Goal: Task Accomplishment & Management: Manage account settings

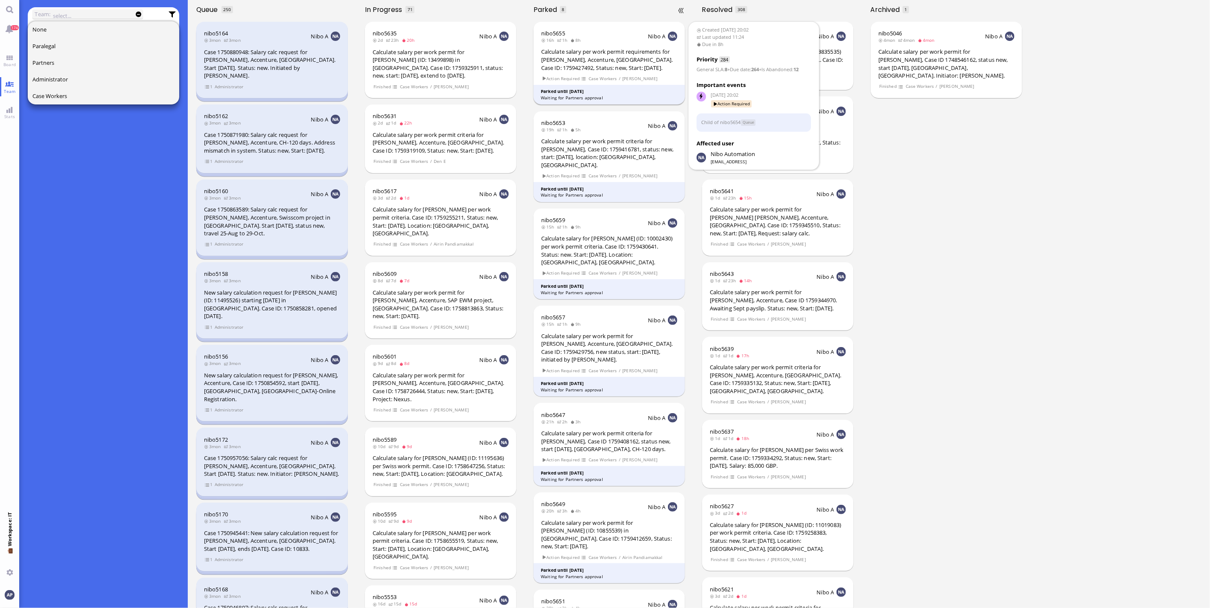
click at [570, 69] on div "Calculate salary per work permit requirements for [PERSON_NAME], Accenture, [GE…" at bounding box center [609, 60] width 136 height 24
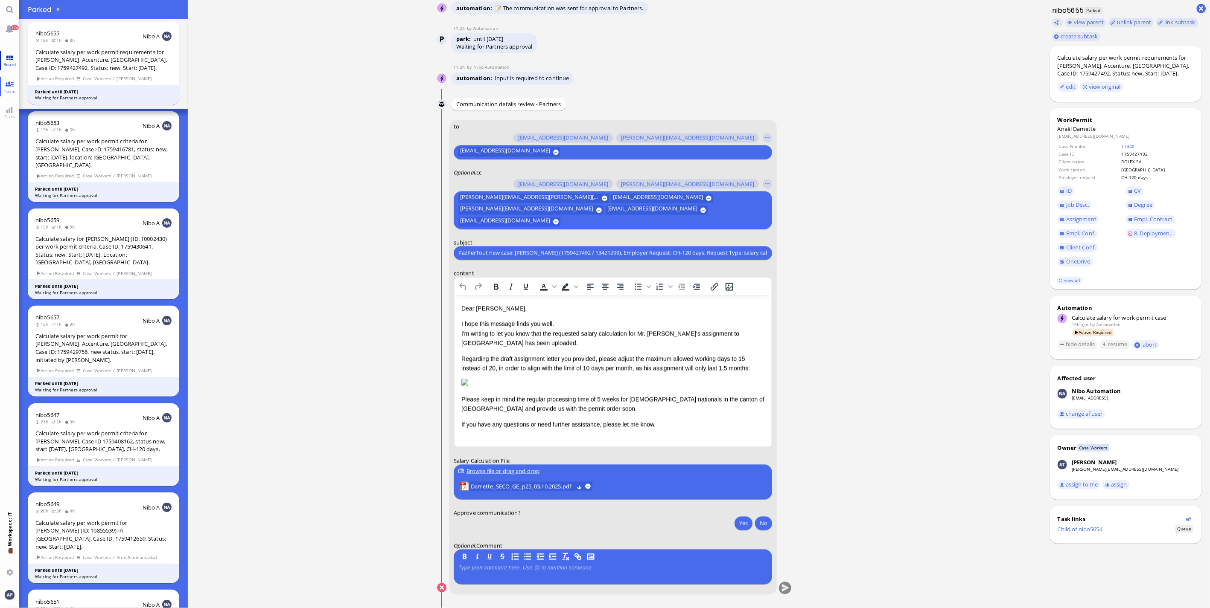
click at [7, 60] on link "Board" at bounding box center [9, 60] width 19 height 19
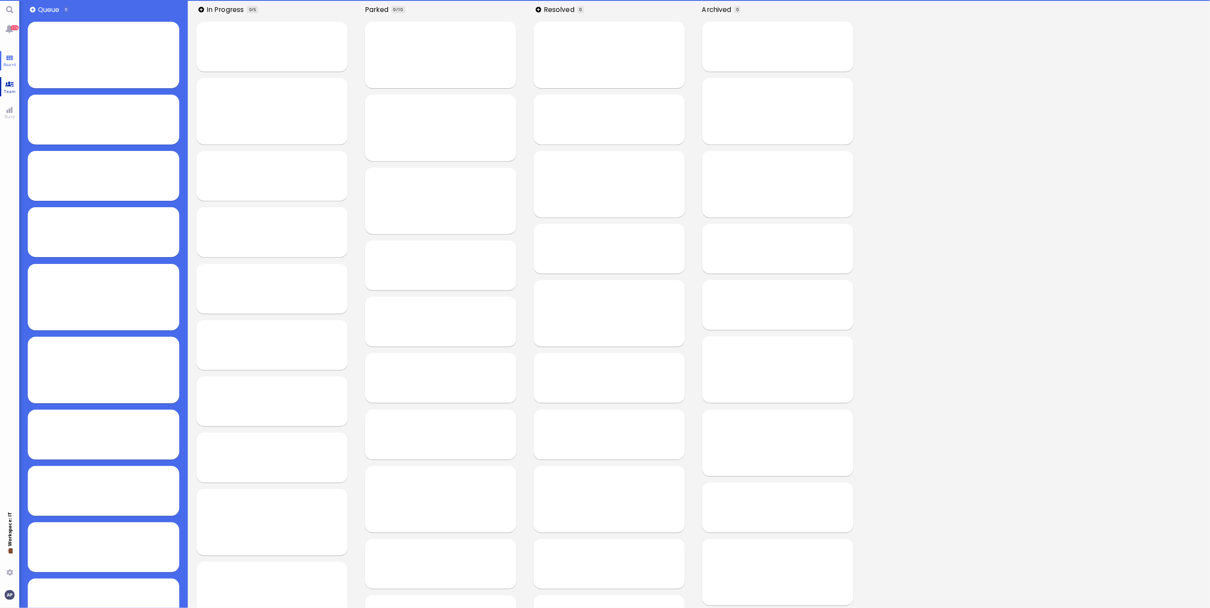
click at [6, 78] on link "Team" at bounding box center [9, 86] width 19 height 19
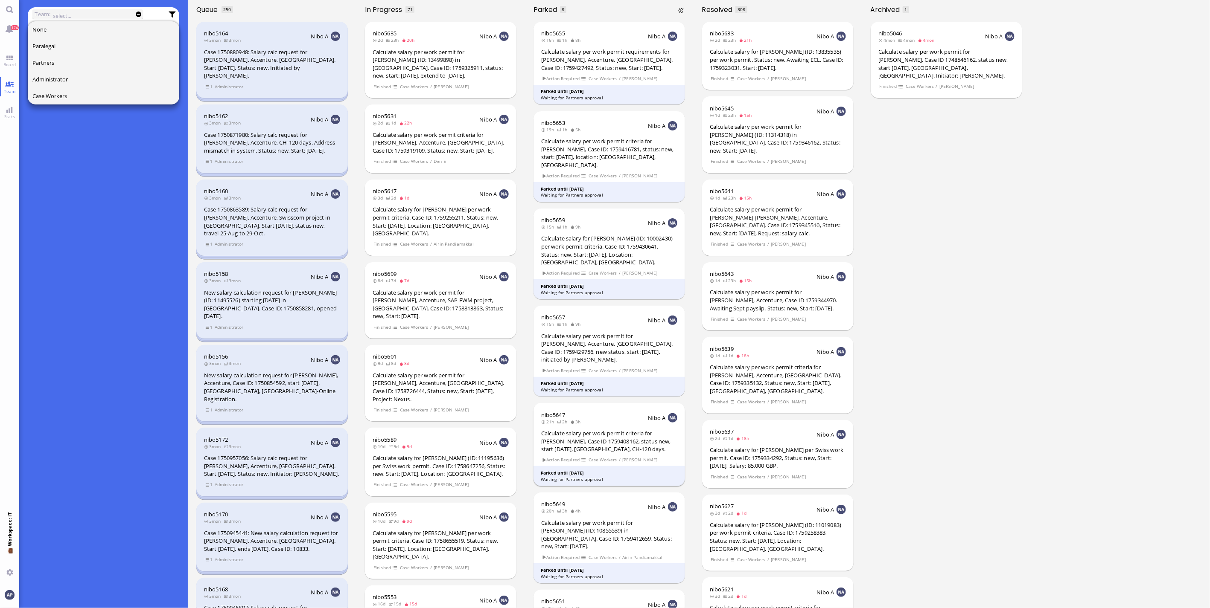
click at [579, 430] on div "Calculate salary per work permit criteria for [PERSON_NAME], Case ID 1759408162…" at bounding box center [609, 442] width 136 height 24
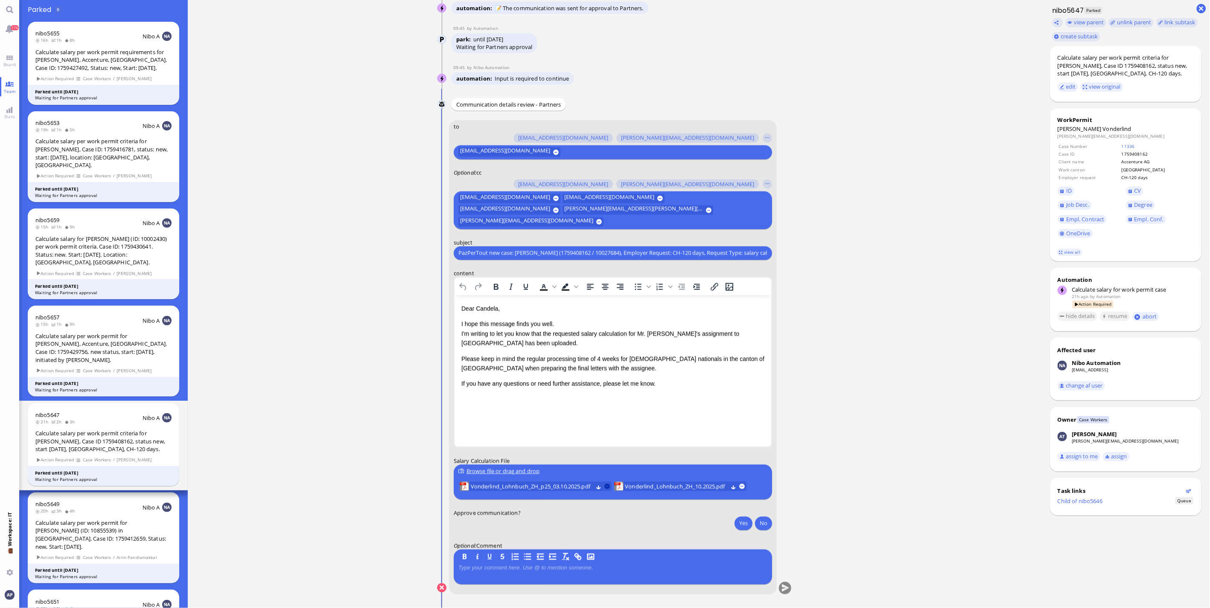
click at [608, 488] on button at bounding box center [607, 487] width 6 height 6
click at [542, 486] on span "Vonderlind_Lohnbuch_ZH_10.2025.pdf" at bounding box center [522, 486] width 102 height 9
click at [742, 527] on button "Yes" at bounding box center [743, 524] width 18 height 14
click at [783, 589] on button "submit" at bounding box center [785, 588] width 13 height 13
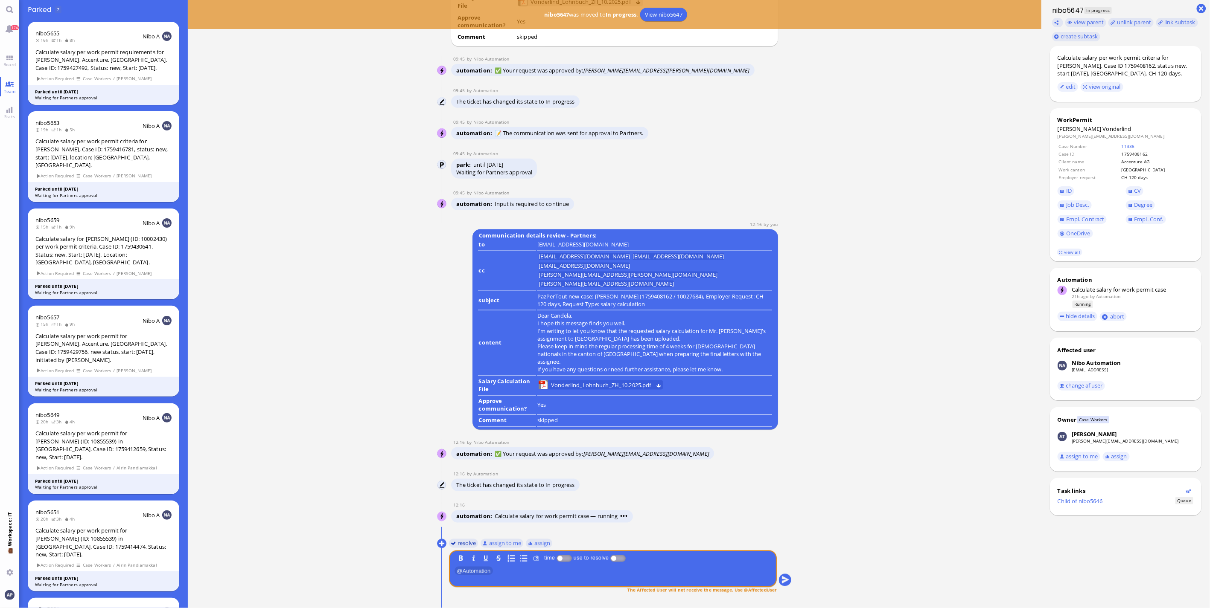
click at [461, 542] on button "resolve" at bounding box center [463, 543] width 29 height 9
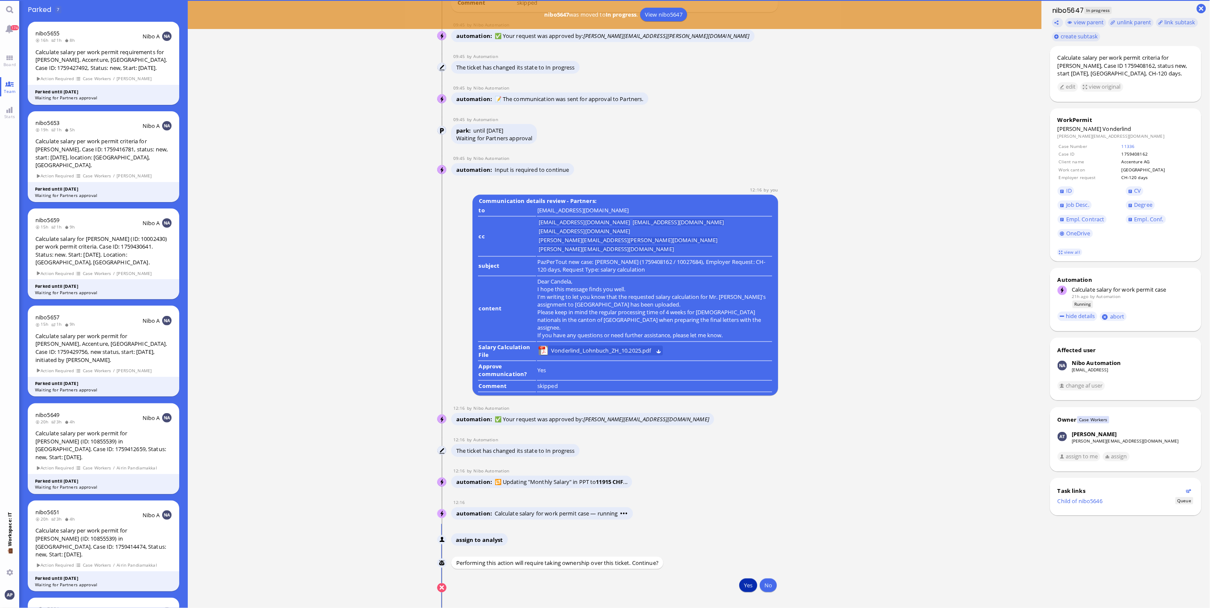
click at [739, 587] on button "Yes" at bounding box center [748, 586] width 18 height 14
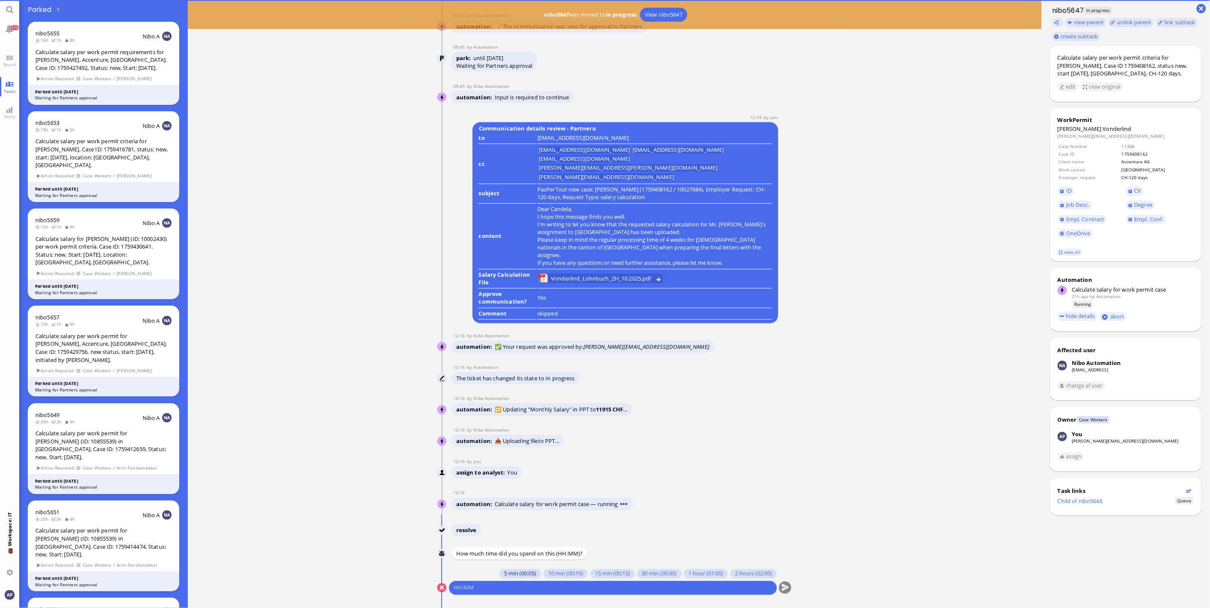
click at [515, 573] on button "5 min (00:05)" at bounding box center [519, 574] width 41 height 9
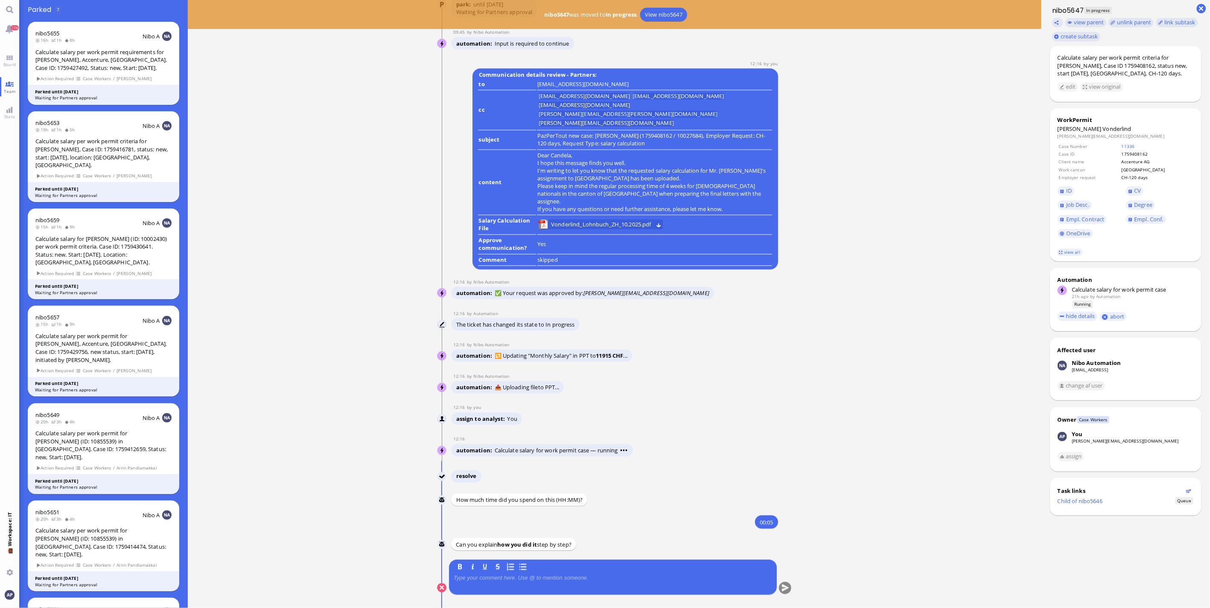
click at [505, 579] on p at bounding box center [613, 578] width 318 height 7
click at [779, 585] on button "submit" at bounding box center [785, 588] width 13 height 13
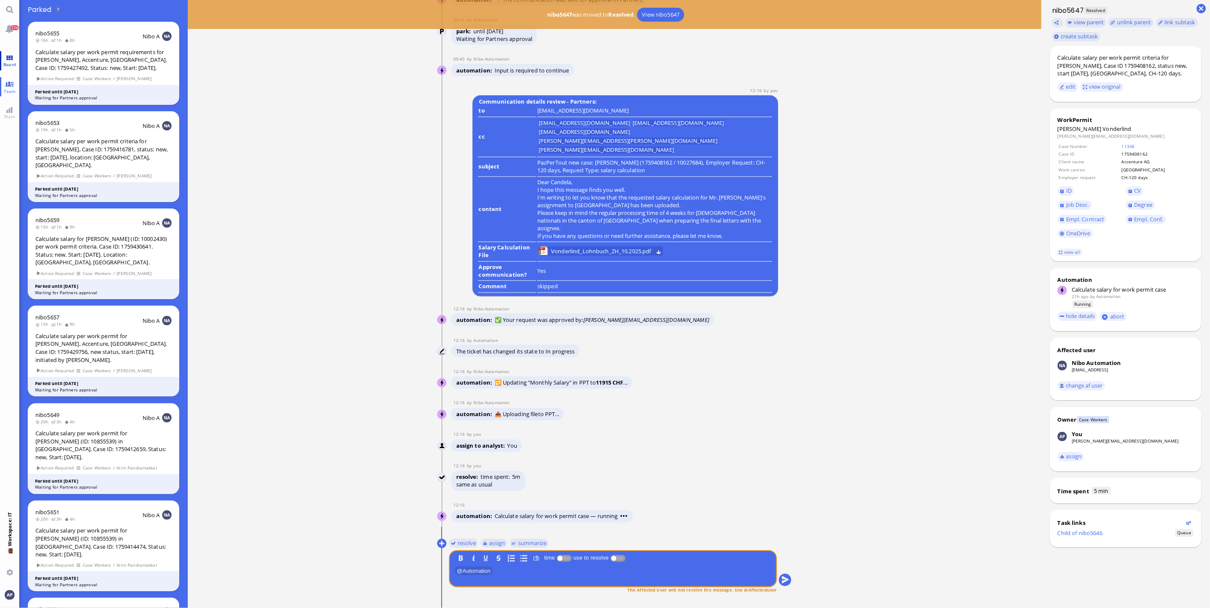
click at [7, 55] on link "Board" at bounding box center [9, 60] width 19 height 19
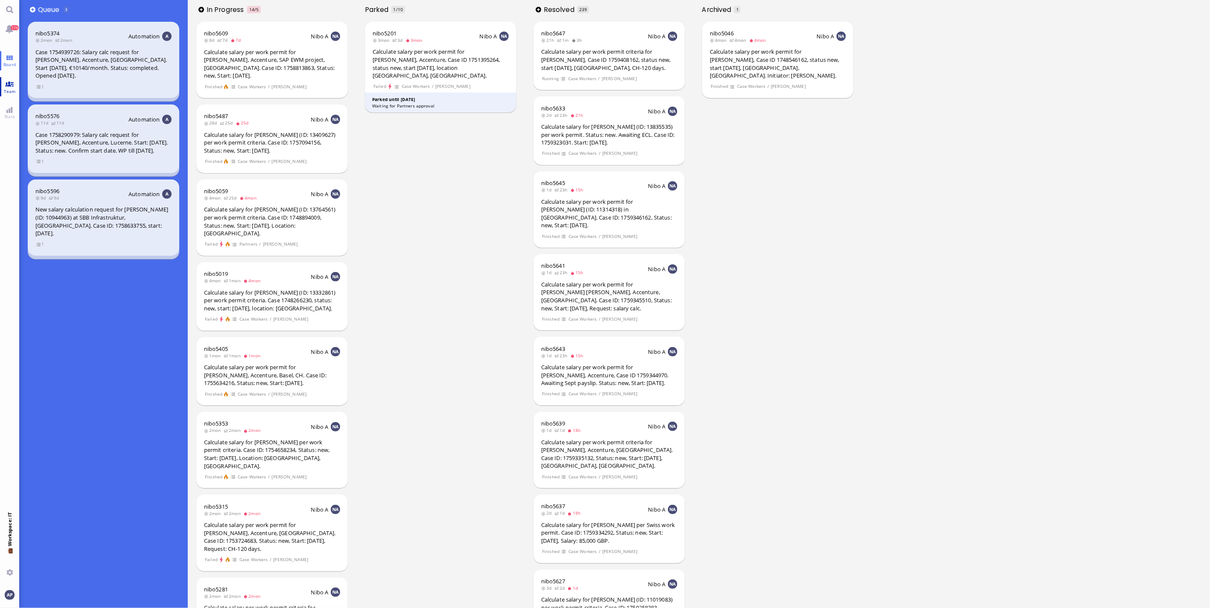
click at [7, 86] on link "Team" at bounding box center [9, 86] width 19 height 19
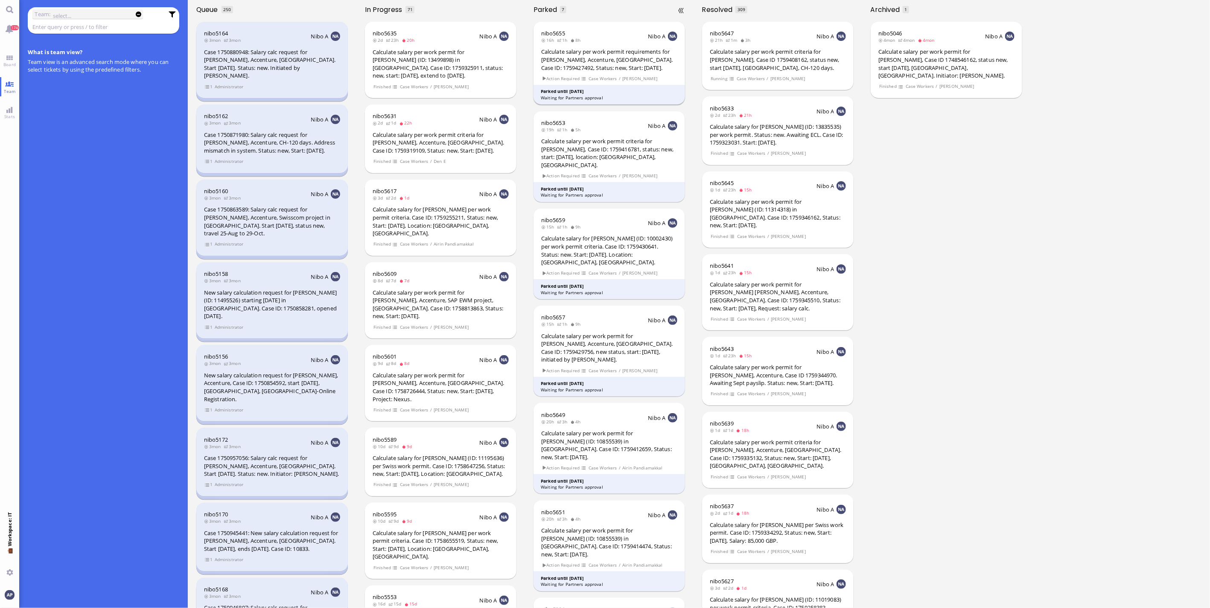
click at [582, 53] on div "Calculate salary per work permit requirements for [PERSON_NAME], Accenture, [GE…" at bounding box center [609, 60] width 136 height 24
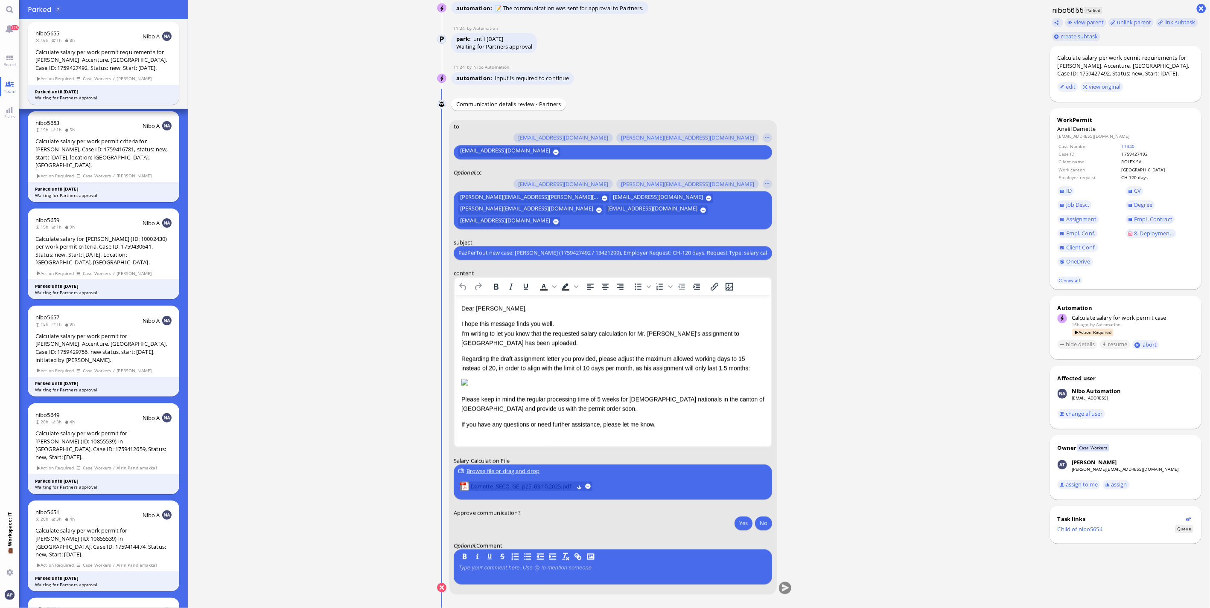
click at [508, 484] on span "Damette_SECO_GE_p25_03.10.2025.pdf" at bounding box center [522, 486] width 103 height 9
click at [479, 490] on span "Damette_SECO_GE_p25_03.10.2025.pdf" at bounding box center [522, 486] width 103 height 9
click at [461, 392] on div "Dear [PERSON_NAME], I hope this message finds you well. I'm writing to let you …" at bounding box center [612, 366] width 303 height 125
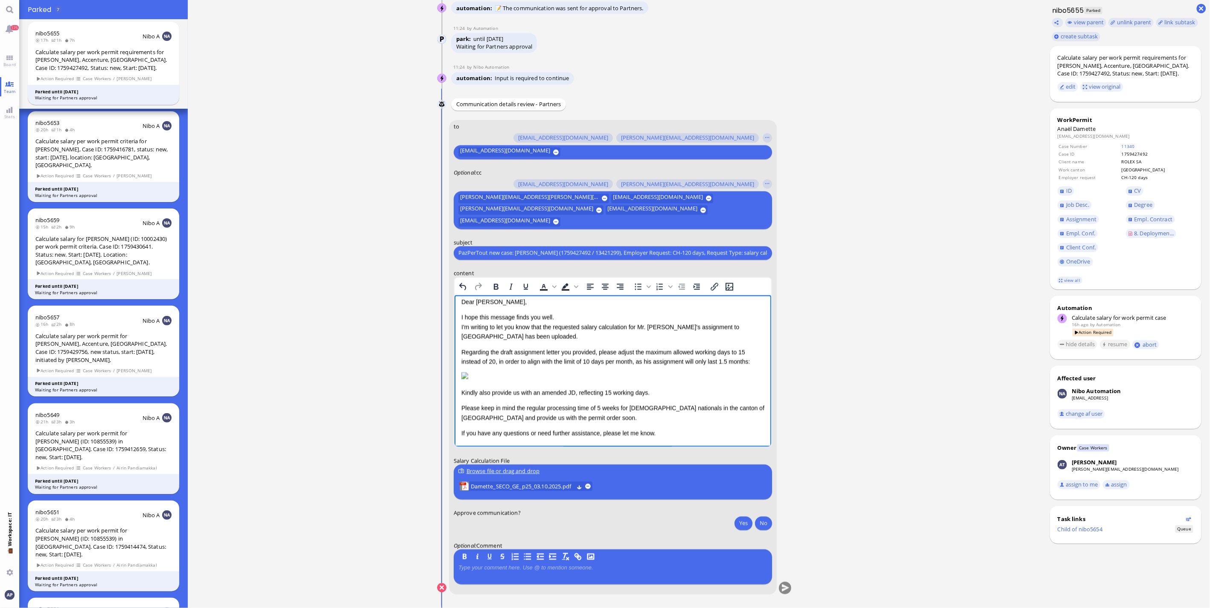
scroll to position [86, 0]
click at [466, 404] on p "Please keep in mind the regular processing time of 5 weeks for [DEMOGRAPHIC_DAT…" at bounding box center [612, 413] width 303 height 19
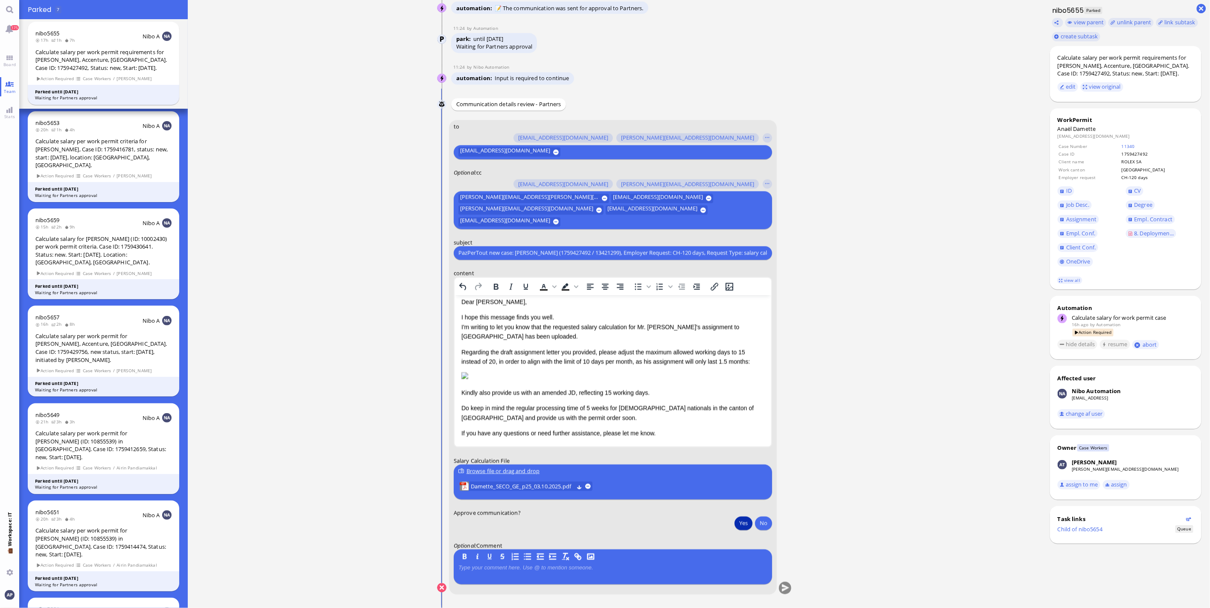
click at [734, 521] on button "Yes" at bounding box center [743, 524] width 18 height 14
click at [781, 588] on button "submit" at bounding box center [785, 588] width 13 height 13
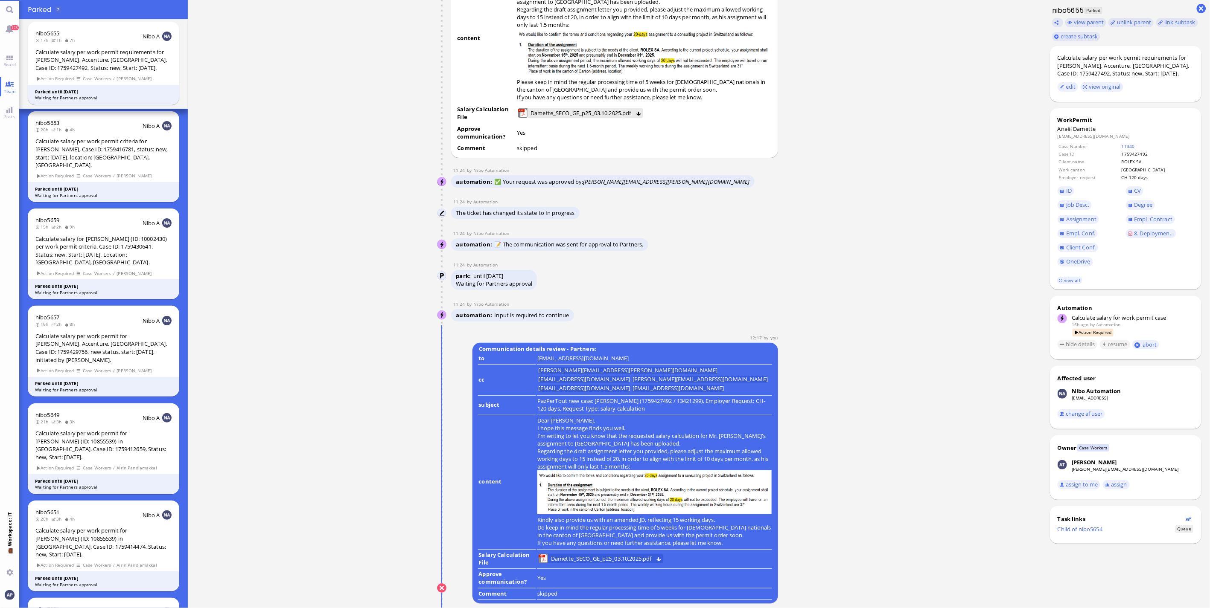
scroll to position [0, 0]
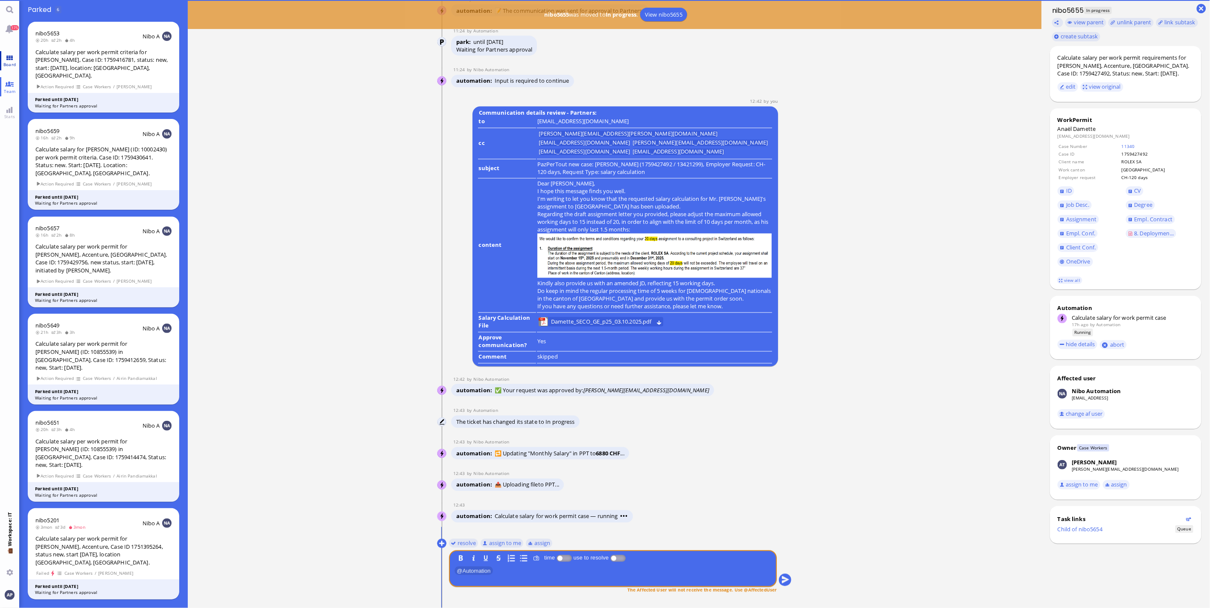
drag, startPoint x: 9, startPoint y: 60, endPoint x: 6, endPoint y: 64, distance: 5.7
click at [9, 60] on link "Board" at bounding box center [9, 60] width 19 height 19
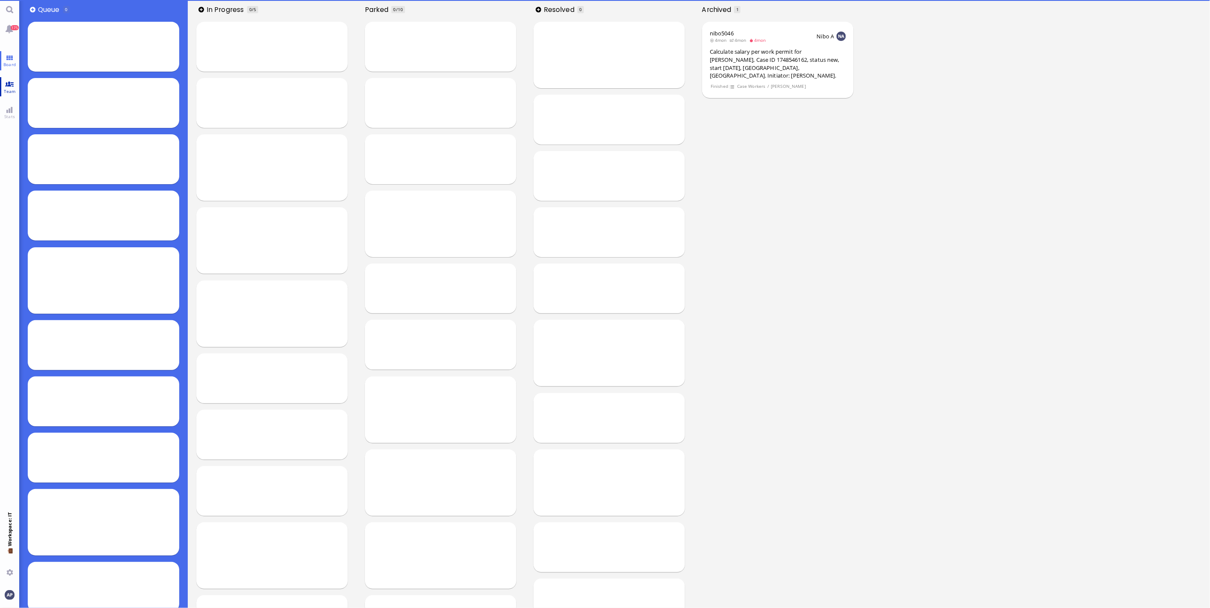
click at [11, 84] on link "Team" at bounding box center [9, 86] width 19 height 19
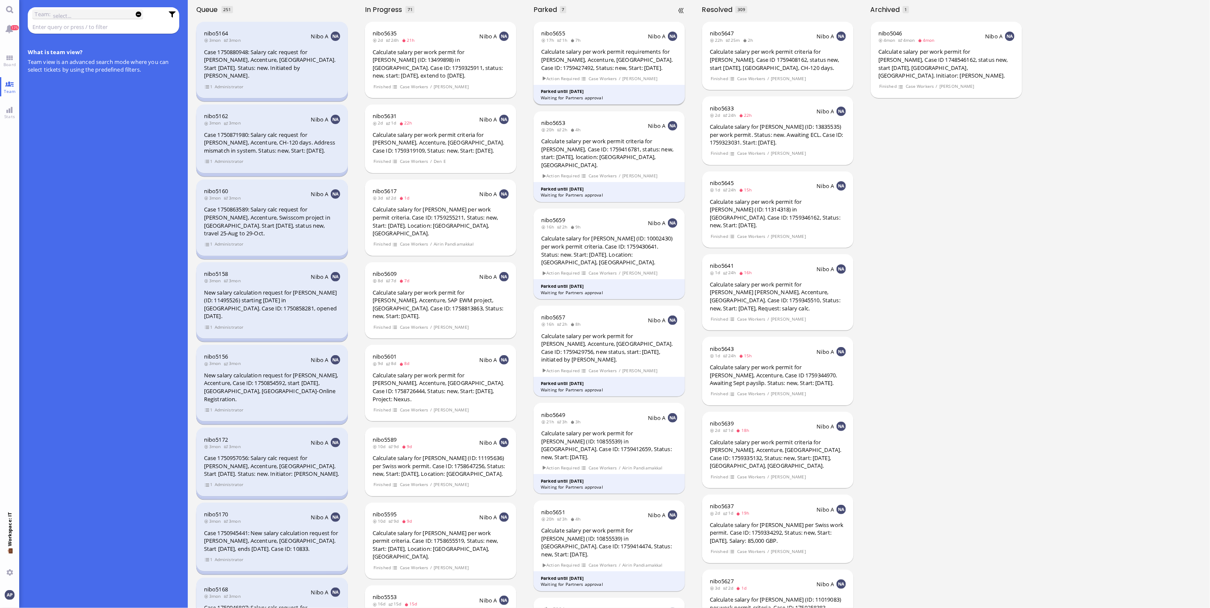
click at [592, 63] on div "Calculate salary per work permit requirements for [PERSON_NAME], Accenture, [GE…" at bounding box center [609, 60] width 136 height 24
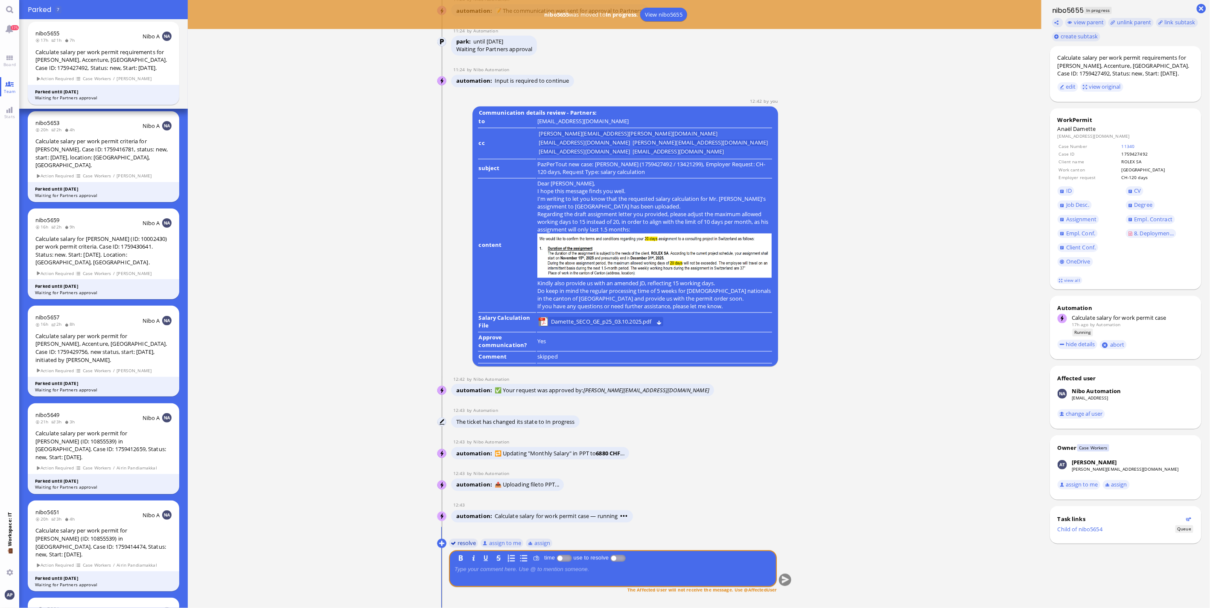
click at [464, 544] on button "resolve" at bounding box center [463, 543] width 29 height 9
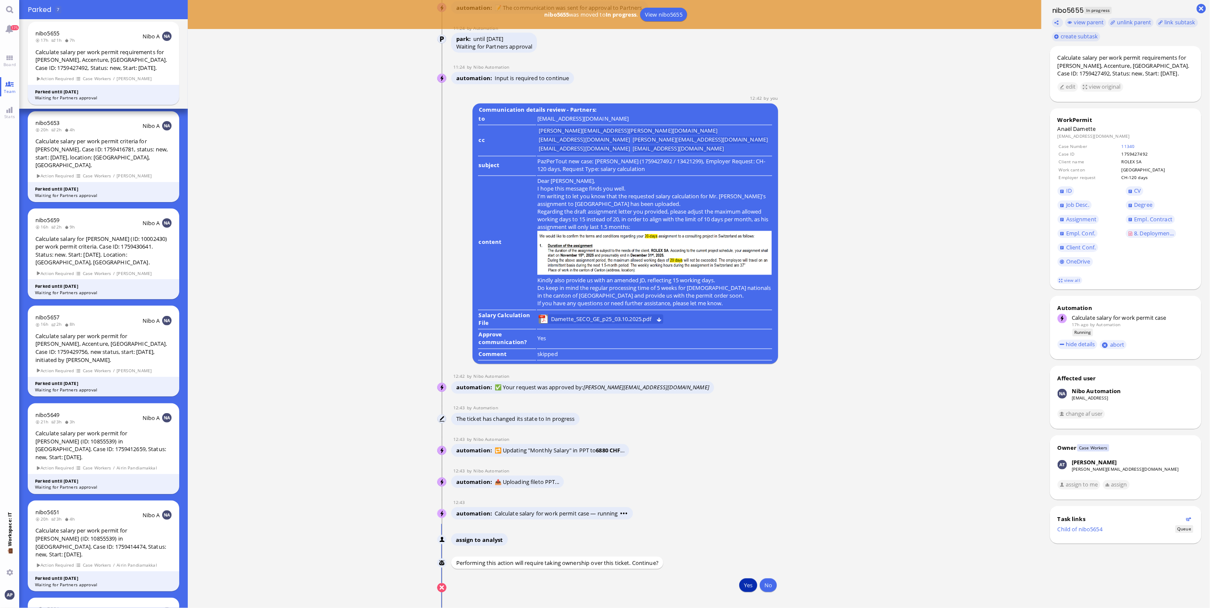
click at [743, 586] on button "Yes" at bounding box center [748, 586] width 18 height 14
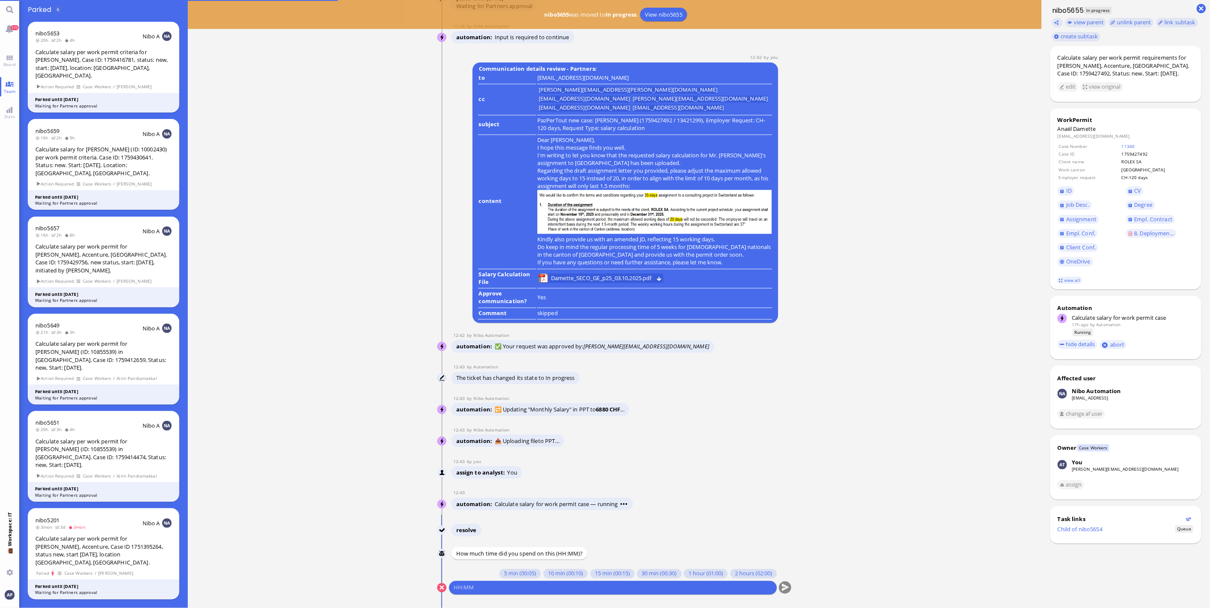
scroll to position [0, 0]
click at [543, 573] on button "10 min (00:10)" at bounding box center [565, 574] width 44 height 9
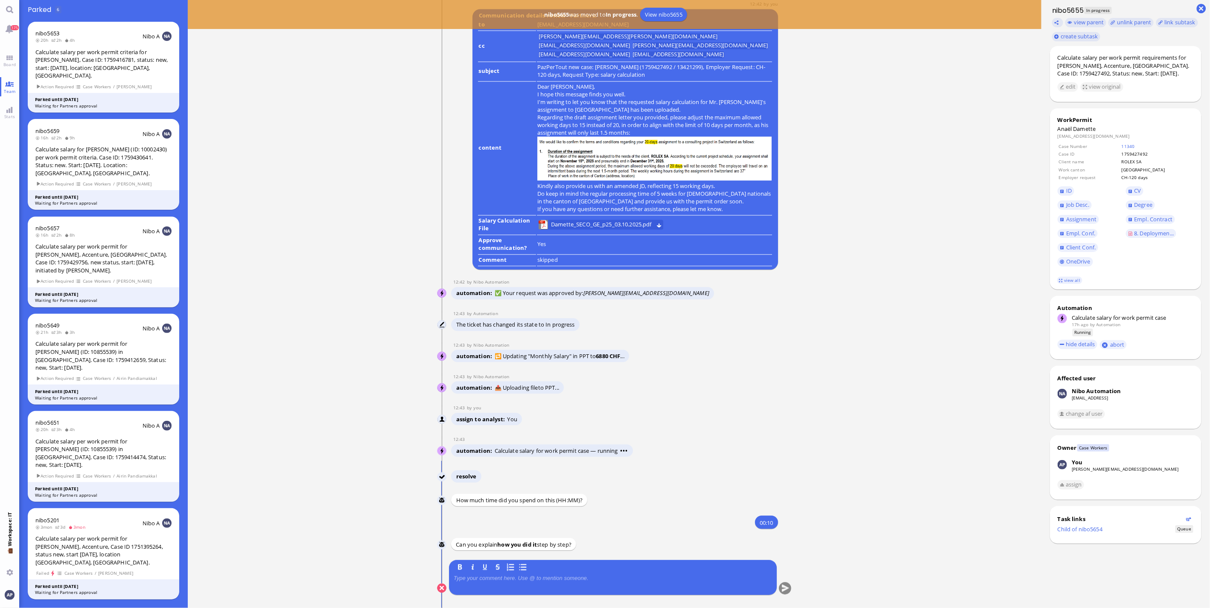
click at [501, 578] on p at bounding box center [613, 578] width 318 height 7
click at [781, 587] on button "submit" at bounding box center [785, 588] width 13 height 13
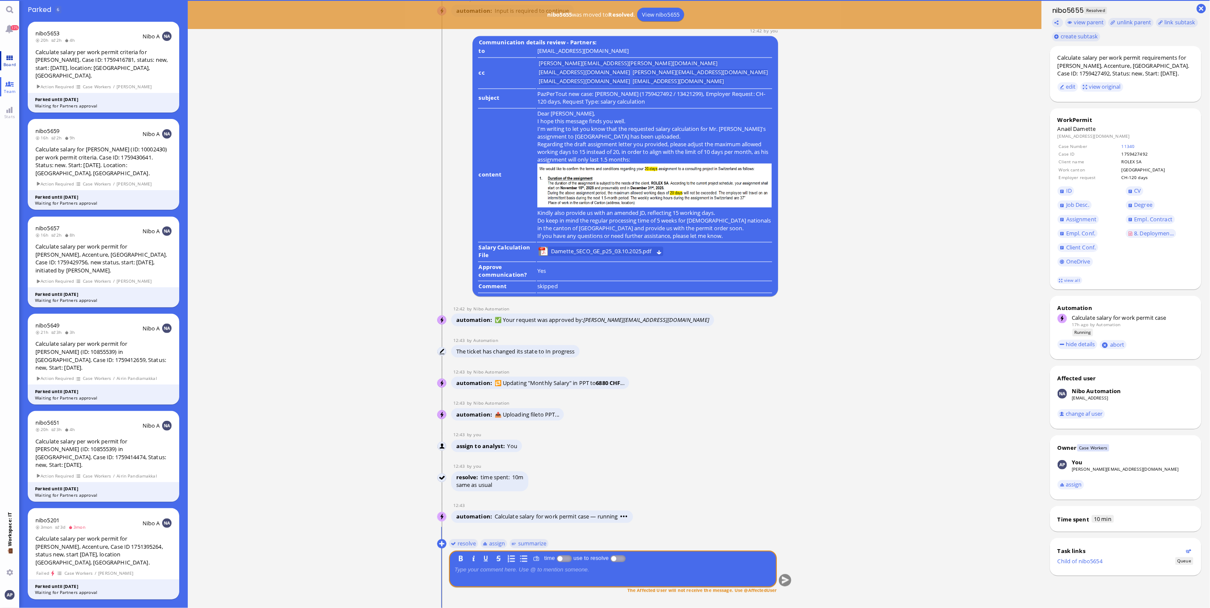
click at [14, 61] on span "Board" at bounding box center [9, 64] width 17 height 6
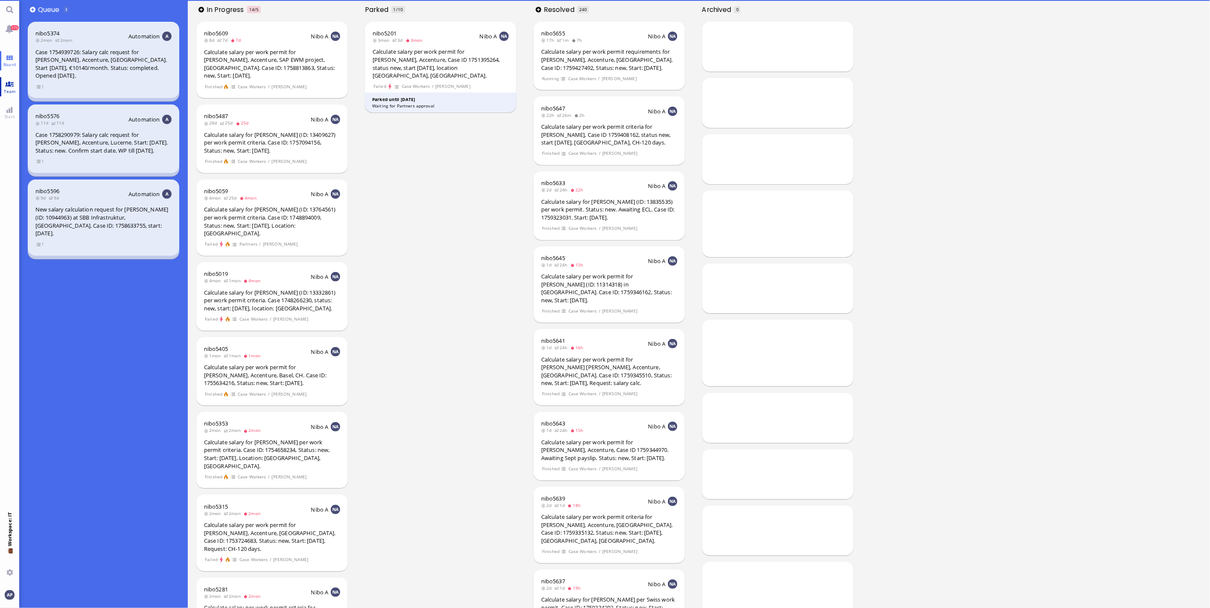
click at [14, 84] on link "Team" at bounding box center [9, 86] width 19 height 19
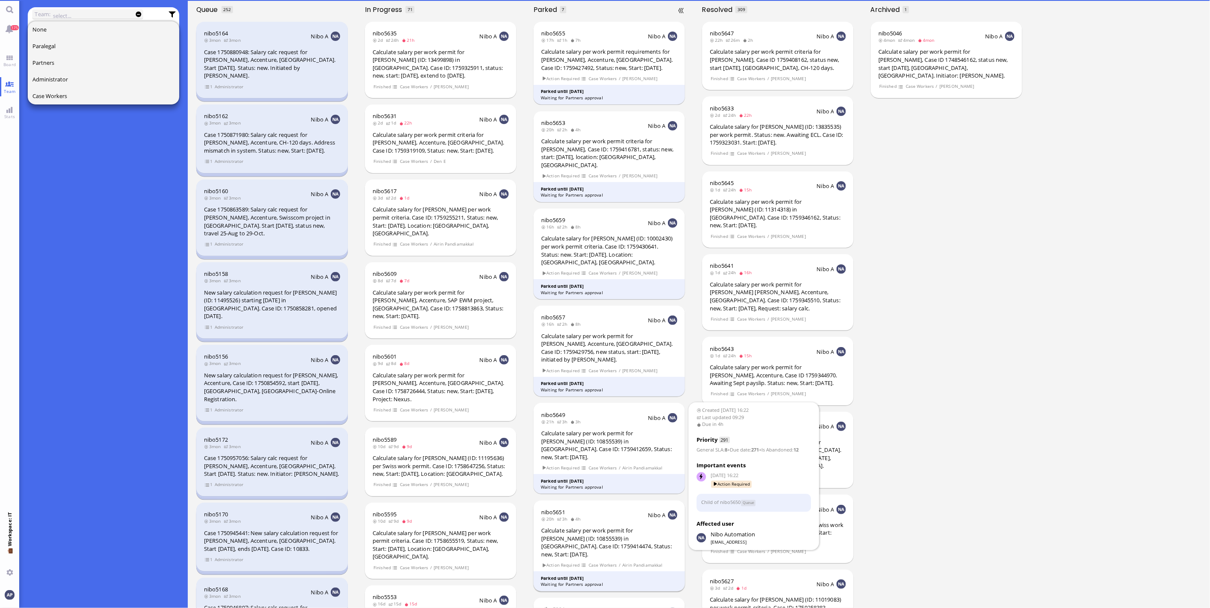
click at [569, 527] on div "Calculate salary per work permit for [PERSON_NAME] (ID: 10855539) in [GEOGRAPHI…" at bounding box center [609, 543] width 136 height 32
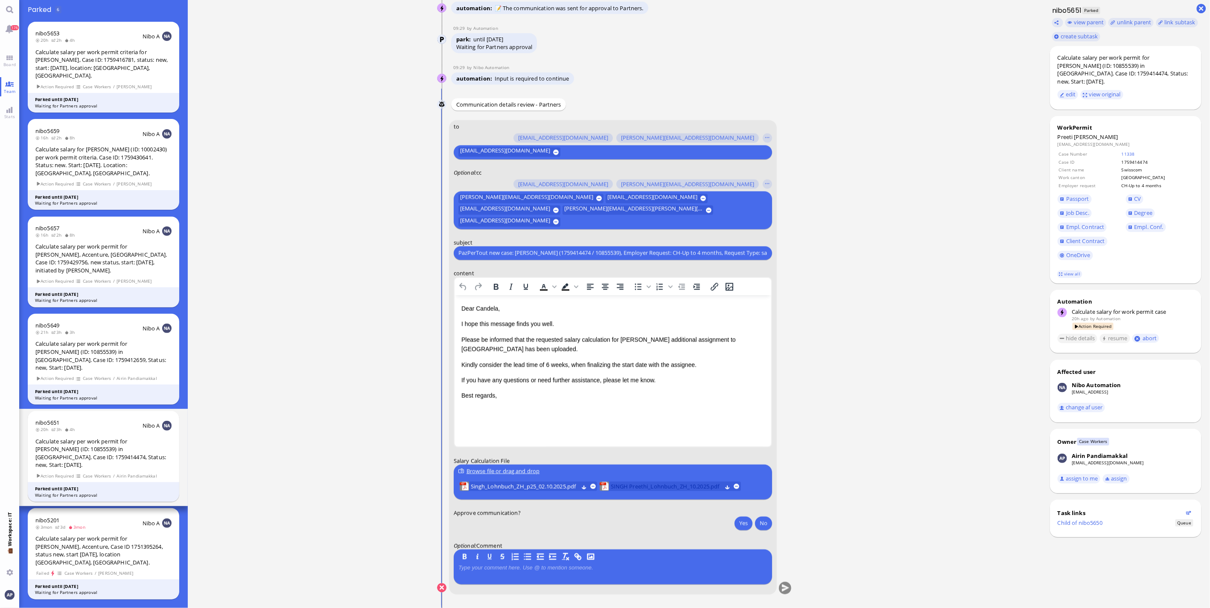
click at [643, 488] on span "SINGH Preethi_Lohnbuch_ZH_10.2025.pdf" at bounding box center [666, 486] width 111 height 9
click at [760, 521] on button "No" at bounding box center [763, 524] width 17 height 14
click at [780, 593] on button "submit" at bounding box center [785, 588] width 13 height 13
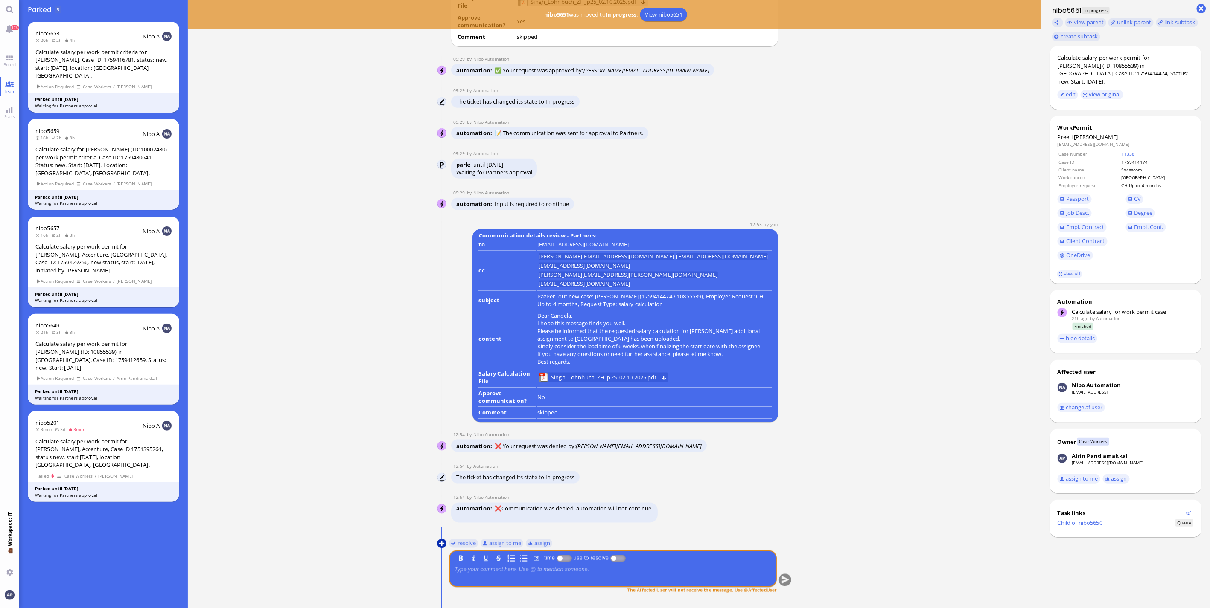
click at [437, 541] on button at bounding box center [441, 543] width 9 height 9
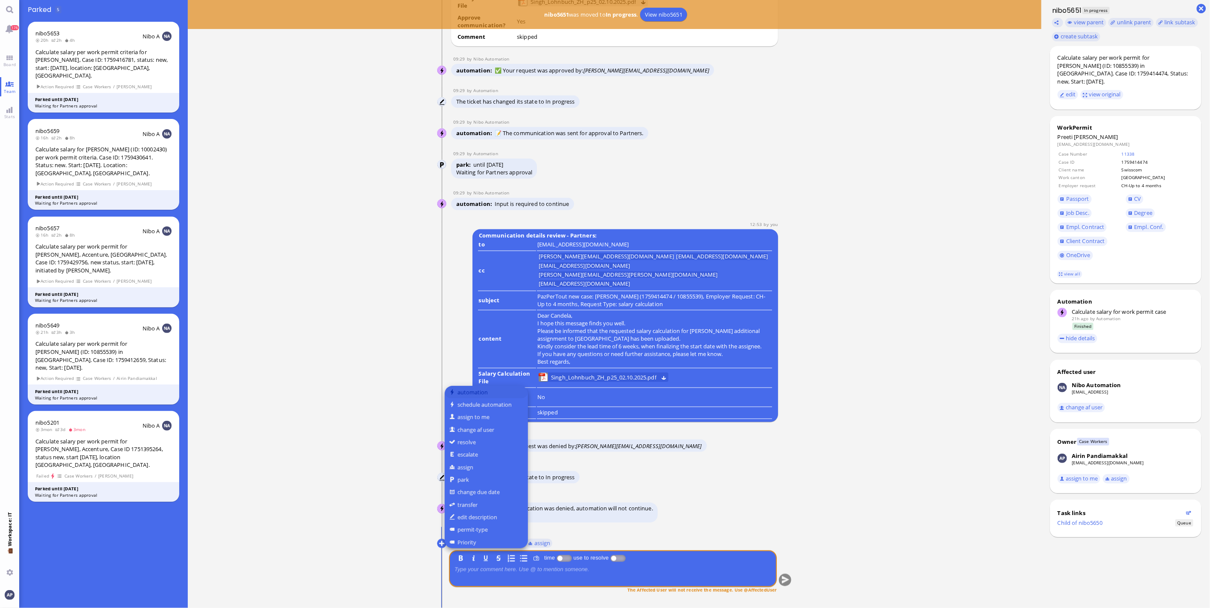
click at [469, 393] on button "automation" at bounding box center [486, 392] width 83 height 12
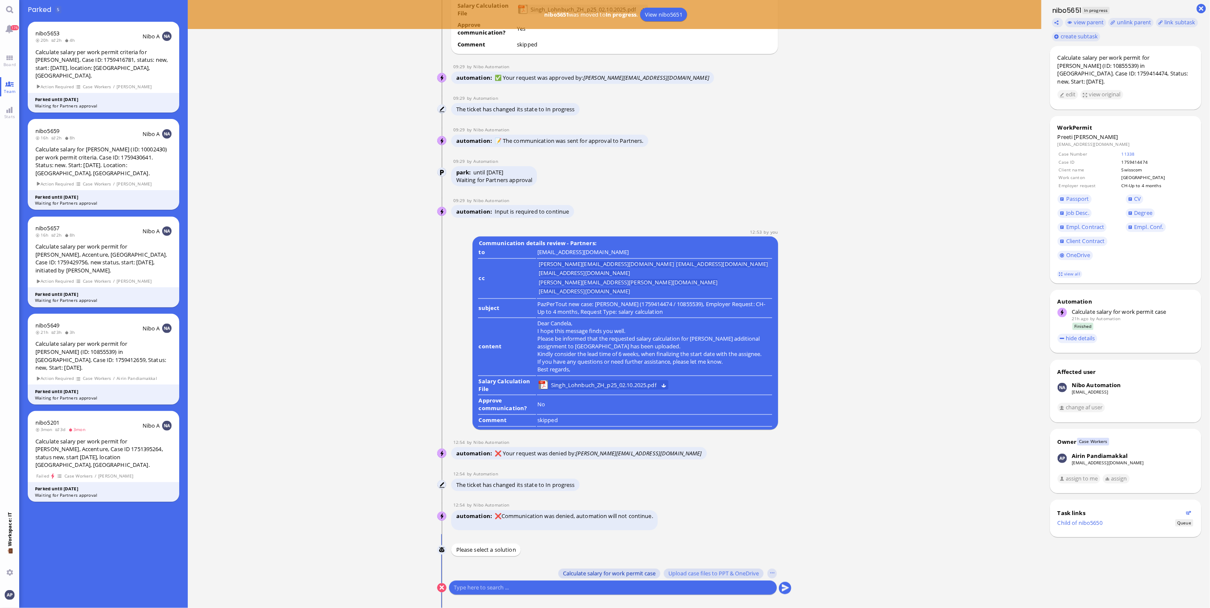
click at [607, 573] on span "Calculate salary for work permit case" at bounding box center [609, 573] width 93 height 7
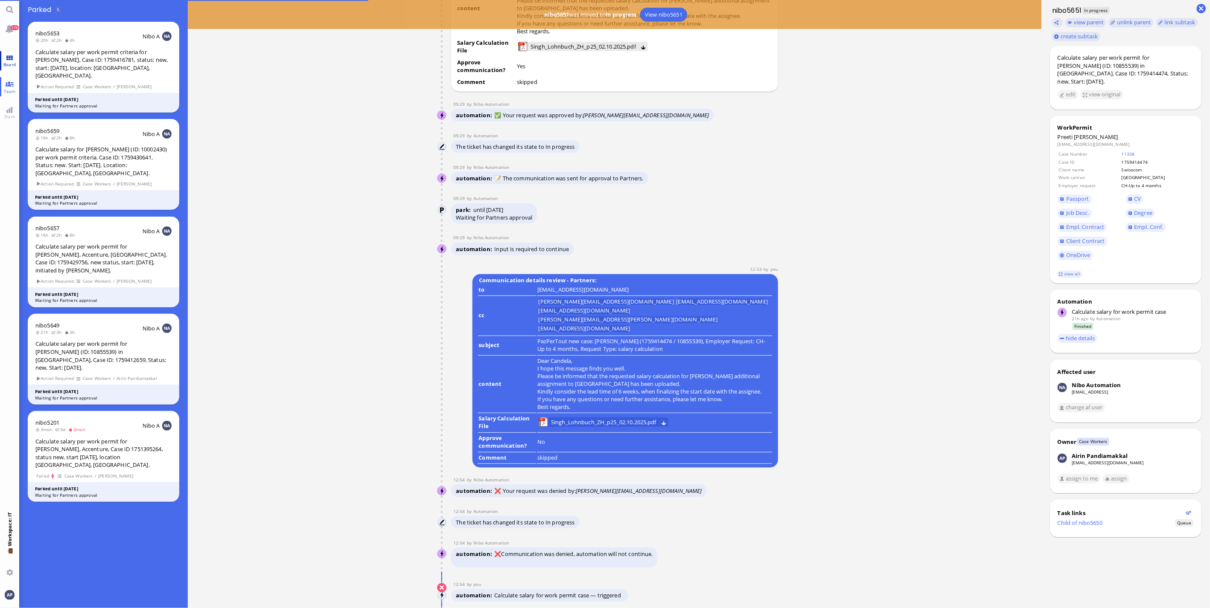
click at [11, 58] on link "Board" at bounding box center [9, 60] width 19 height 19
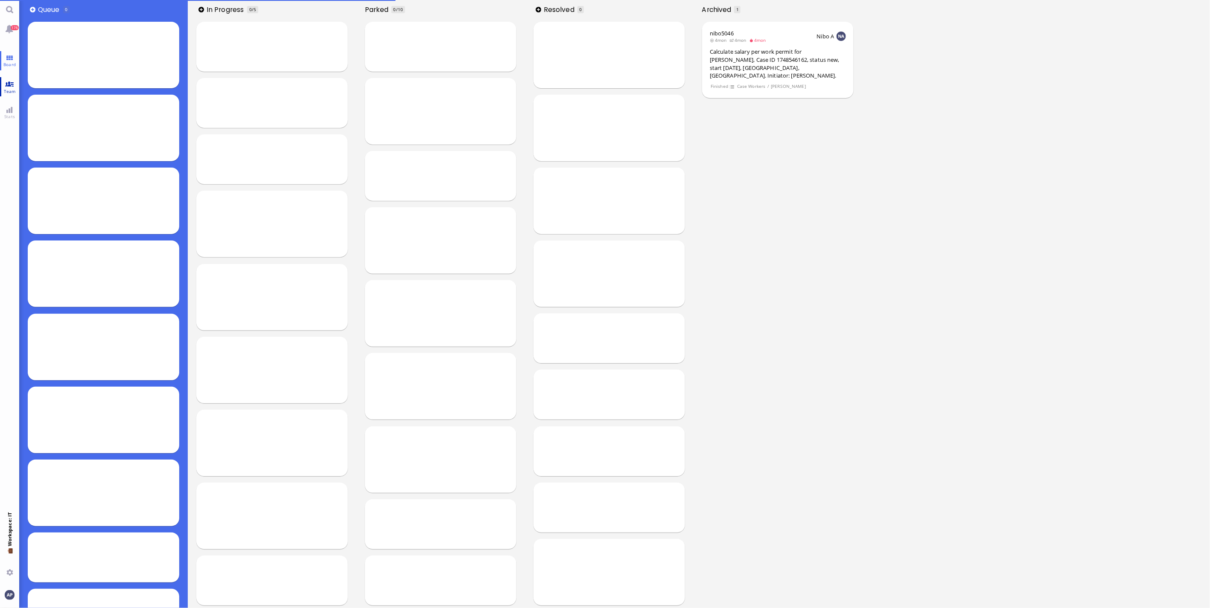
click at [14, 91] on span "Team" at bounding box center [10, 91] width 16 height 6
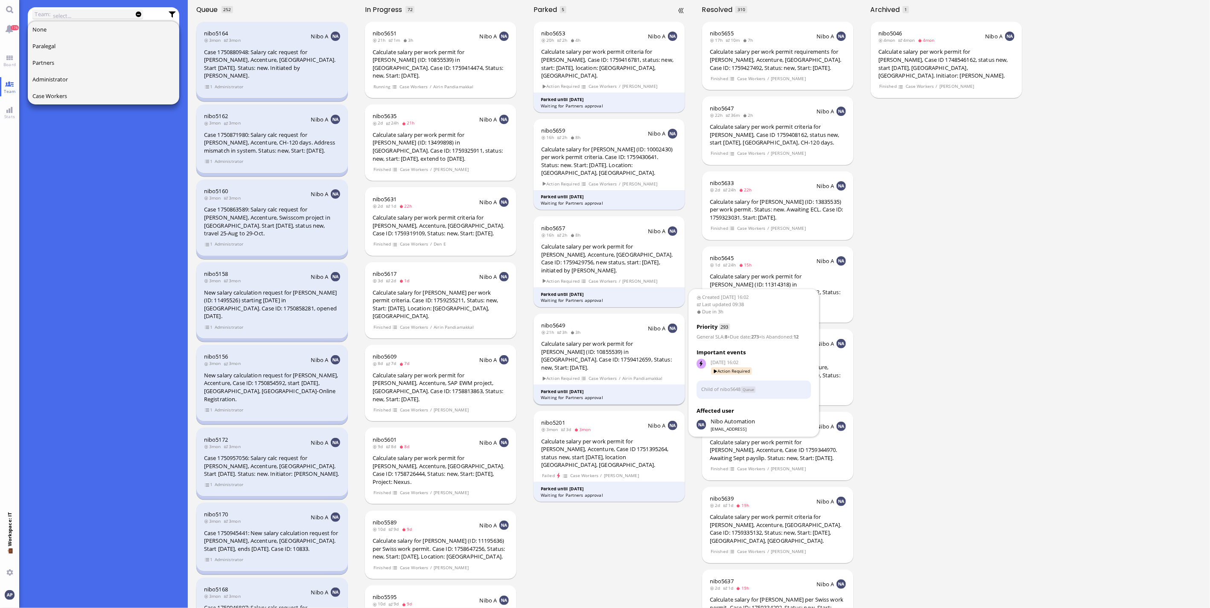
click at [595, 340] on div "Calculate salary per work permit for [PERSON_NAME] (ID: 10855539) in [GEOGRAPHI…" at bounding box center [609, 356] width 136 height 32
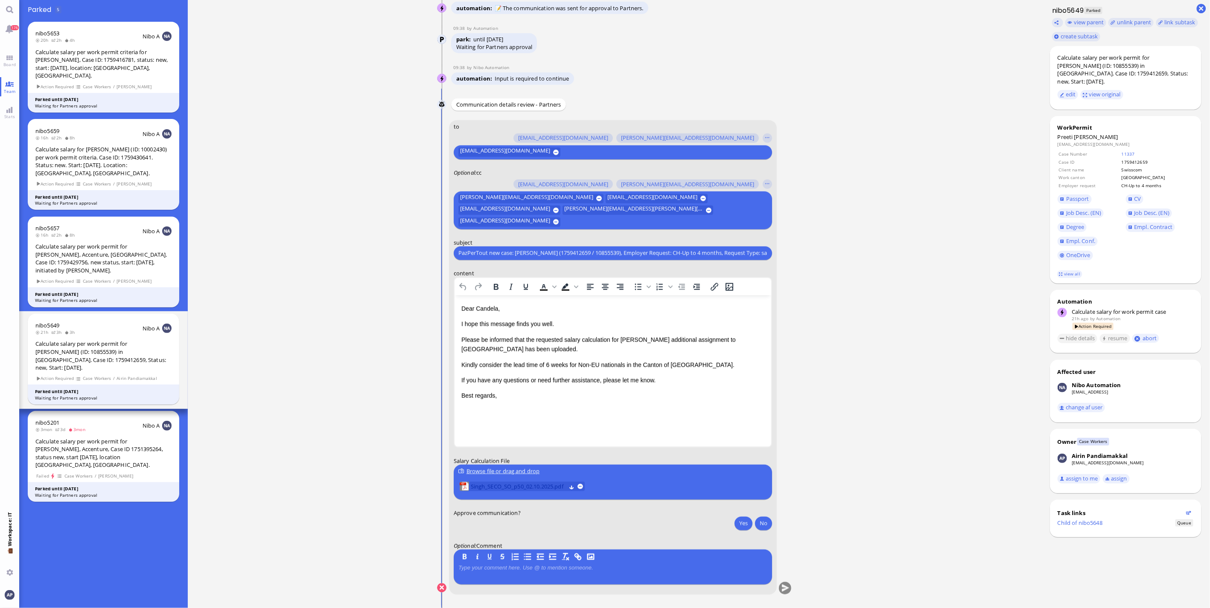
click at [506, 482] on span "Singh_SECO_SO_p50_02.10.2025.pdf" at bounding box center [518, 486] width 95 height 9
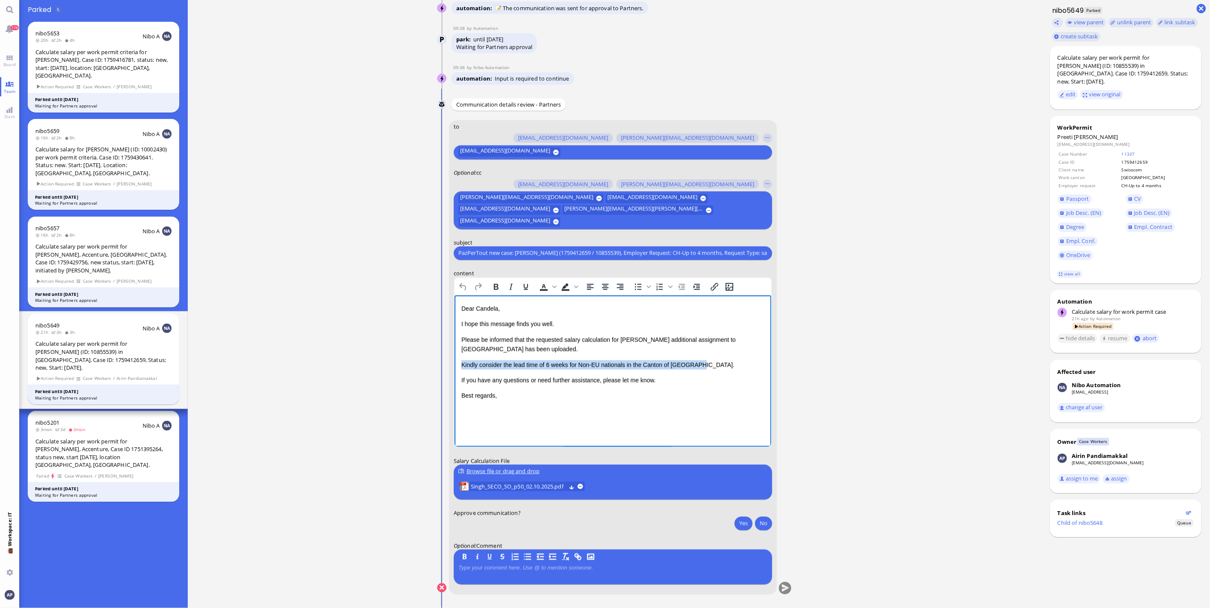
drag, startPoint x: 462, startPoint y: 364, endPoint x: 695, endPoint y: 364, distance: 233.4
click at [695, 364] on p "Kindly consider the lead time of 6 weeks for Non-EU nationals in the Canton of …" at bounding box center [612, 364] width 303 height 9
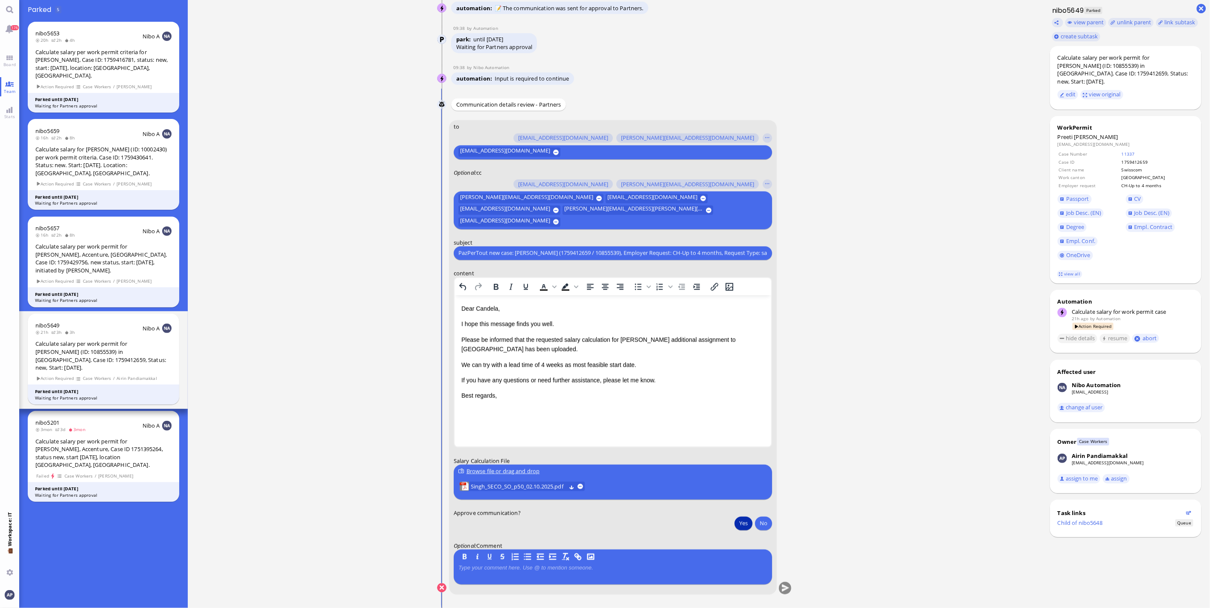
click at [739, 528] on button "Yes" at bounding box center [743, 524] width 18 height 14
click at [781, 589] on button "submit" at bounding box center [785, 588] width 13 height 13
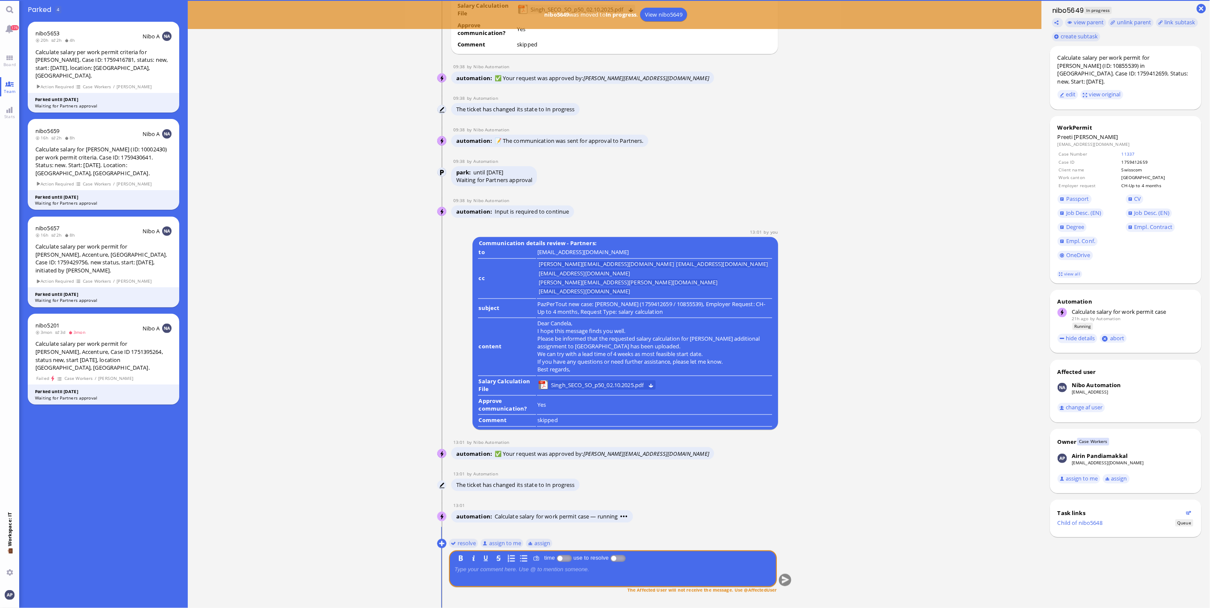
scroll to position [0, 0]
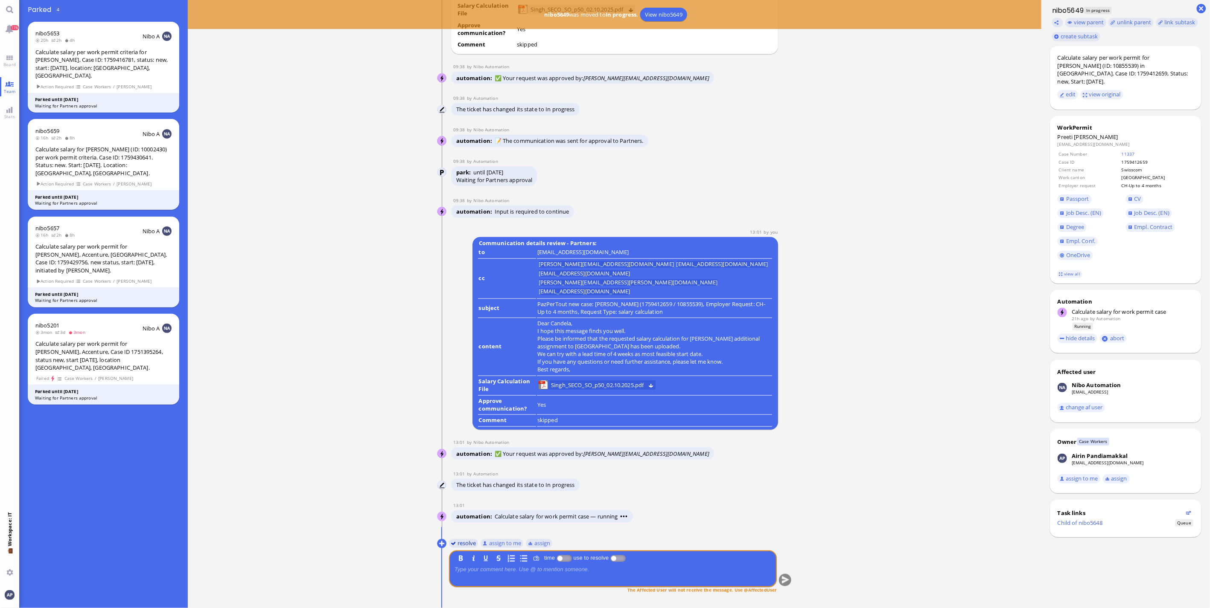
click at [463, 541] on button "resolve" at bounding box center [463, 543] width 29 height 9
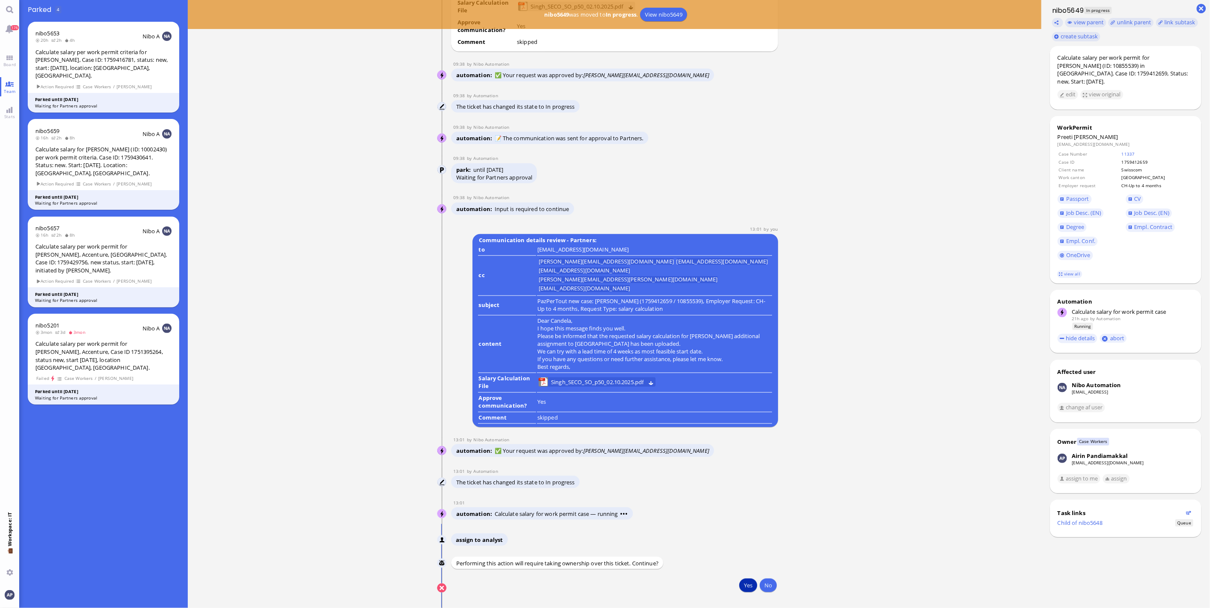
click at [744, 588] on button "Yes" at bounding box center [748, 586] width 18 height 14
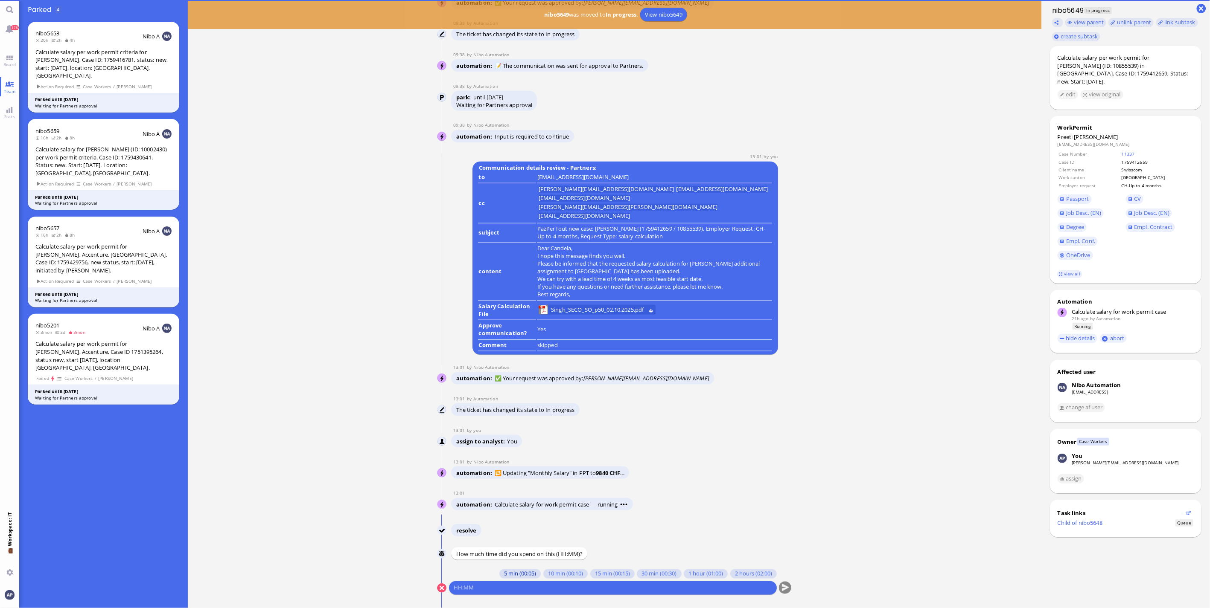
click at [509, 573] on button "5 min (00:05)" at bounding box center [519, 574] width 41 height 9
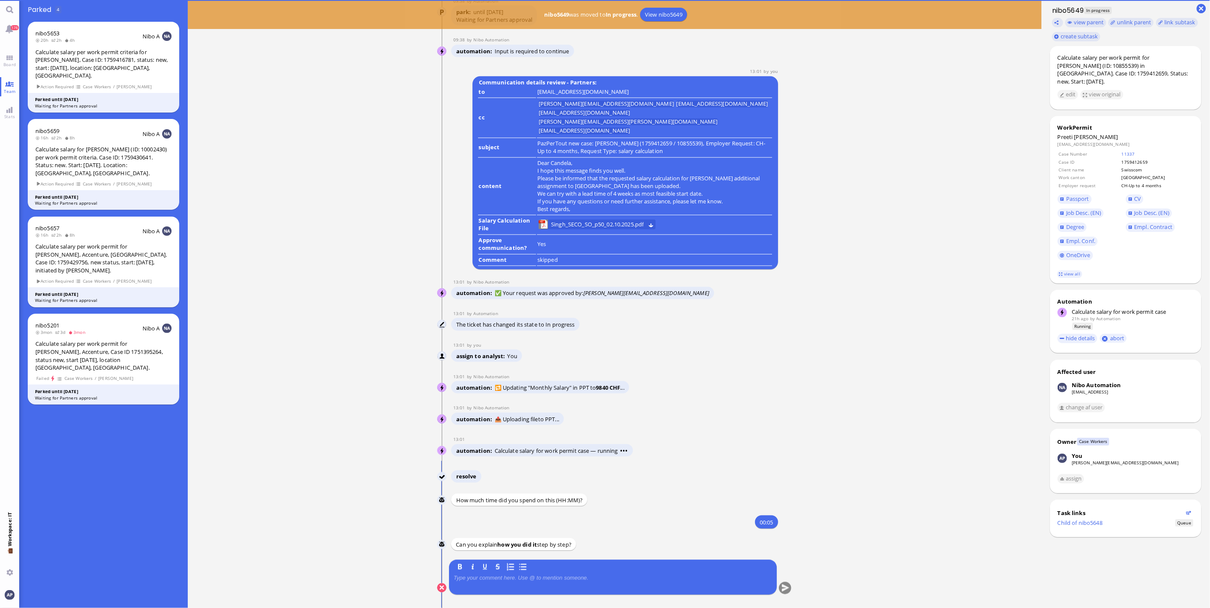
click at [506, 577] on p at bounding box center [613, 578] width 318 height 7
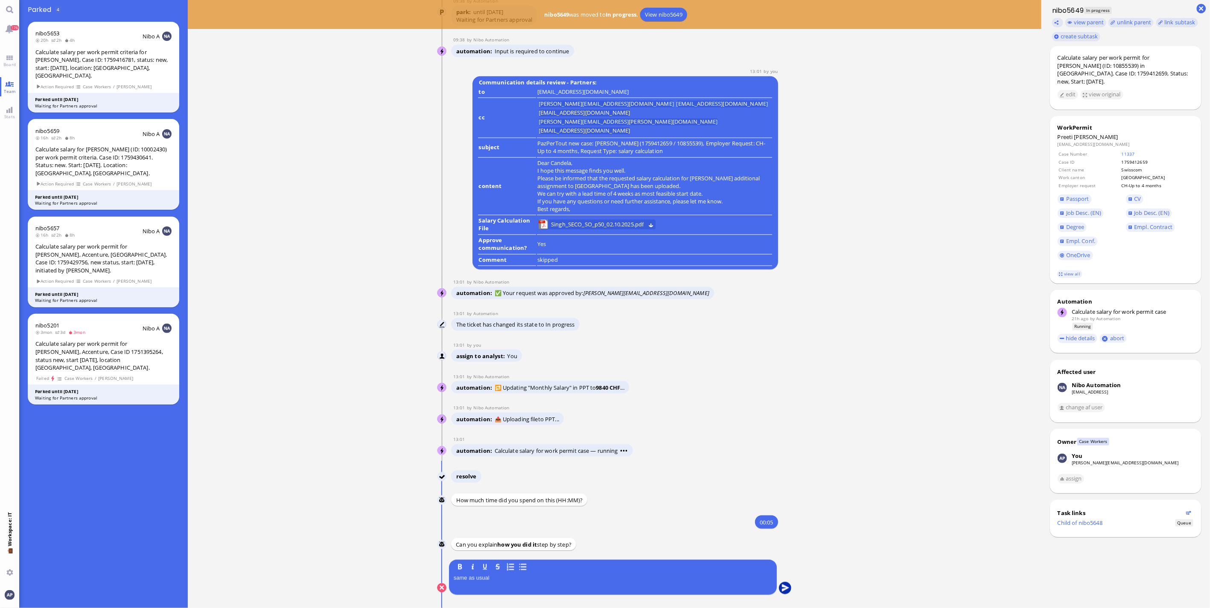
click at [782, 586] on button "submit" at bounding box center [785, 588] width 13 height 13
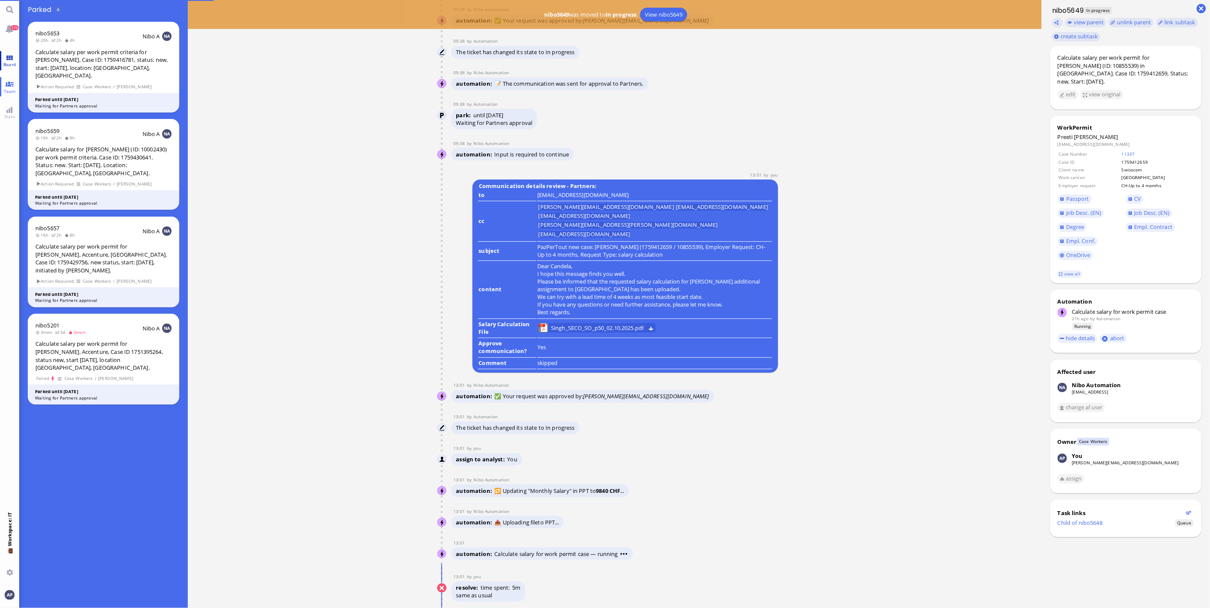
click at [8, 55] on link "Board" at bounding box center [9, 60] width 19 height 19
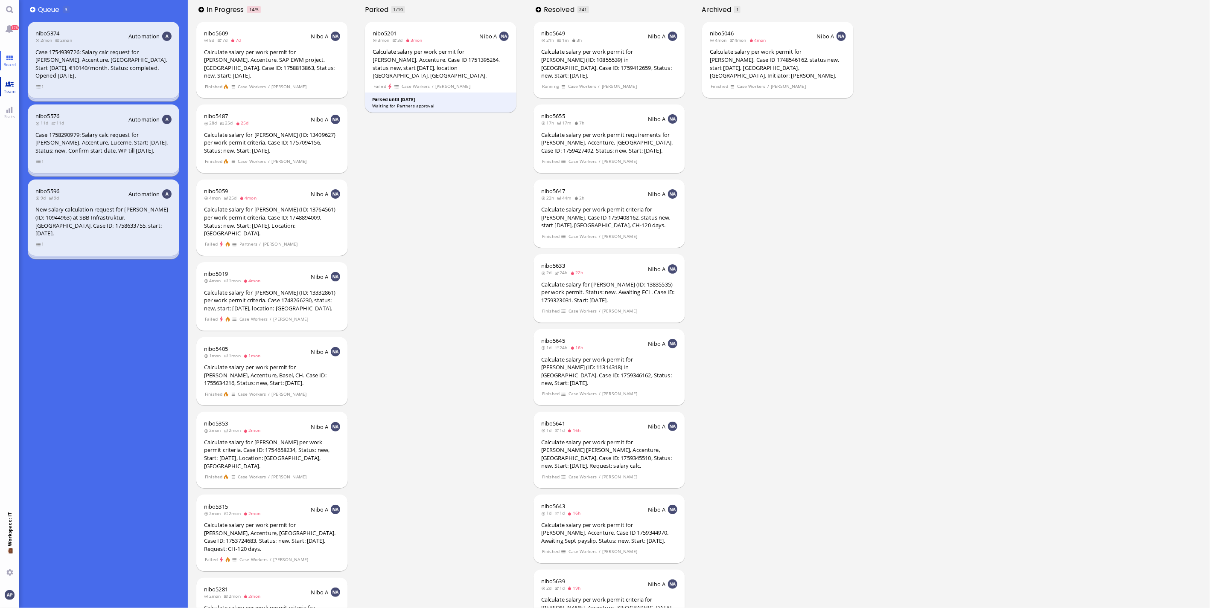
click at [4, 86] on link "Team" at bounding box center [9, 86] width 19 height 19
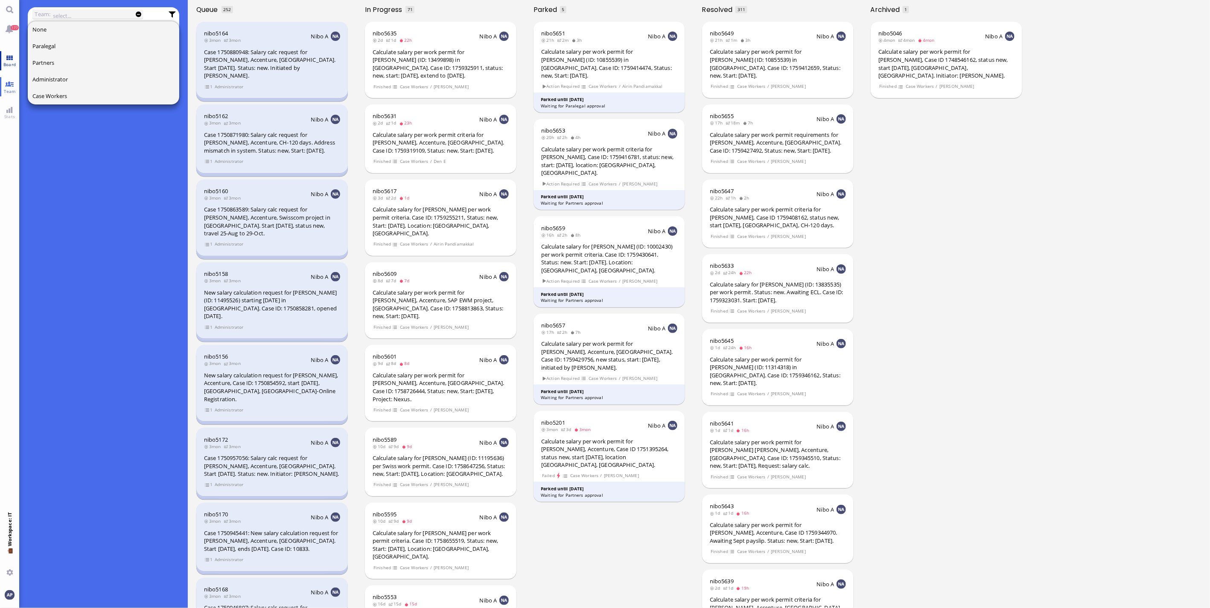
click at [7, 64] on span "Board" at bounding box center [9, 64] width 17 height 6
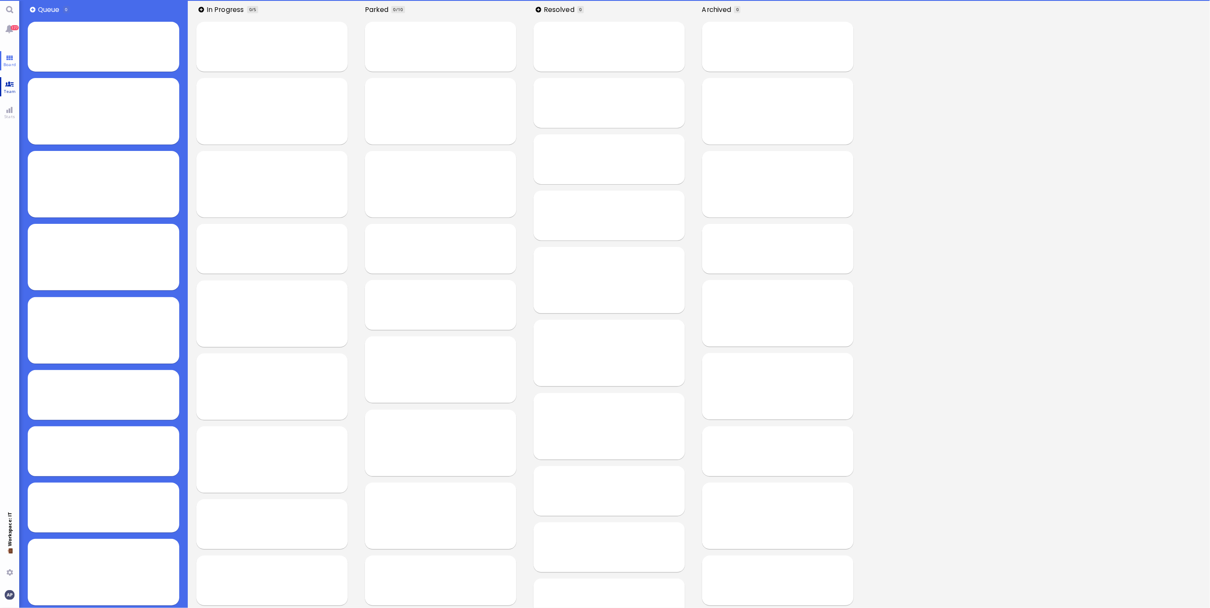
click at [11, 82] on link "Team" at bounding box center [9, 86] width 19 height 19
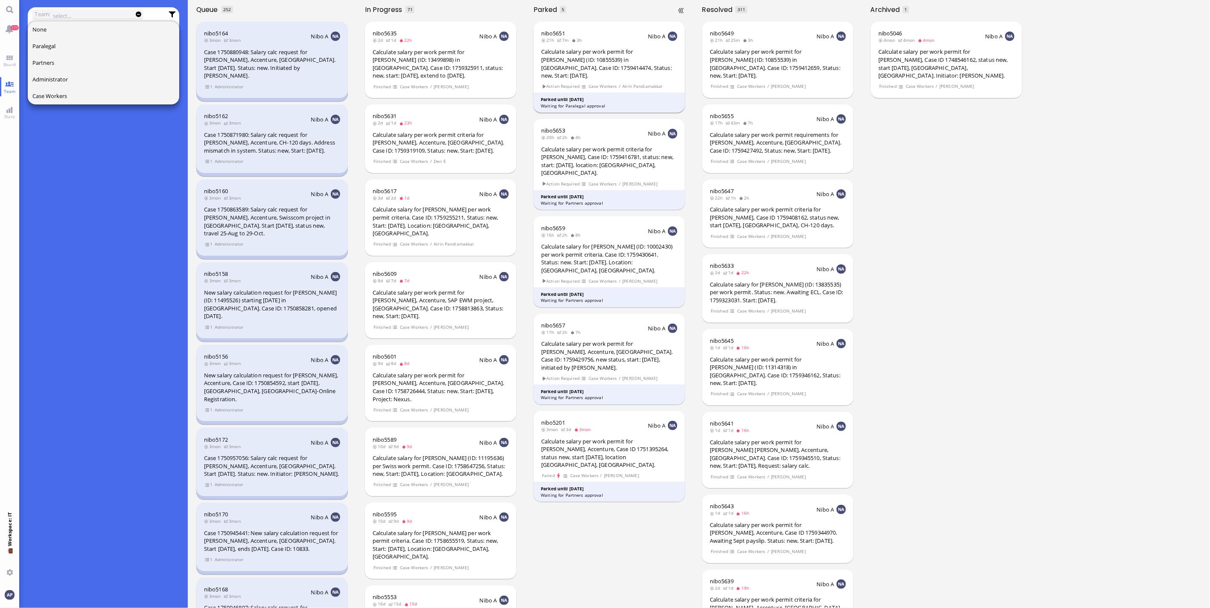
click at [640, 56] on div "Calculate salary per work permit for [PERSON_NAME] (ID: 10855539) in [GEOGRAPHI…" at bounding box center [609, 64] width 136 height 32
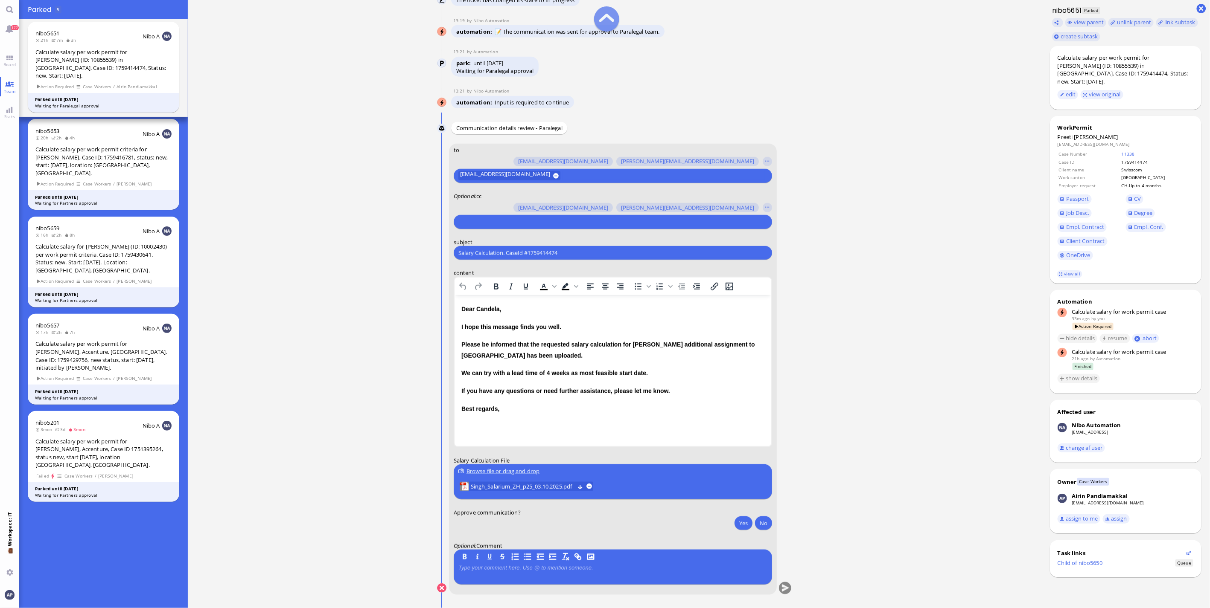
click at [598, 23] on button at bounding box center [606, 18] width 25 height 25
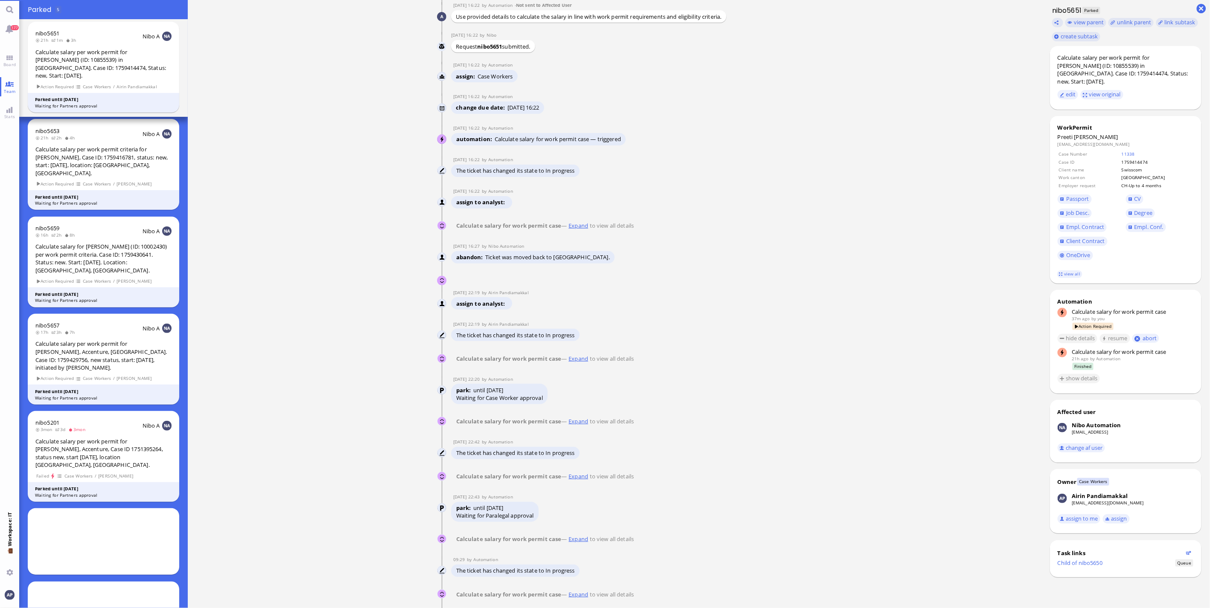
click at [305, 532] on ticket "[DATE] 16:22 by Automation Automation Calculate eligible salary for work permit…" at bounding box center [614, 304] width 853 height 608
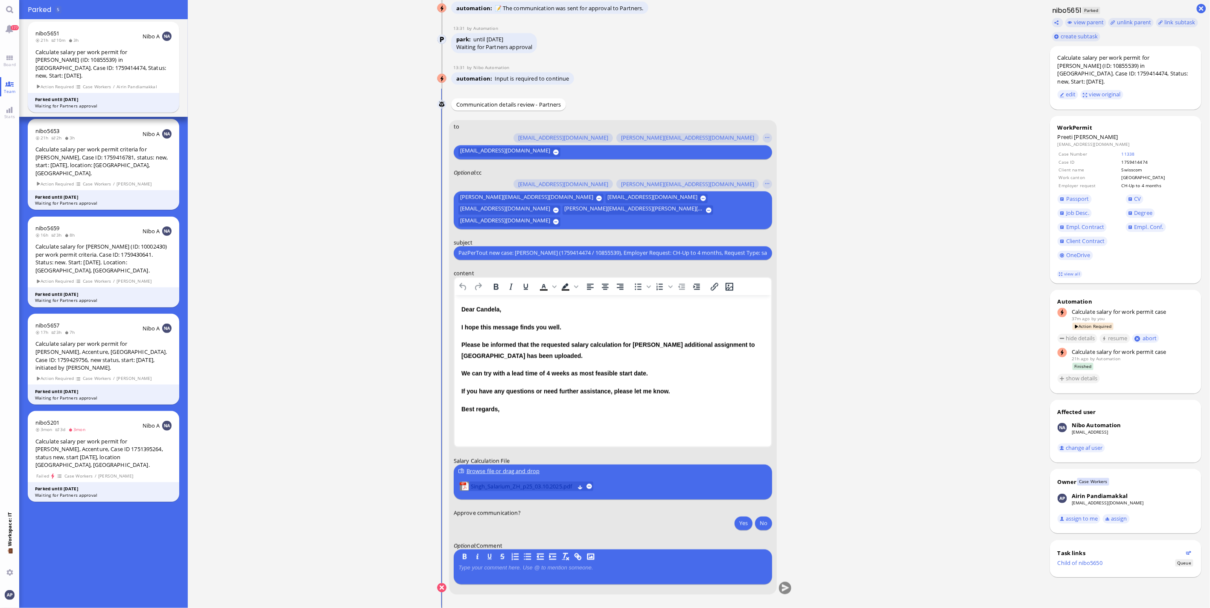
click at [519, 485] on span "Singh_Salarium_ZH_p25_03.10.2025.pdf" at bounding box center [523, 486] width 104 height 9
click at [734, 523] on button "Yes" at bounding box center [743, 524] width 18 height 14
click at [782, 590] on button "submit" at bounding box center [785, 588] width 13 height 13
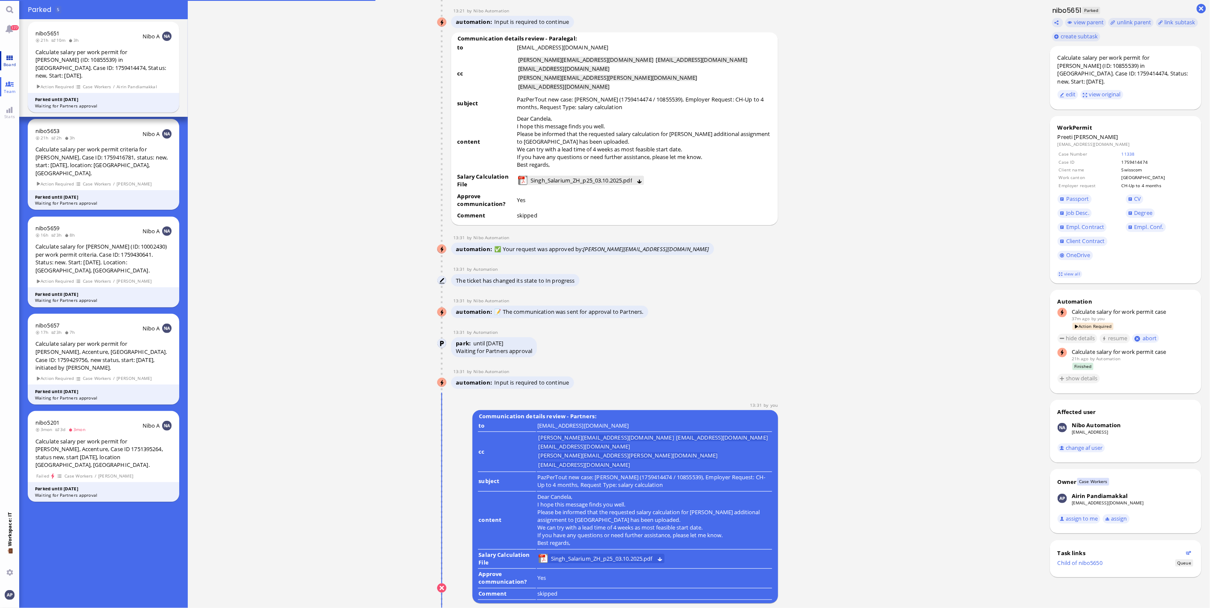
click at [6, 59] on link "Board" at bounding box center [9, 60] width 19 height 19
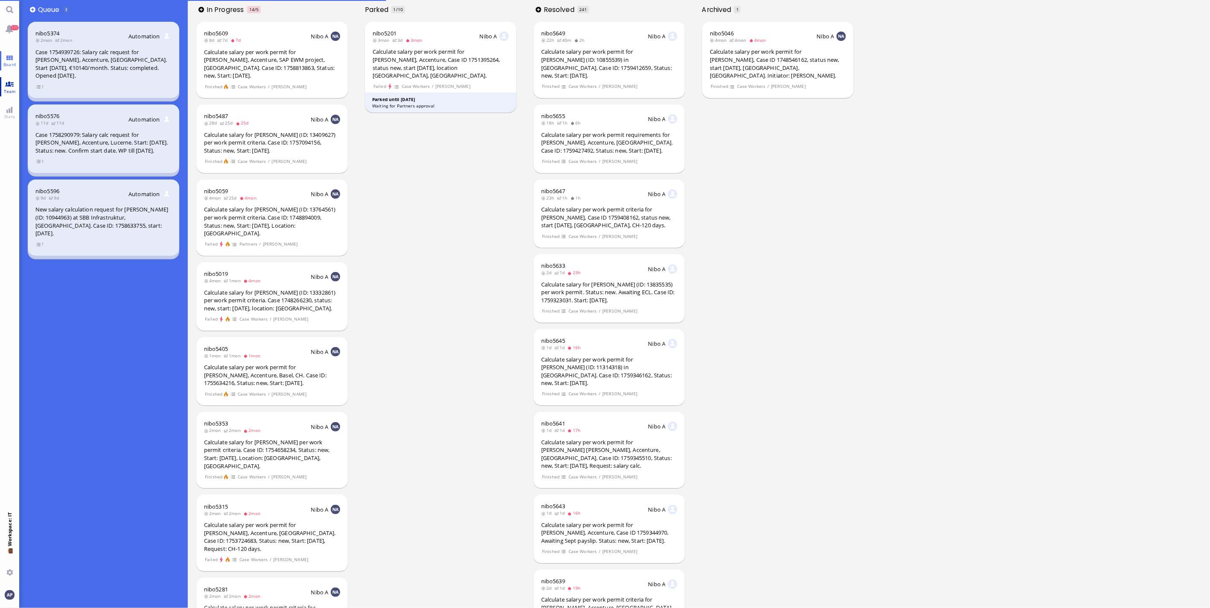
click at [7, 82] on link "Team" at bounding box center [9, 86] width 19 height 19
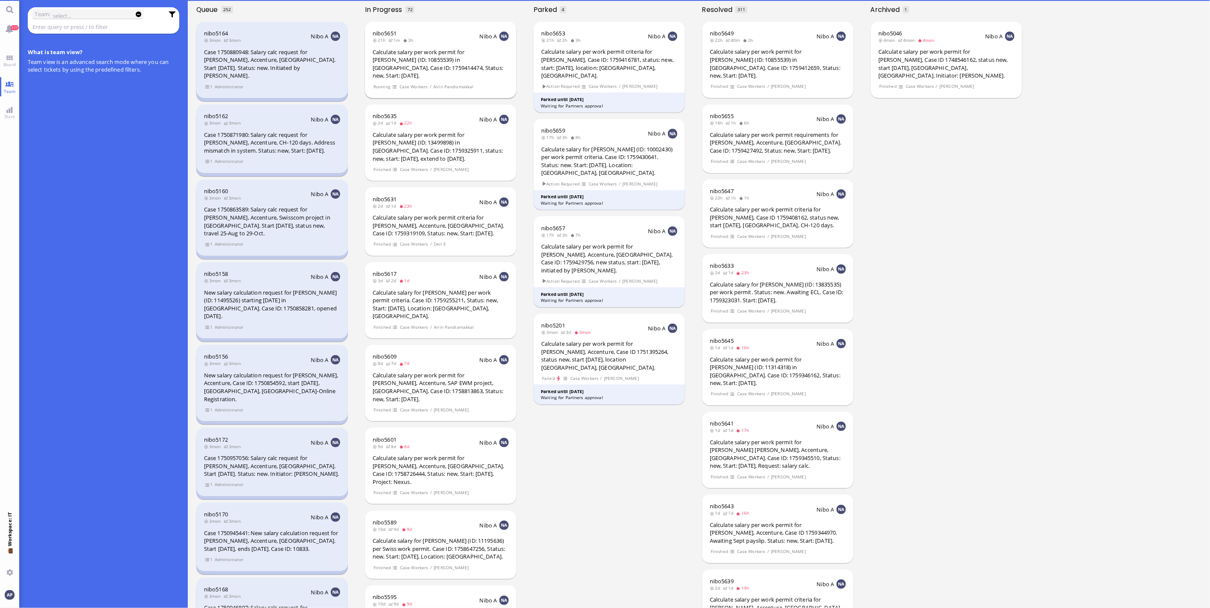
click at [447, 60] on div "Calculate salary per work permit for [PERSON_NAME] (ID: 10855539) in [GEOGRAPHI…" at bounding box center [440, 64] width 136 height 32
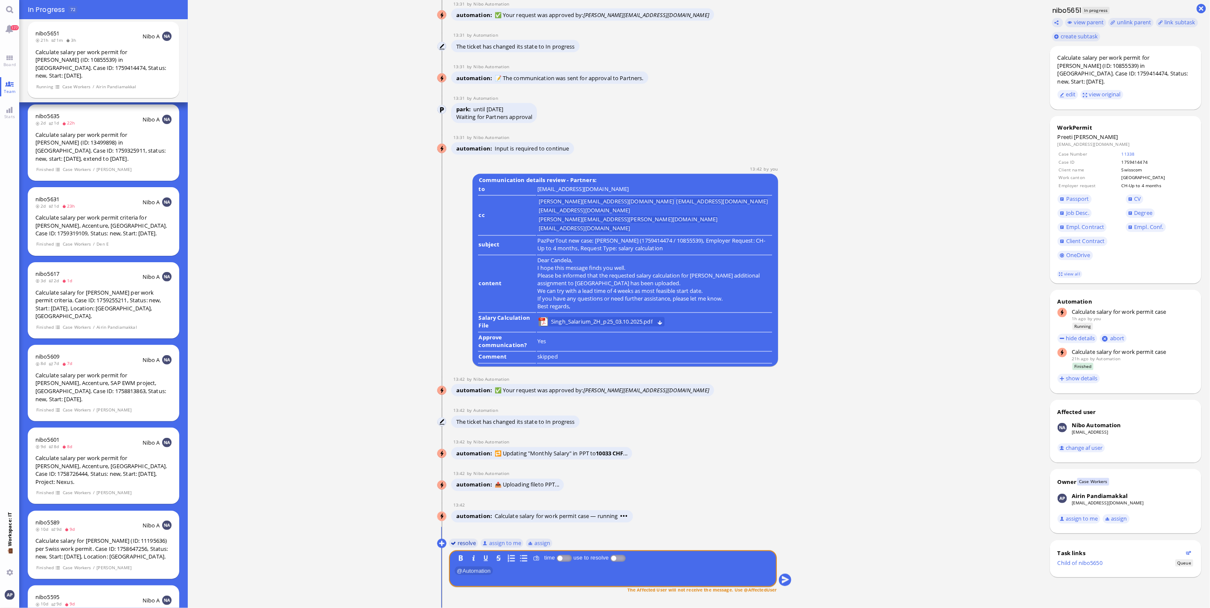
click at [460, 544] on button "resolve" at bounding box center [463, 543] width 29 height 9
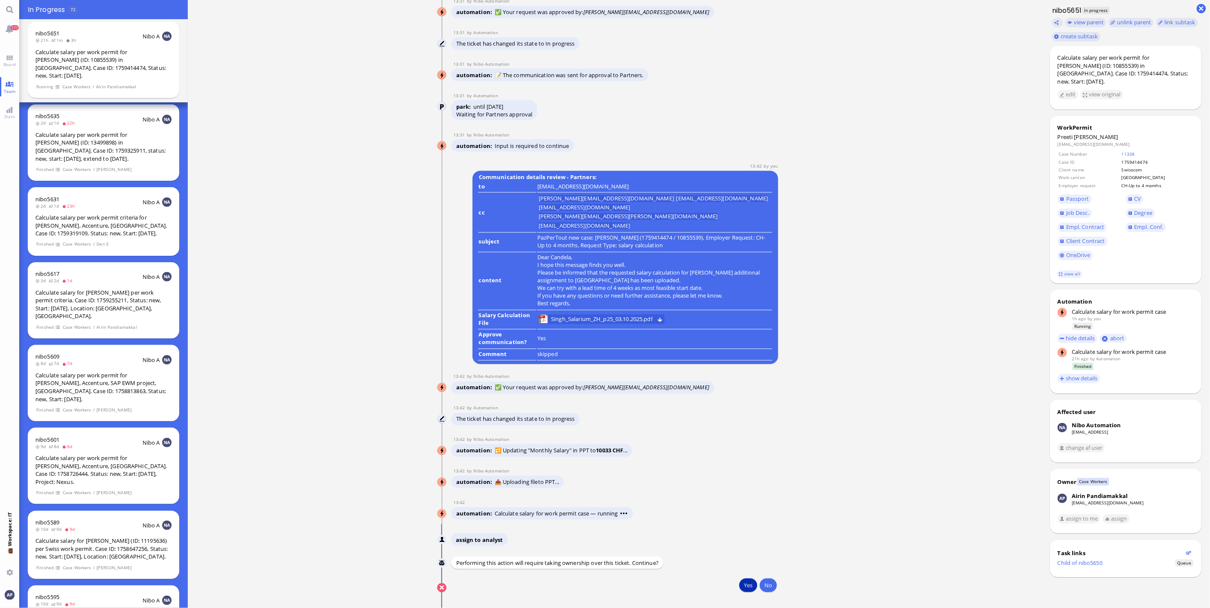
click at [748, 587] on button "Yes" at bounding box center [748, 586] width 18 height 14
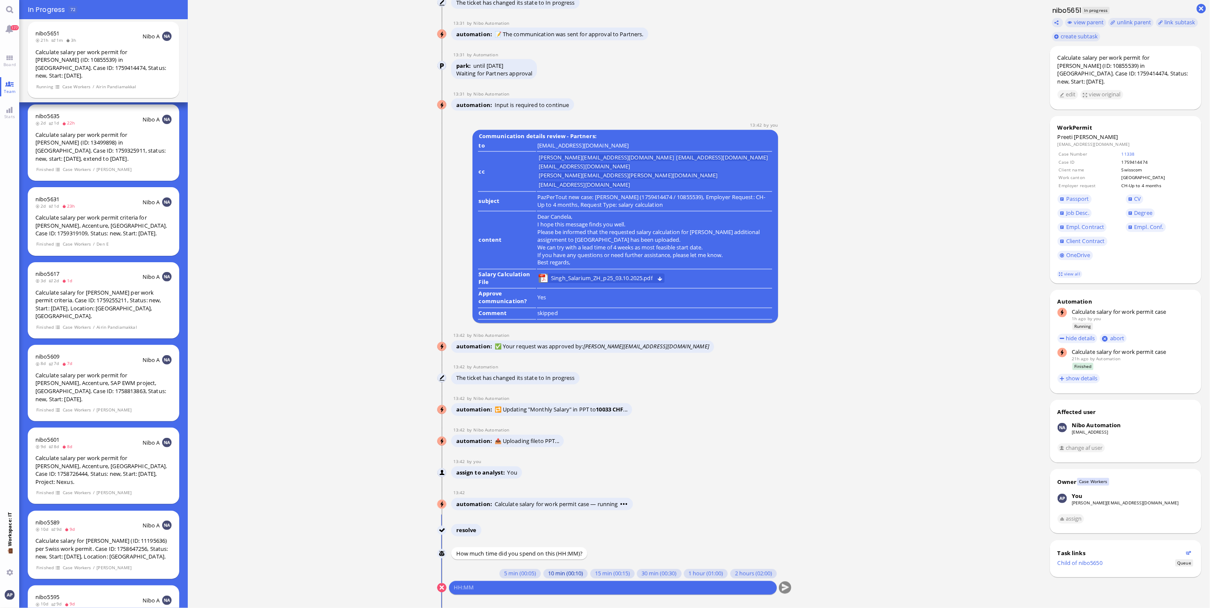
click at [544, 574] on button "10 min (00:10)" at bounding box center [565, 574] width 44 height 9
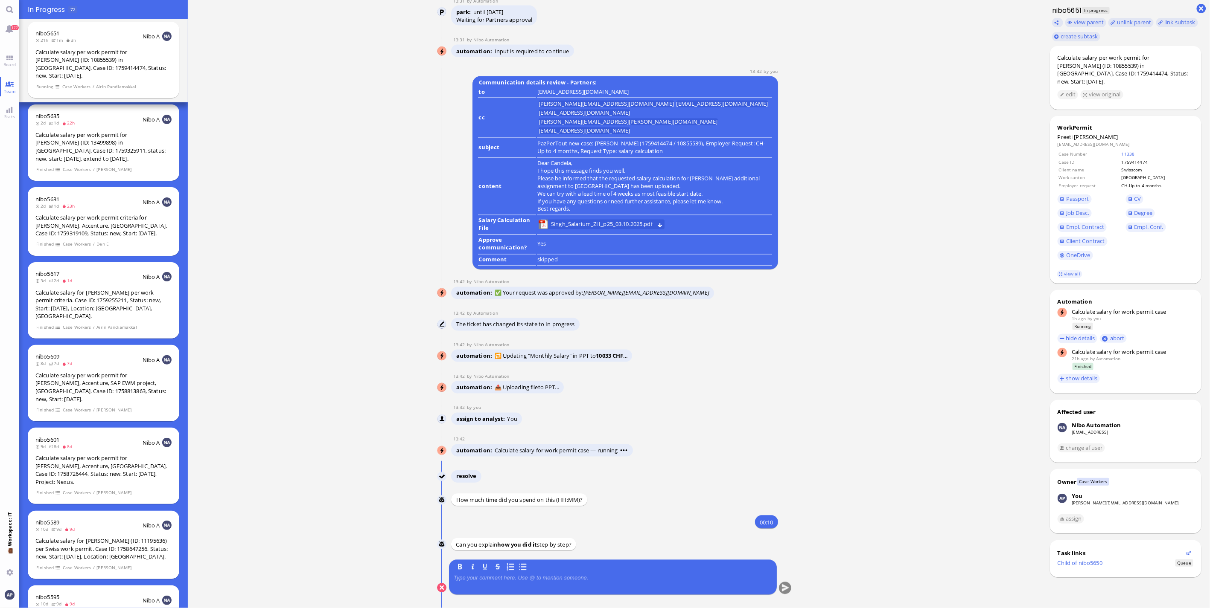
click at [524, 581] on p at bounding box center [613, 578] width 318 height 7
click at [782, 585] on button "submit" at bounding box center [785, 588] width 13 height 13
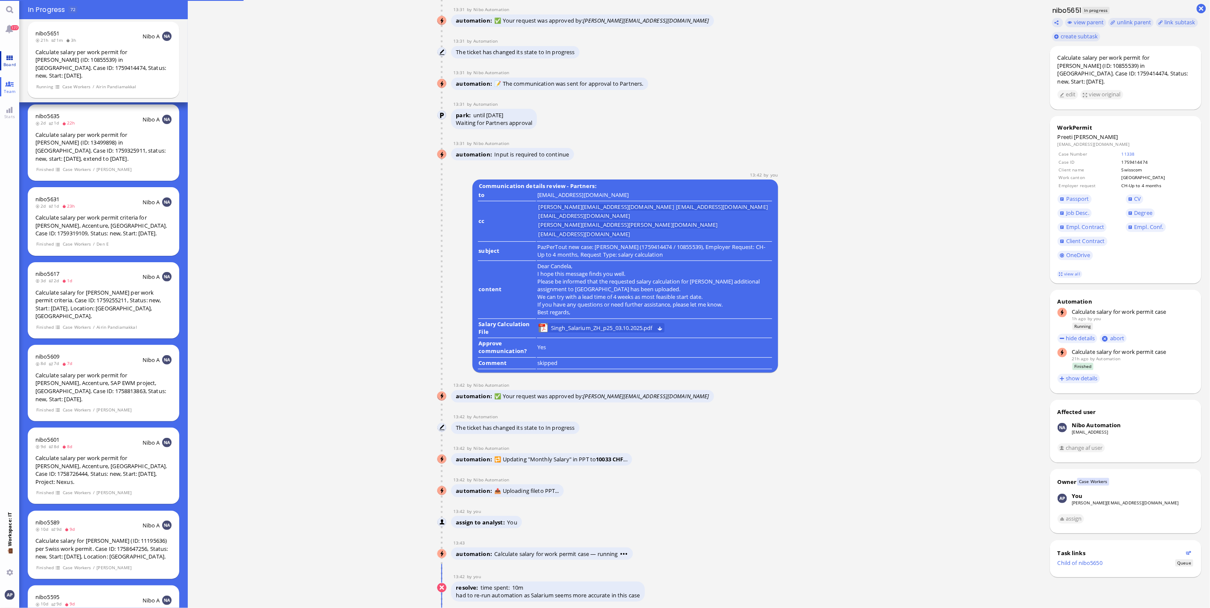
click at [14, 59] on link "Board" at bounding box center [9, 60] width 19 height 19
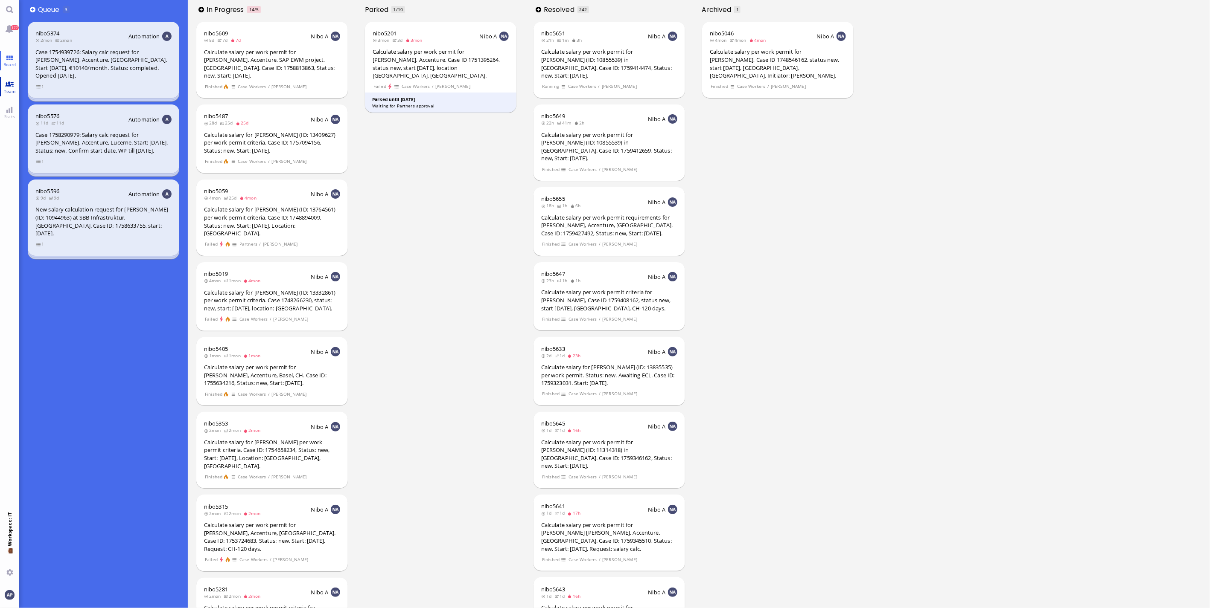
click at [6, 89] on span "Team" at bounding box center [10, 91] width 16 height 6
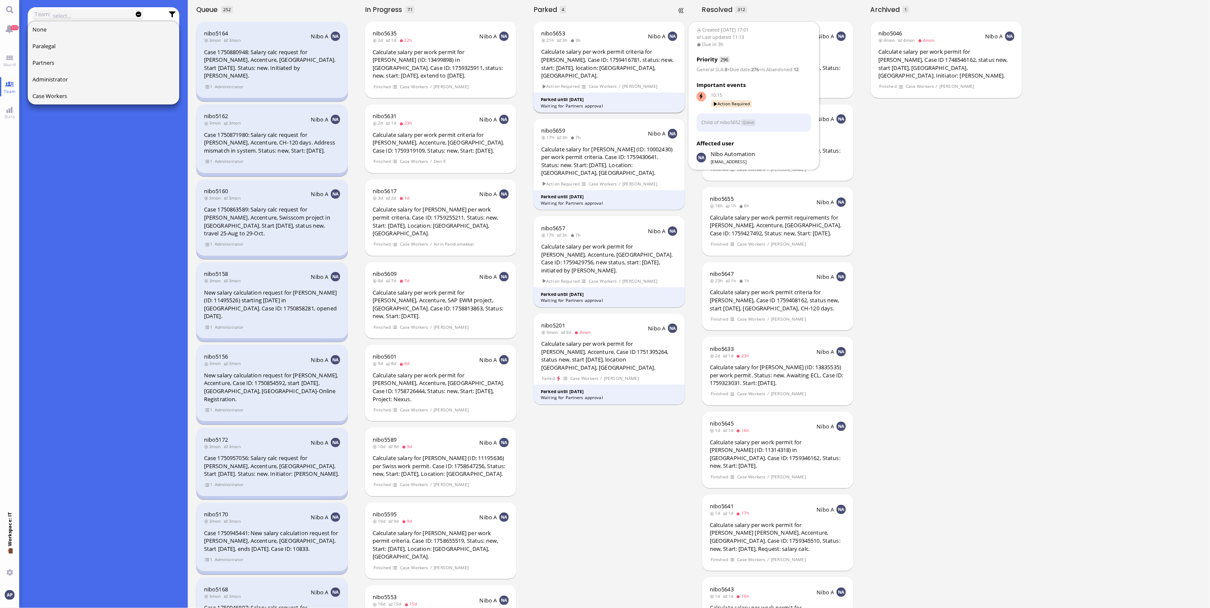
click at [576, 68] on div "Calculate salary per work permit criteria for [PERSON_NAME], Case ID: 175941678…" at bounding box center [609, 64] width 136 height 32
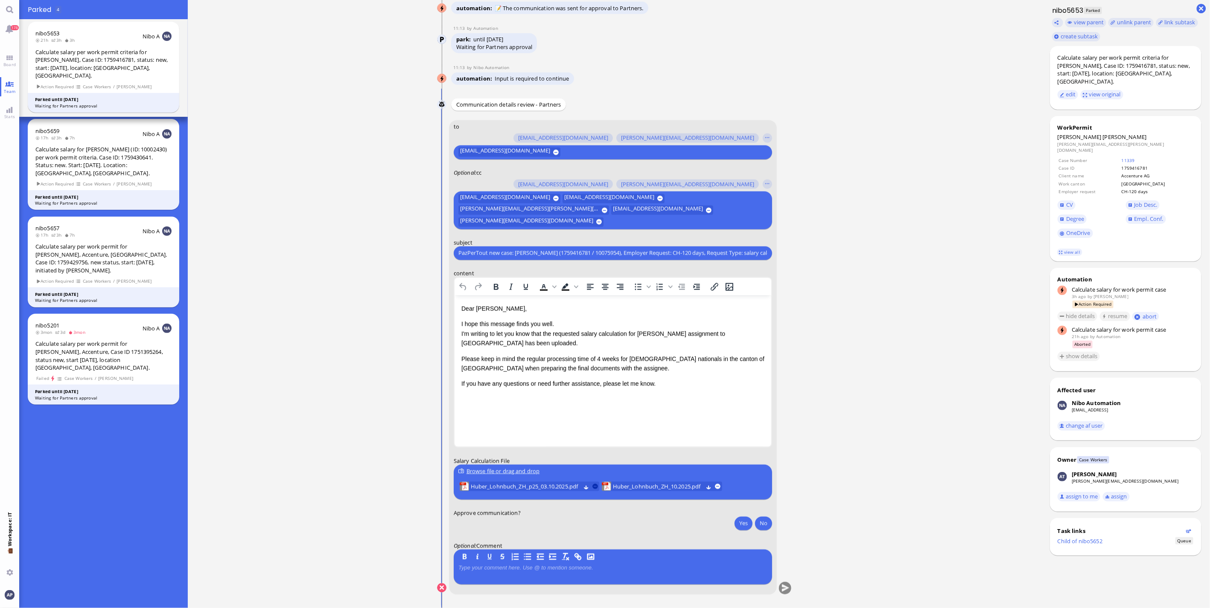
click at [594, 488] on button at bounding box center [595, 487] width 6 height 6
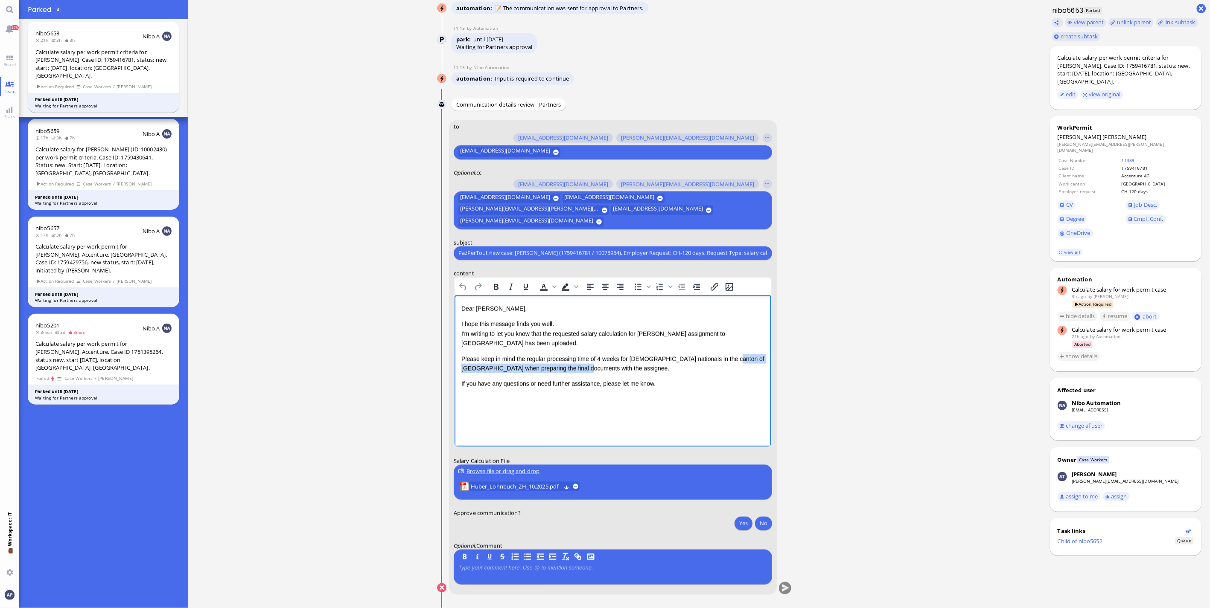
drag, startPoint x: 723, startPoint y: 362, endPoint x: 561, endPoint y: 370, distance: 161.5
click at [561, 370] on p "Please keep in mind the regular processing time of 4 weeks for [DEMOGRAPHIC_DAT…" at bounding box center [612, 363] width 303 height 19
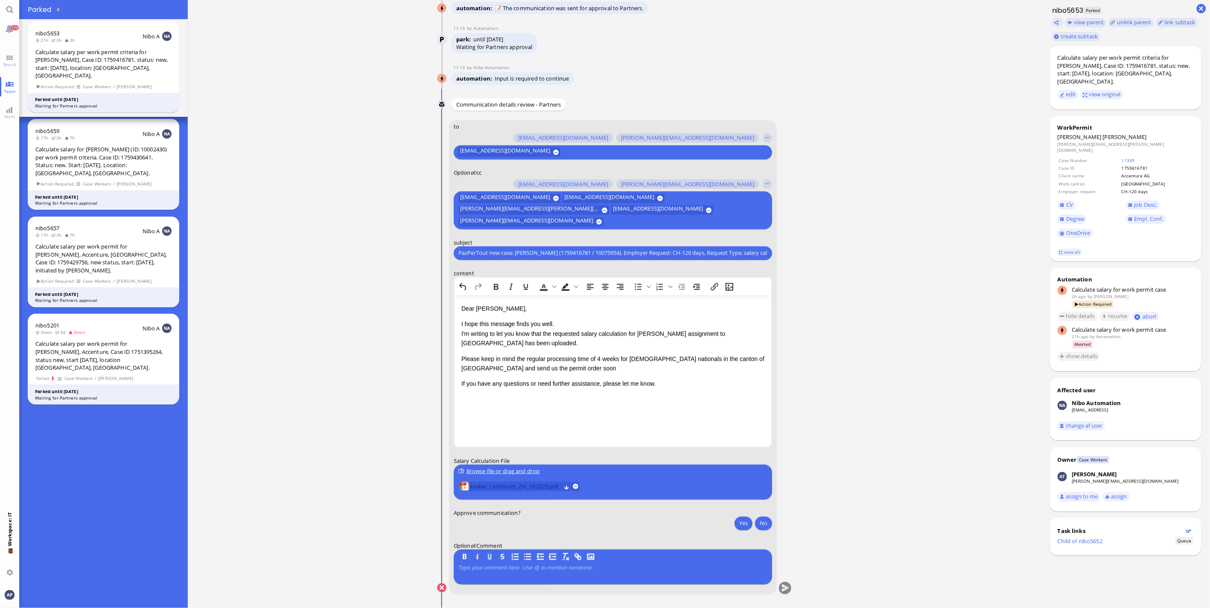
click at [531, 487] on span "Huber_Lohnbuch_ZH_10.2025.pdf" at bounding box center [516, 486] width 90 height 9
click at [738, 524] on button "Yes" at bounding box center [743, 524] width 18 height 14
click at [780, 592] on button "submit" at bounding box center [785, 588] width 13 height 13
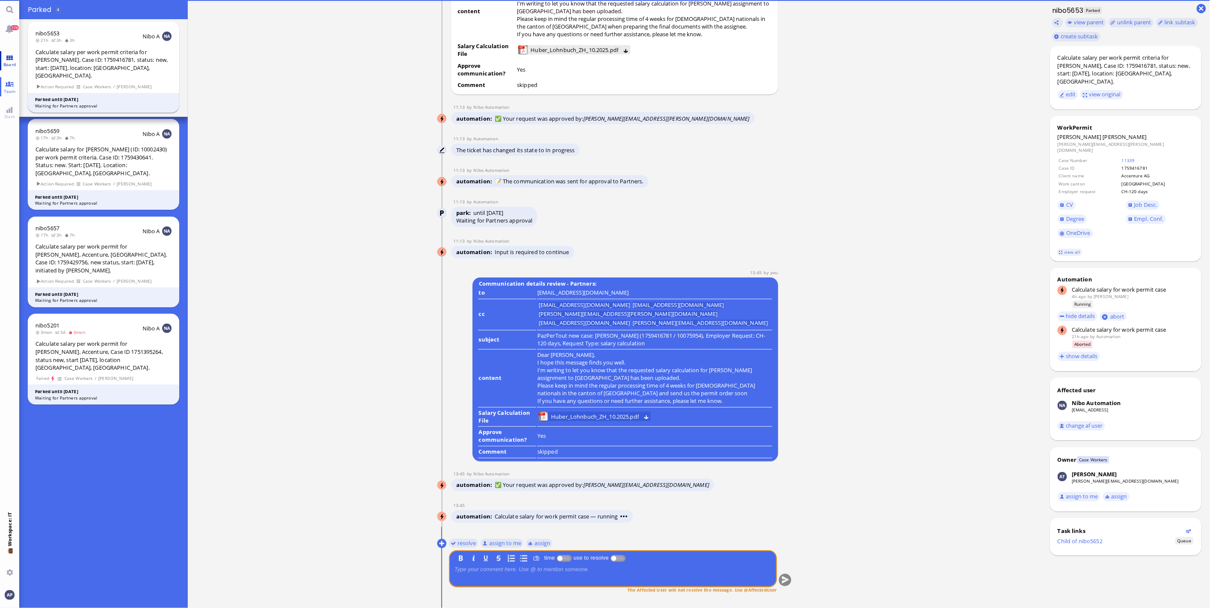
click at [4, 59] on link "Board" at bounding box center [9, 60] width 19 height 19
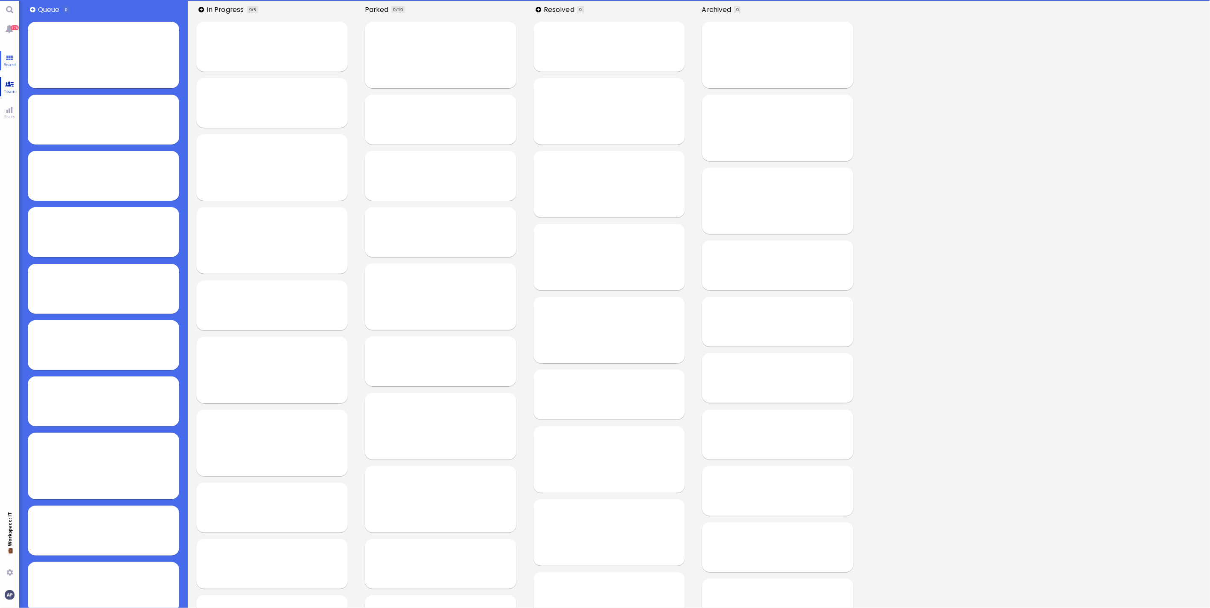
click at [5, 79] on link "Team" at bounding box center [9, 86] width 19 height 19
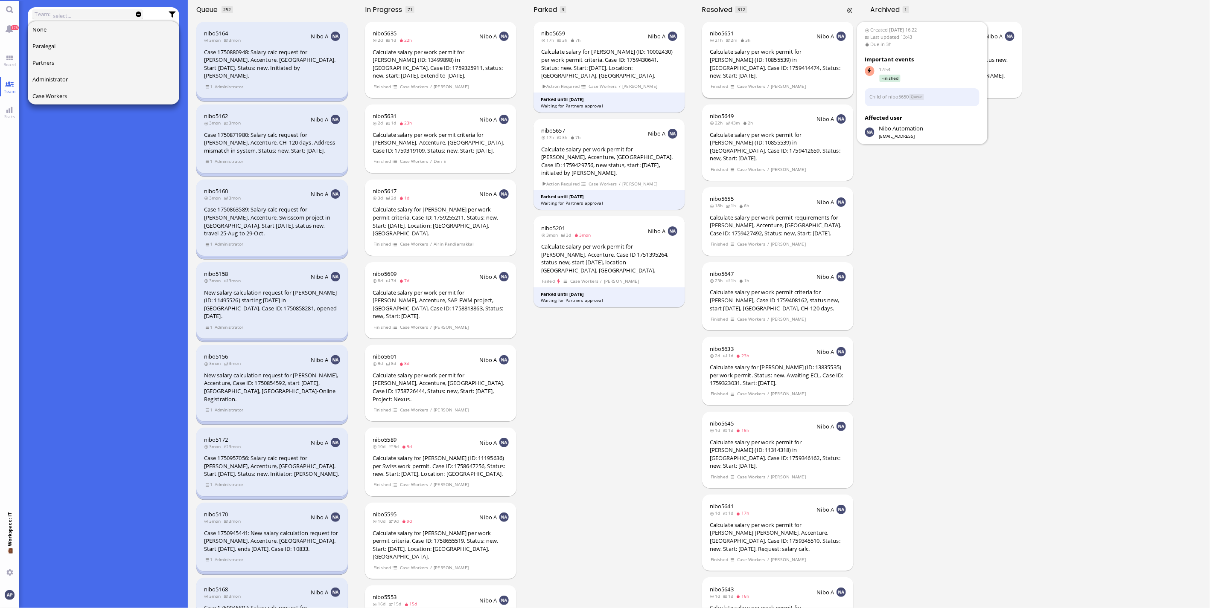
click at [791, 66] on div "Calculate salary per work permit for [PERSON_NAME] (ID: 10855539) in [GEOGRAPHI…" at bounding box center [778, 64] width 136 height 32
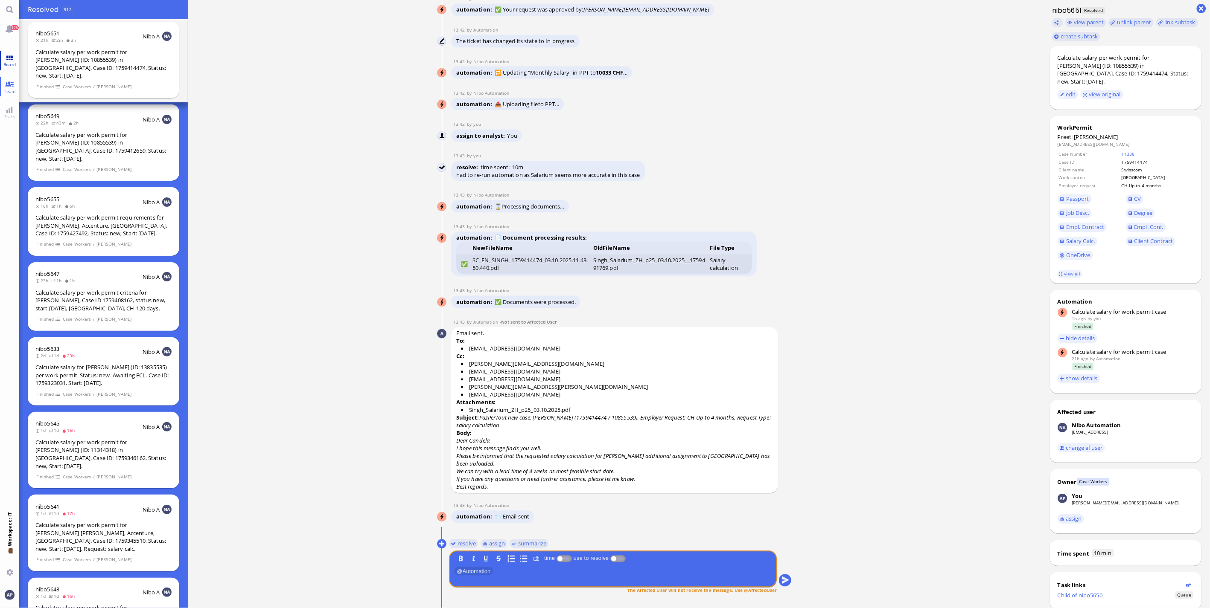
click at [18, 63] on link "Board" at bounding box center [9, 60] width 19 height 19
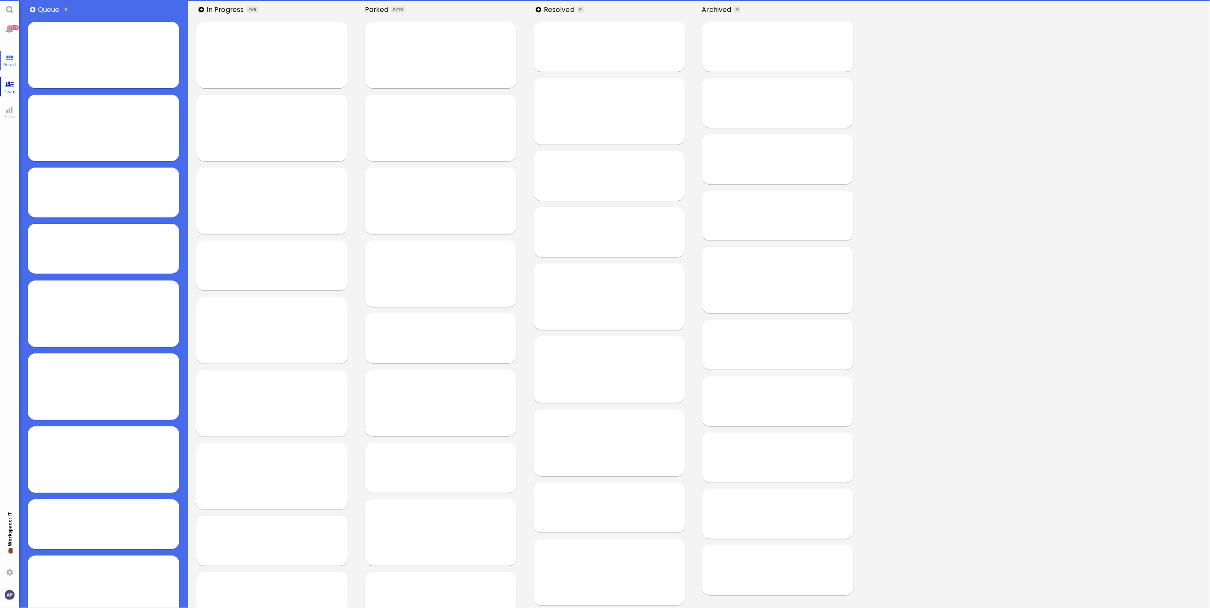
click at [15, 86] on link "Team" at bounding box center [9, 86] width 19 height 19
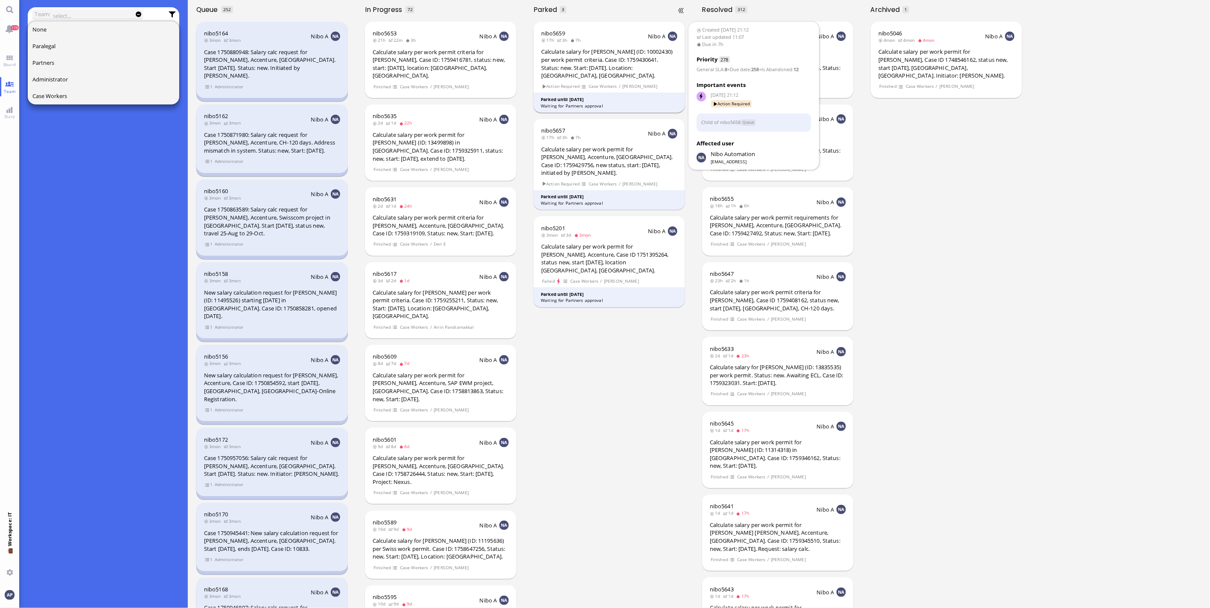
click at [577, 63] on div "Calculate salary for [PERSON_NAME] (ID: 10002430) per work permit criteria. Cas…" at bounding box center [609, 64] width 136 height 32
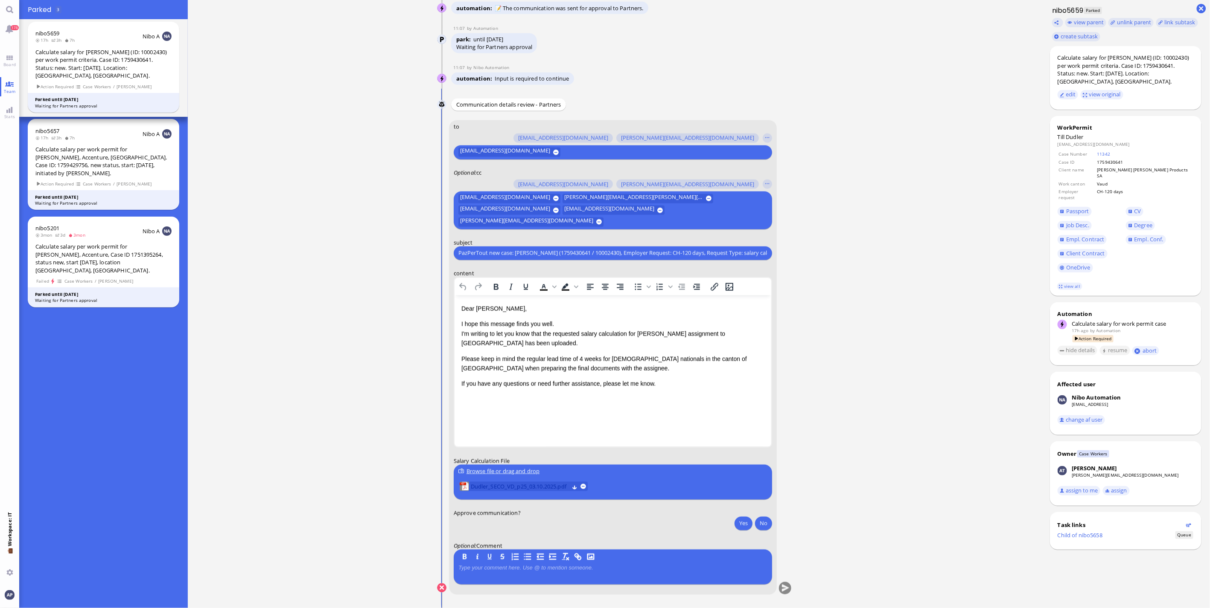
click at [501, 487] on span "Dudler_SECO_VD_p25_03.10.2025.pdf" at bounding box center [520, 486] width 98 height 9
click at [536, 485] on span "Dudler_SECO_VD_p25_03.10.2025.pdf" at bounding box center [520, 486] width 98 height 9
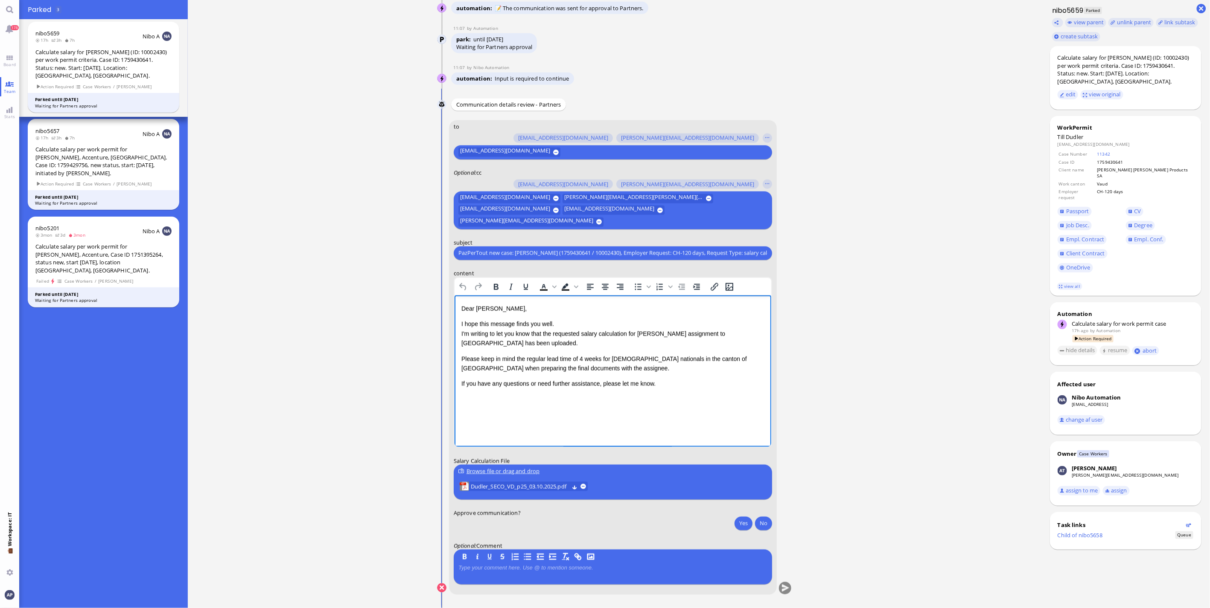
click at [597, 343] on p "I hope this message finds you well. I'm writing to let you know that the reques…" at bounding box center [612, 333] width 303 height 29
click at [581, 385] on p "Please keep in mind the regular lead time of 4 weeks for [DEMOGRAPHIC_DATA] nat…" at bounding box center [612, 388] width 303 height 19
drag, startPoint x: 642, startPoint y: 384, endPoint x: 645, endPoint y: 417, distance: 33.4
click at [643, 384] on p "Please keep in mind the regular lead time of 6 weeks for [DEMOGRAPHIC_DATA] nat…" at bounding box center [612, 388] width 303 height 19
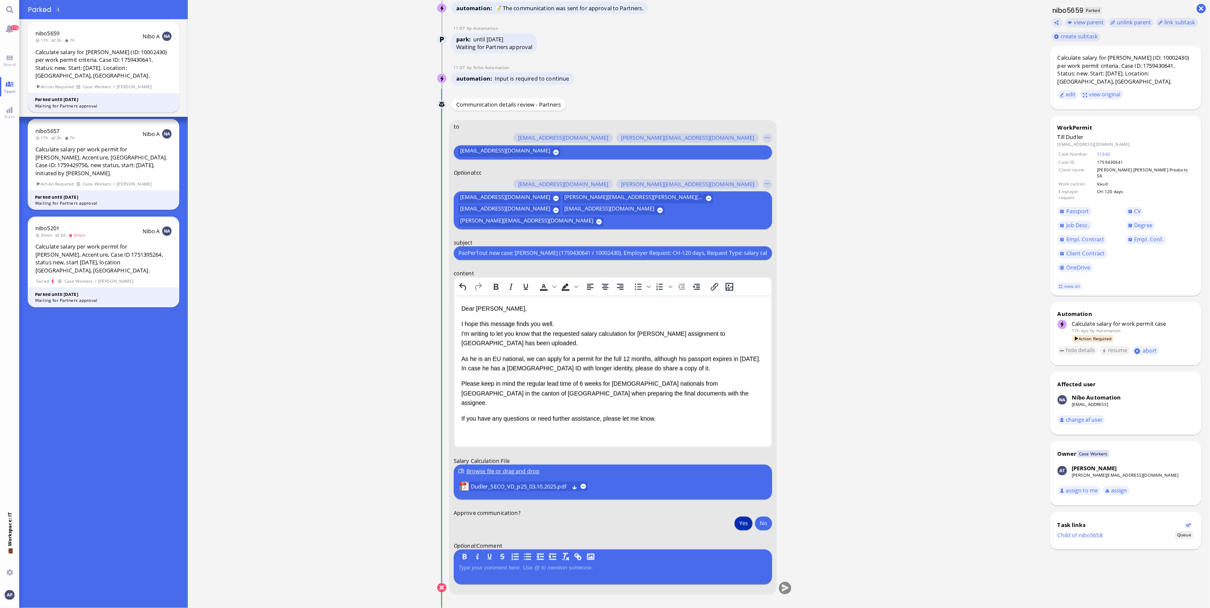
click at [735, 522] on button "Yes" at bounding box center [743, 524] width 18 height 14
click at [778, 577] on conversation-line "You to [PERSON_NAME][EMAIL_ADDRESS][DOMAIN_NAME] [DOMAIN_NAME][EMAIL_ADDRESS][D…" at bounding box center [614, 363] width 355 height 486
click at [779, 588] on button "submit" at bounding box center [785, 588] width 13 height 13
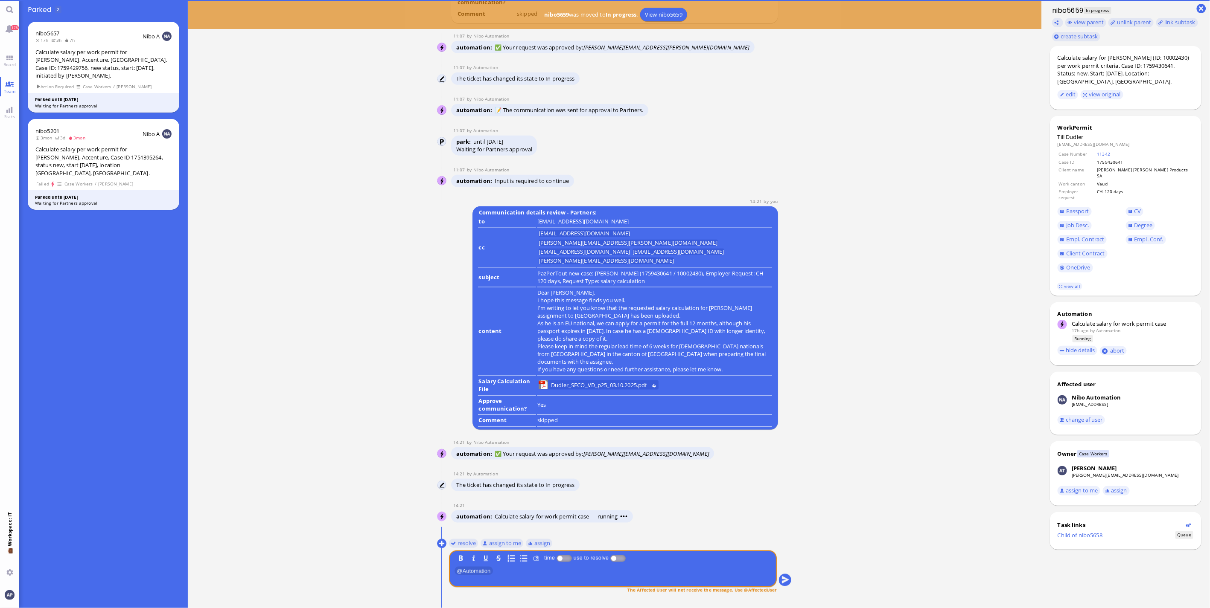
click at [20, 57] on ticket "nibo5657 17h 3h 7h Nibo A Calculate salary per work permit for [PERSON_NAME], A…" at bounding box center [103, 67] width 169 height 97
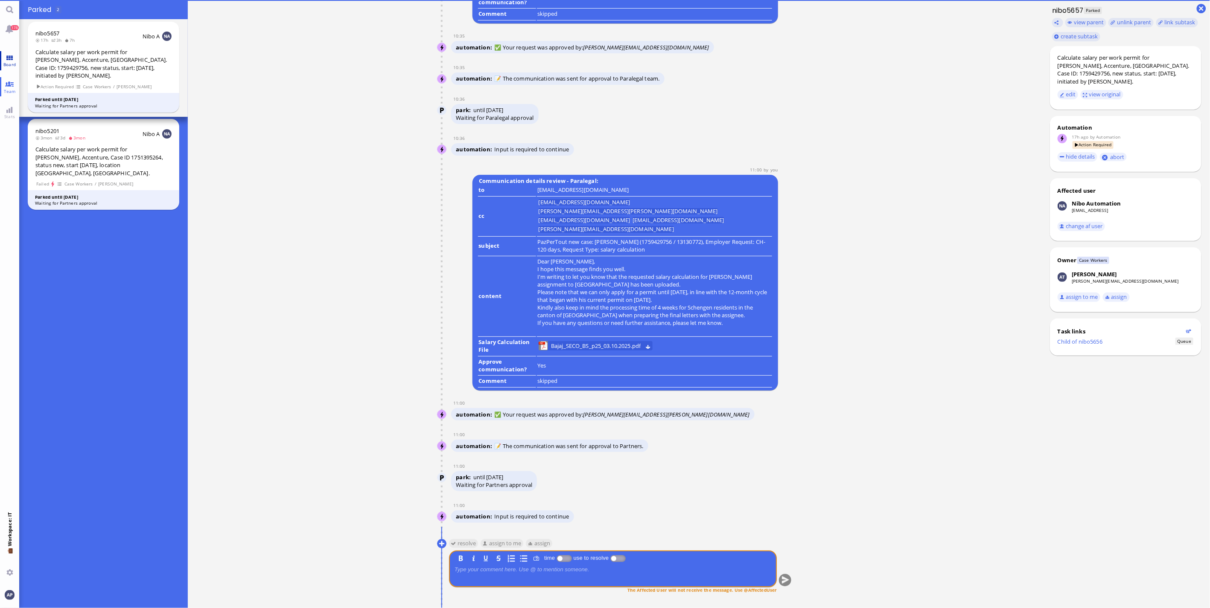
click at [17, 58] on link "Board" at bounding box center [9, 60] width 19 height 19
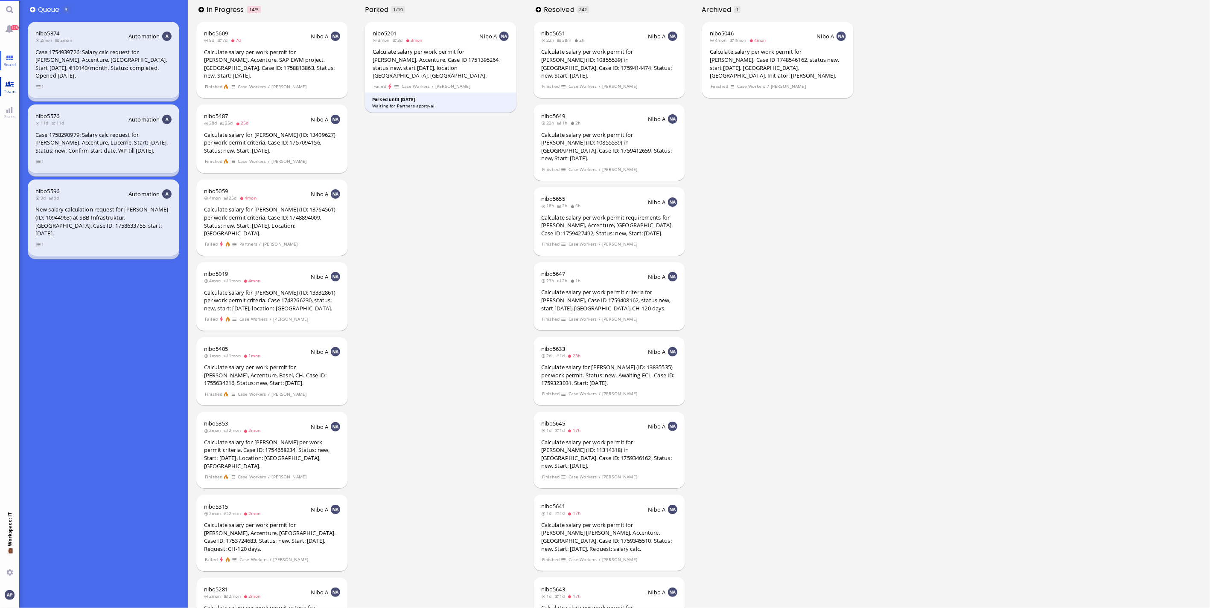
click at [14, 90] on span "Team" at bounding box center [10, 91] width 16 height 6
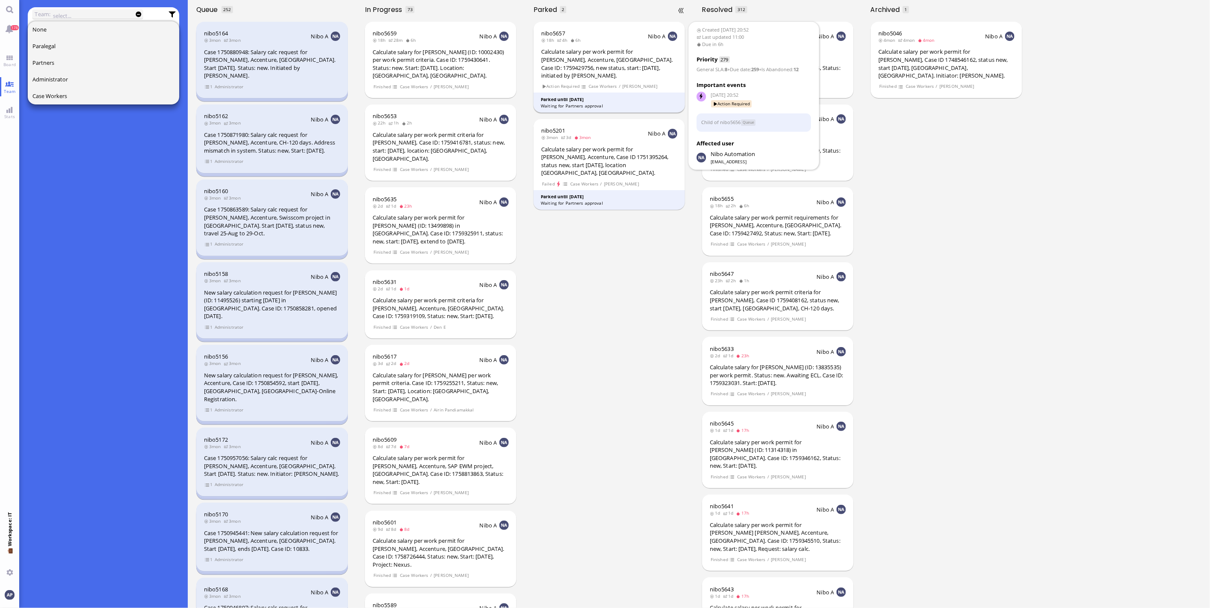
click at [608, 57] on div "Calculate salary per work permit for [PERSON_NAME], Accenture, [GEOGRAPHIC_DATA…" at bounding box center [609, 64] width 136 height 32
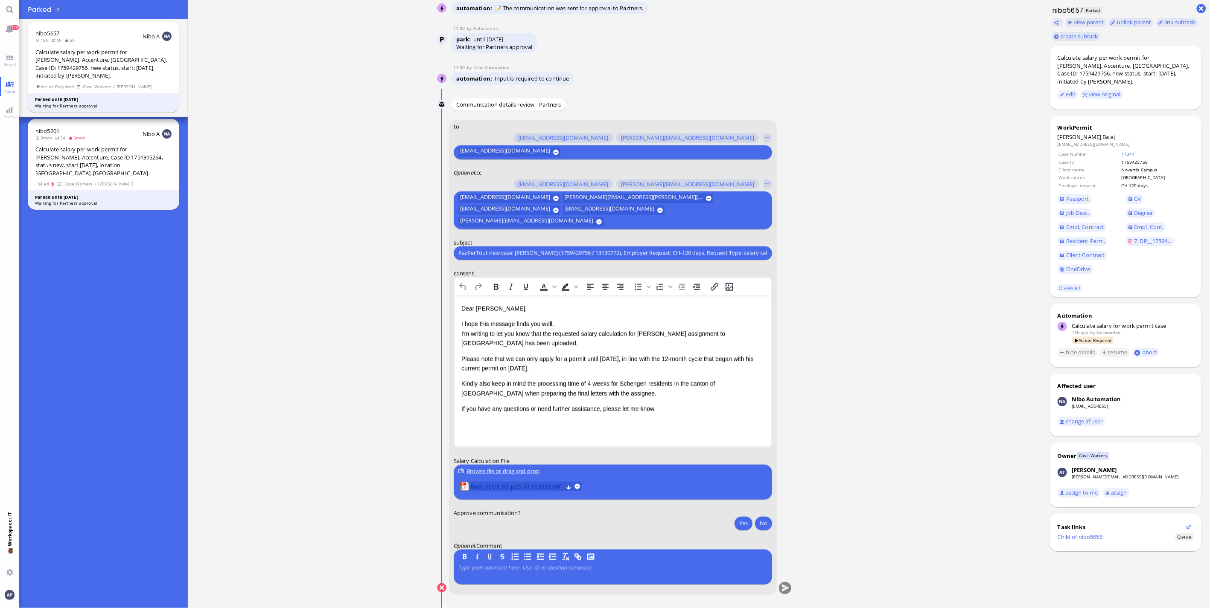
click at [511, 486] on span "Bajaj_SECO_BS_p25_03.10.2025.pdf" at bounding box center [517, 486] width 92 height 9
click at [12, 61] on span "Board" at bounding box center [9, 64] width 17 height 6
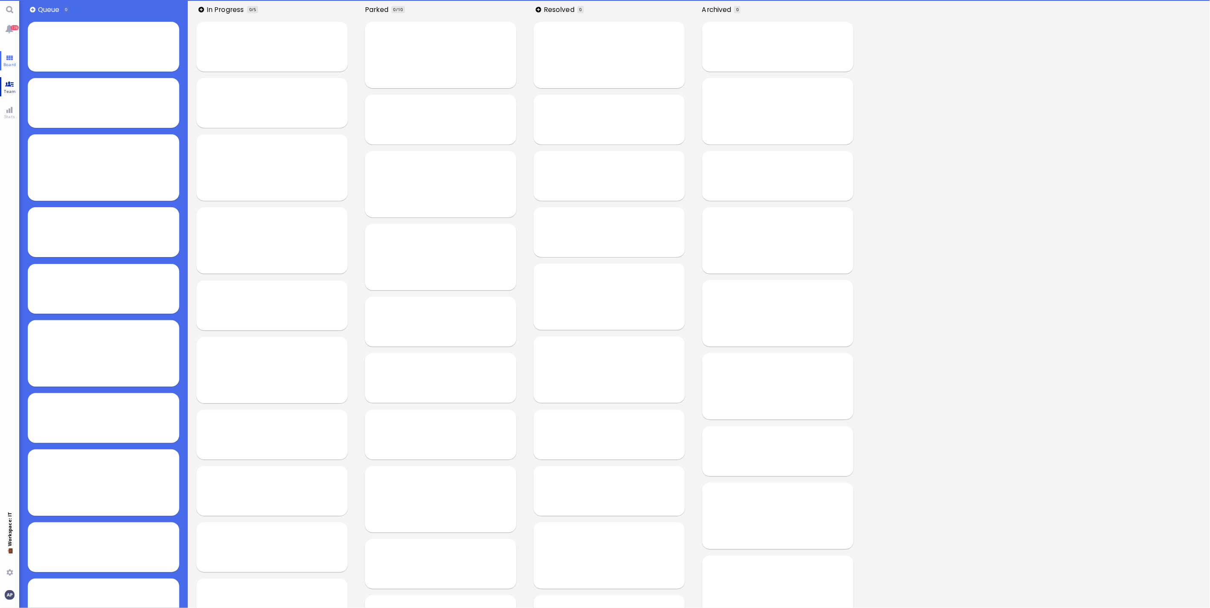
click at [8, 87] on link "Team" at bounding box center [9, 86] width 19 height 19
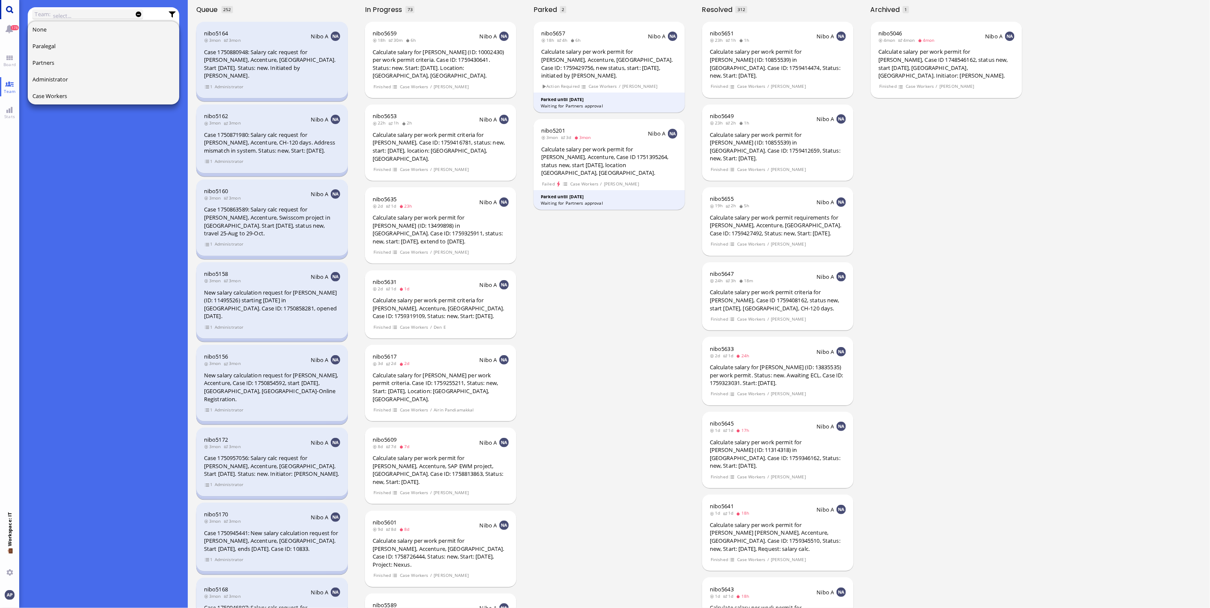
click at [6, 10] on link "Main menu" at bounding box center [9, 9] width 19 height 19
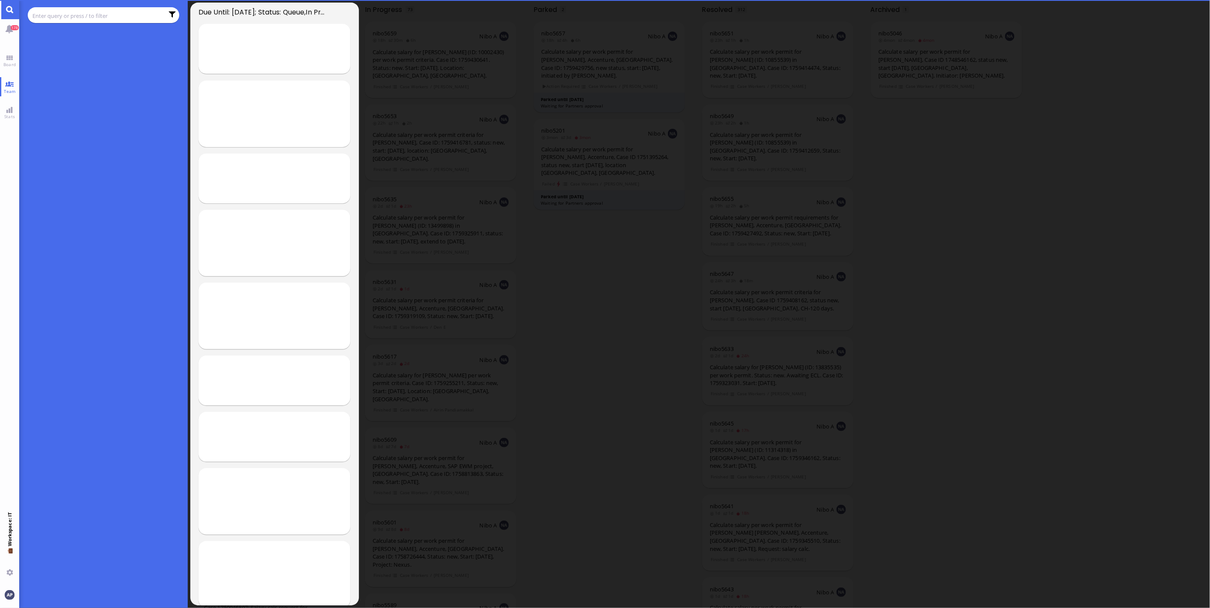
click at [49, 19] on input "text" at bounding box center [97, 15] width 131 height 9
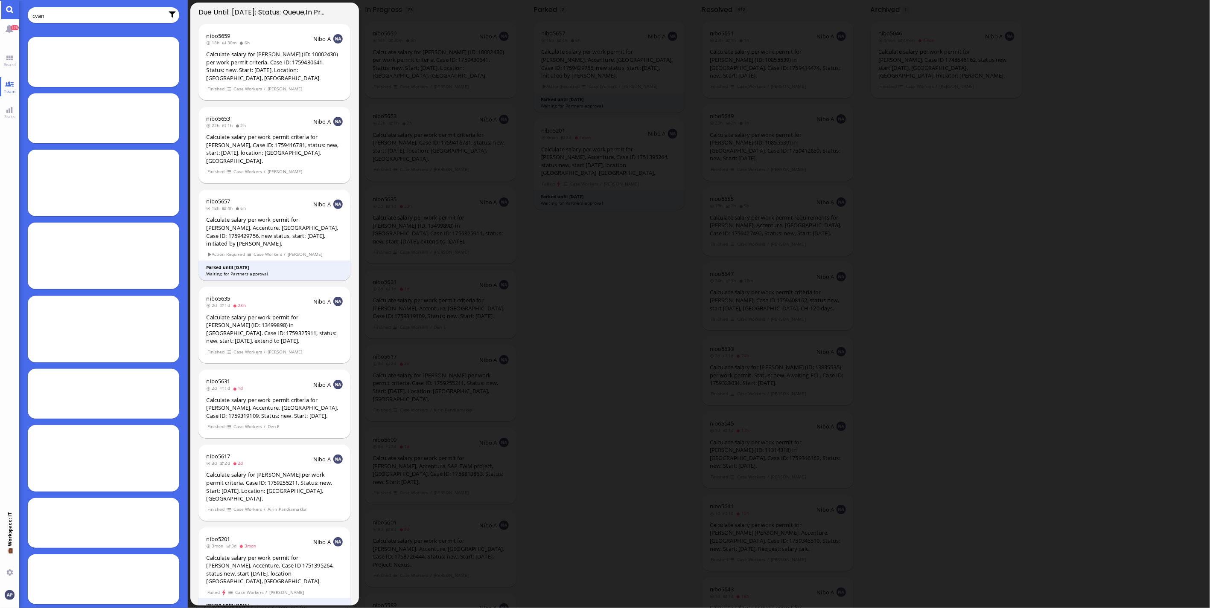
type input "cvan"
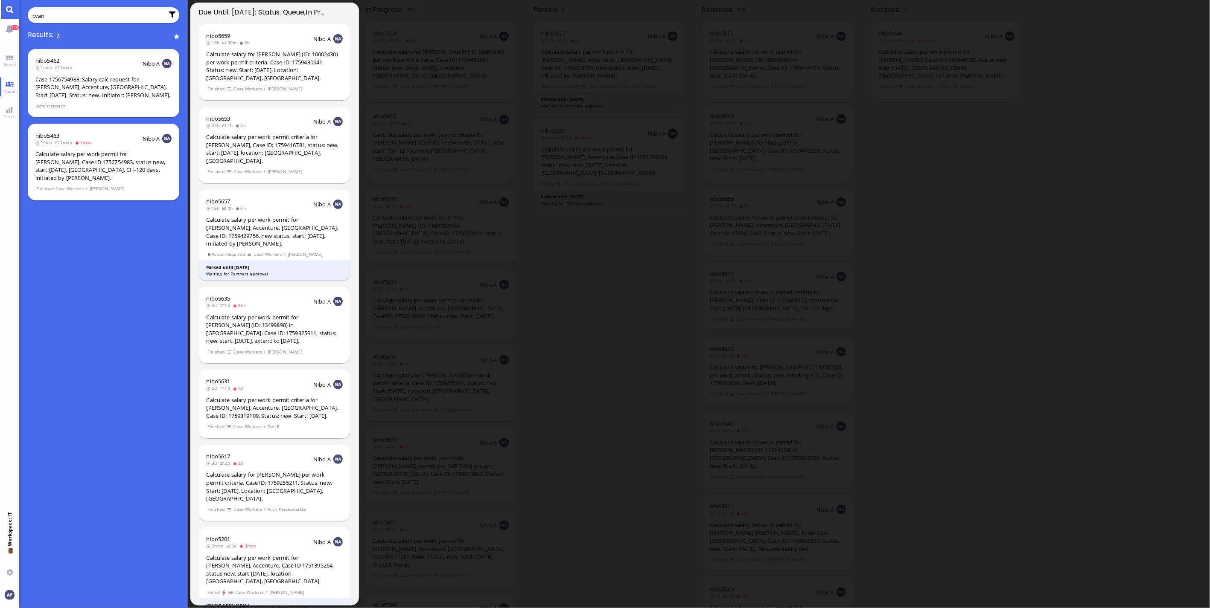
click at [113, 170] on div "Calculate salary per work permit for [PERSON_NAME], Case ID 1756754983, status …" at bounding box center [103, 166] width 136 height 32
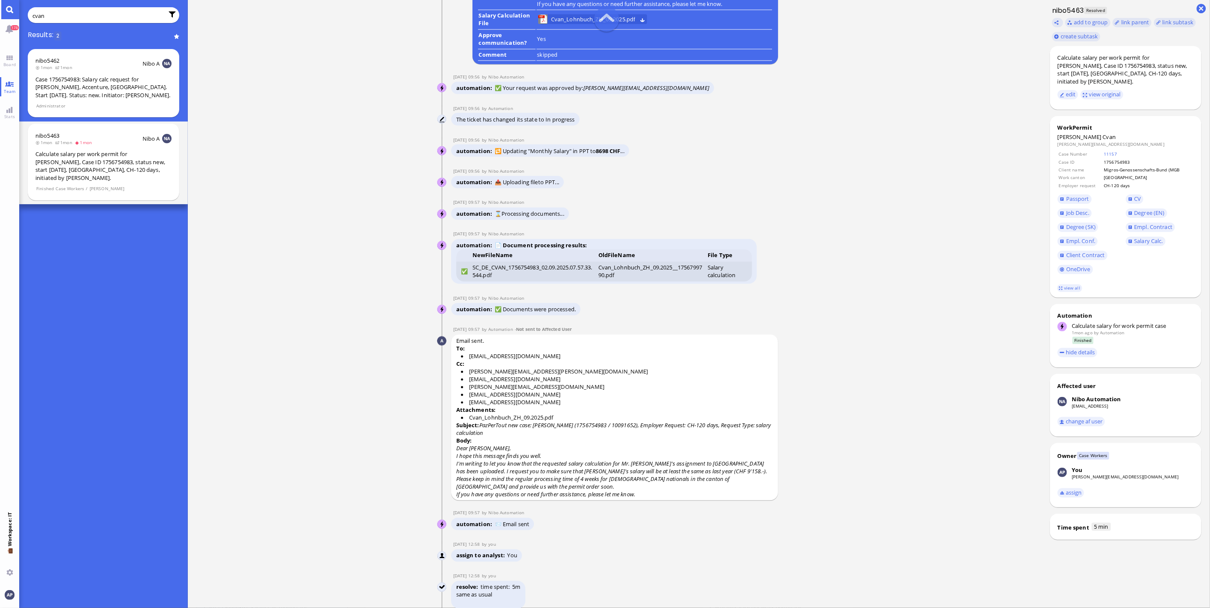
scroll to position [-189, 0]
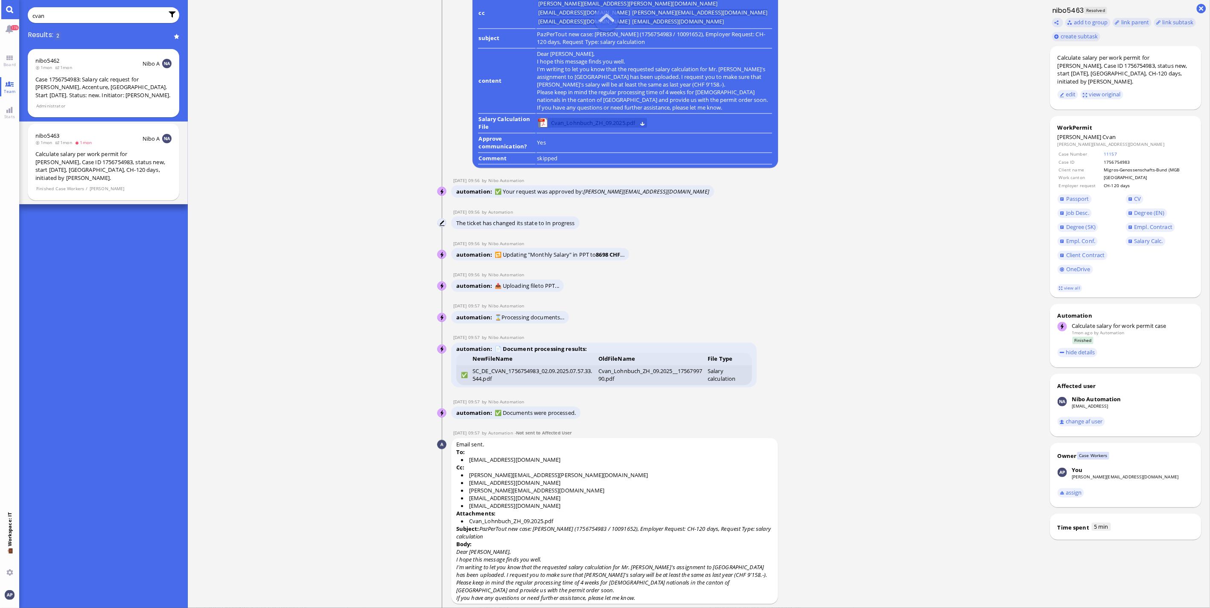
click at [582, 128] on span "Cvan_Lohnbuch_ZH_09.2025.pdf" at bounding box center [593, 122] width 84 height 9
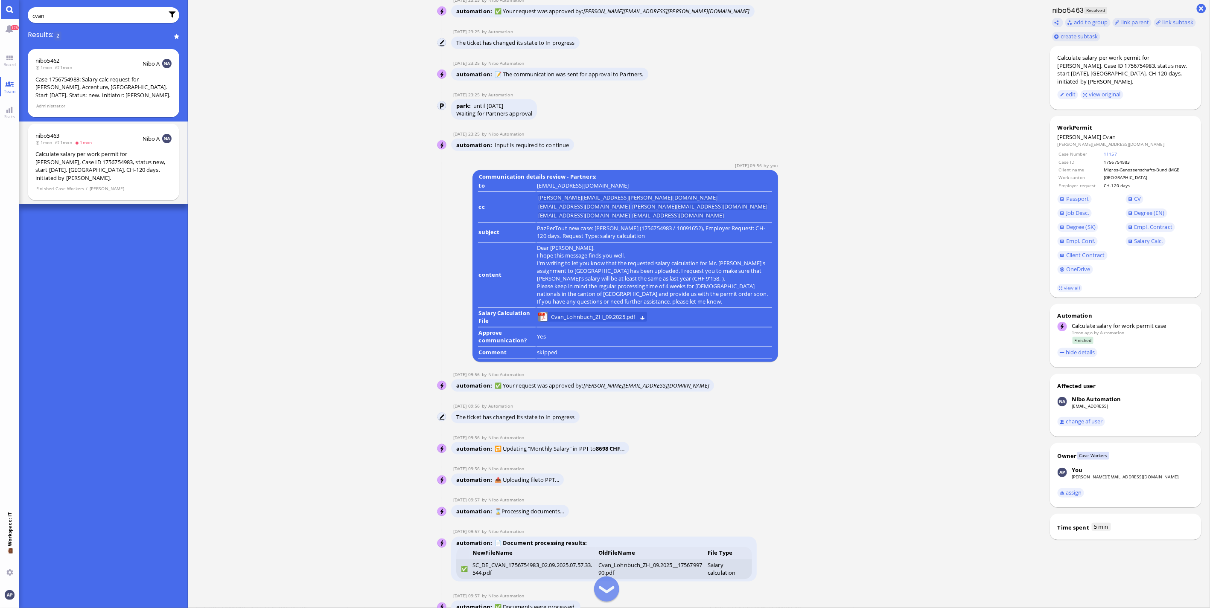
scroll to position [-379, 0]
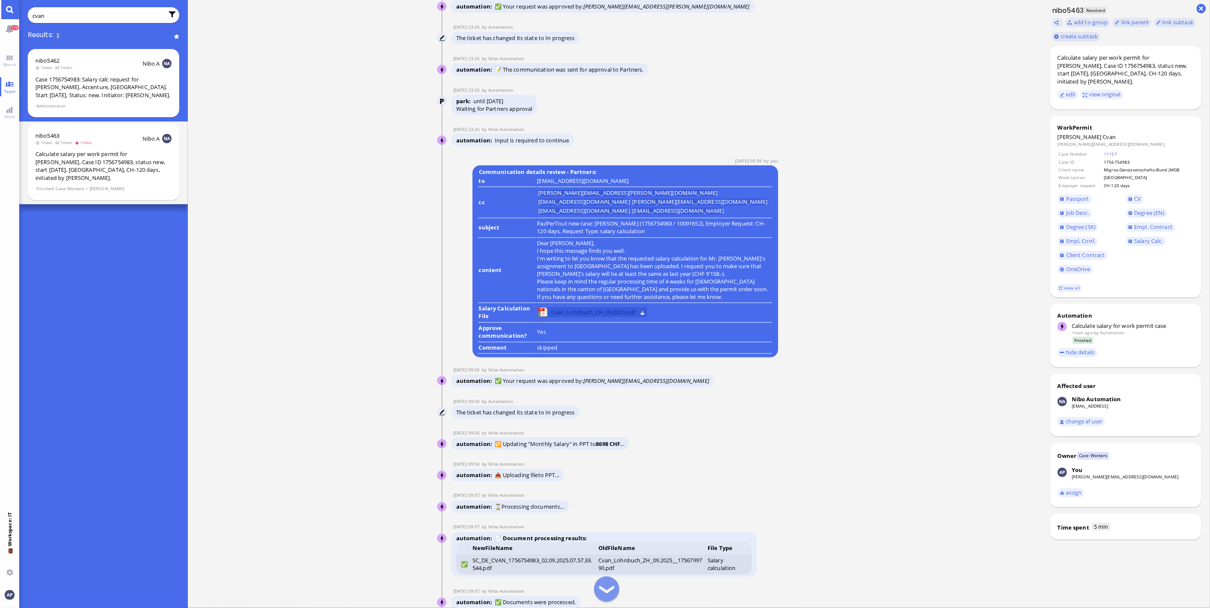
click at [573, 317] on span "Cvan_Lohnbuch_ZH_09.2025.pdf" at bounding box center [593, 312] width 84 height 9
click at [9, 9] on link "Main menu" at bounding box center [9, 9] width 19 height 19
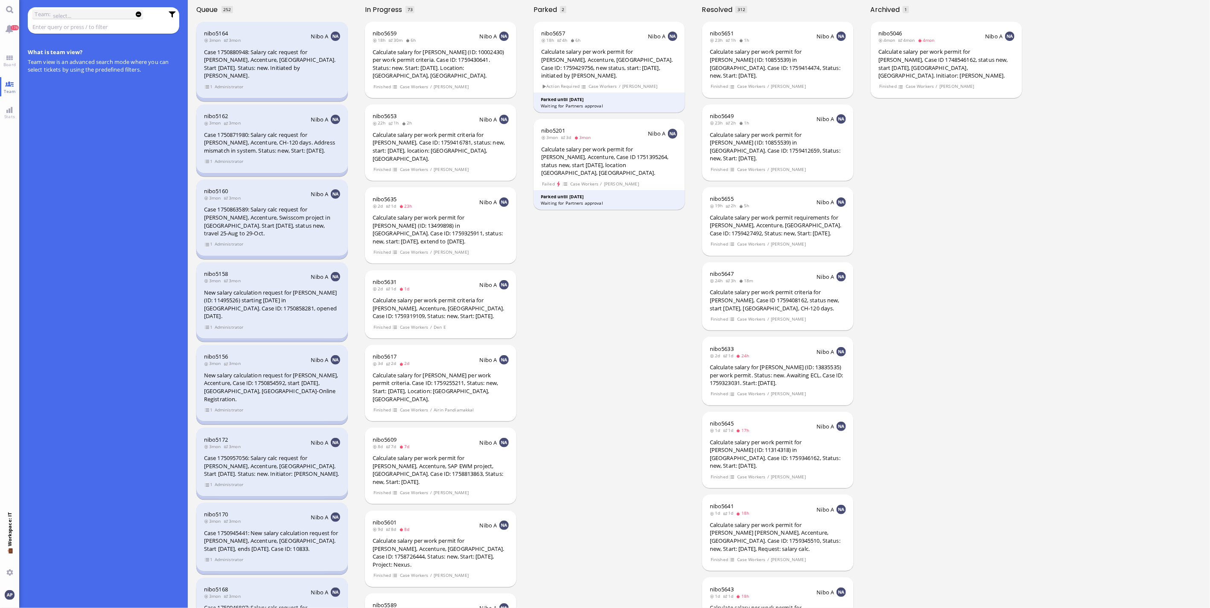
click at [38, 14] on label "Team:" at bounding box center [43, 13] width 16 height 9
click at [58, 15] on input "text" at bounding box center [90, 15] width 75 height 9
type input "bajaj"
click at [613, 70] on div "Calculate salary per work permit for [PERSON_NAME], Accenture, [GEOGRAPHIC_DATA…" at bounding box center [609, 64] width 136 height 32
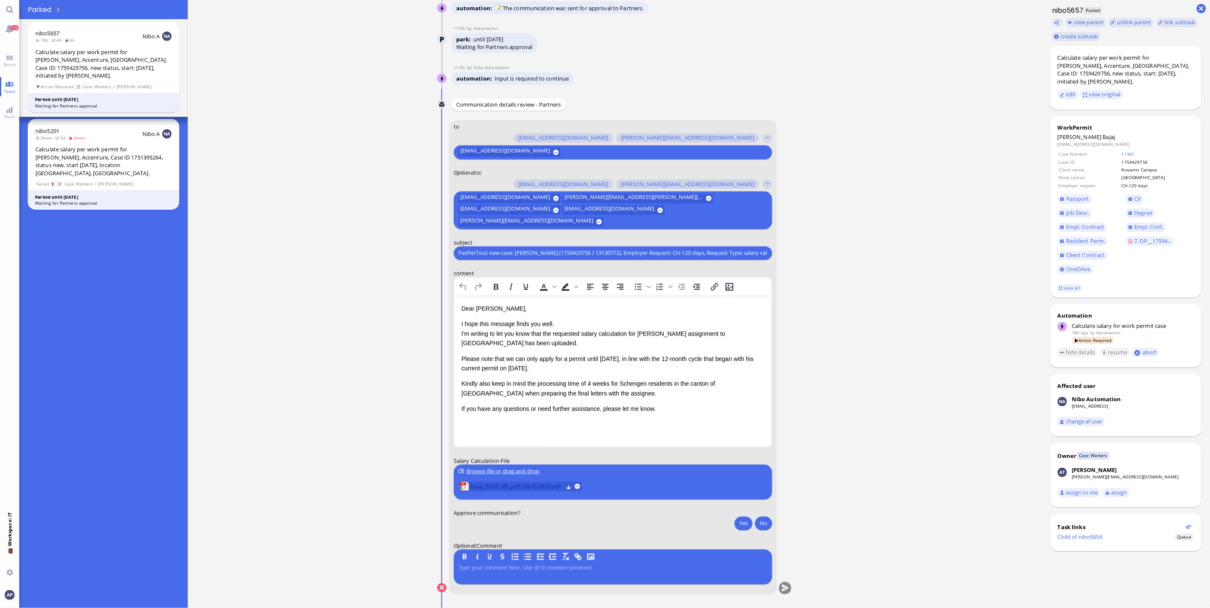
click at [491, 487] on span "Bajaj_SECO_BS_p25_03.10.2025.pdf" at bounding box center [517, 486] width 92 height 9
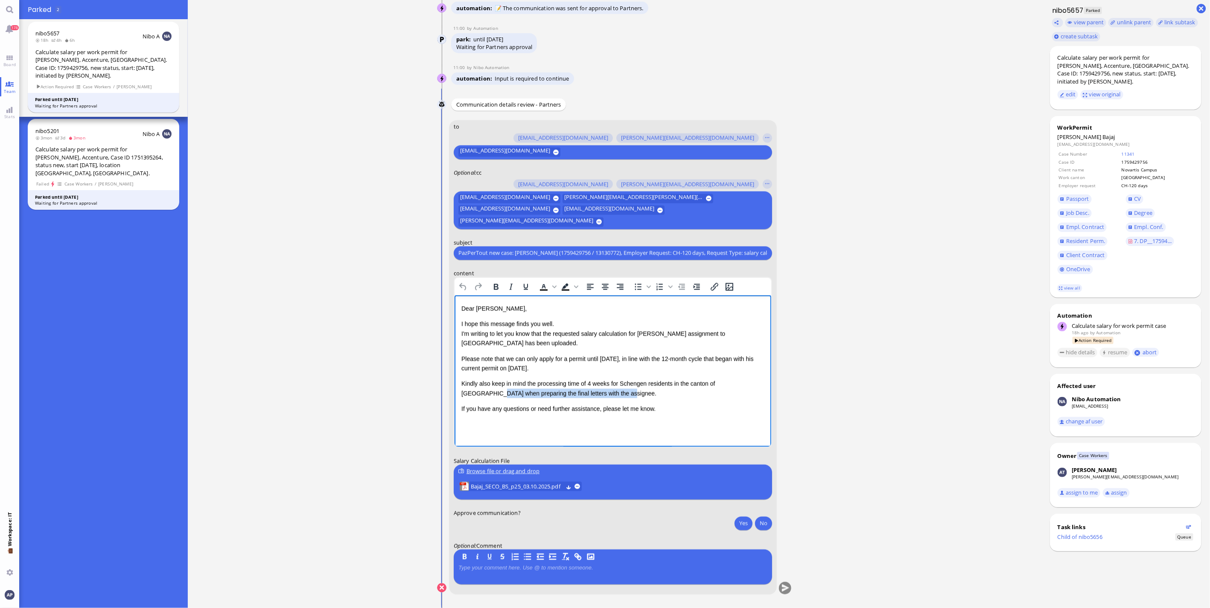
drag, startPoint x: 747, startPoint y: 383, endPoint x: 575, endPoint y: 397, distance: 172.5
click at [575, 397] on p "Kindly also keep in mind the processing time of 4 weeks for Schengen residents …" at bounding box center [612, 388] width 303 height 19
drag, startPoint x: 748, startPoint y: 384, endPoint x: 714, endPoint y: 390, distance: 33.7
click at [714, 390] on p "Kindly also keep in mind the processing time of 4 weeks for Schengen residents …" at bounding box center [612, 388] width 303 height 19
click at [752, 385] on p "Kindly also keep in mind the processing time of 4 weeks for Schengen residents …" at bounding box center [612, 388] width 303 height 19
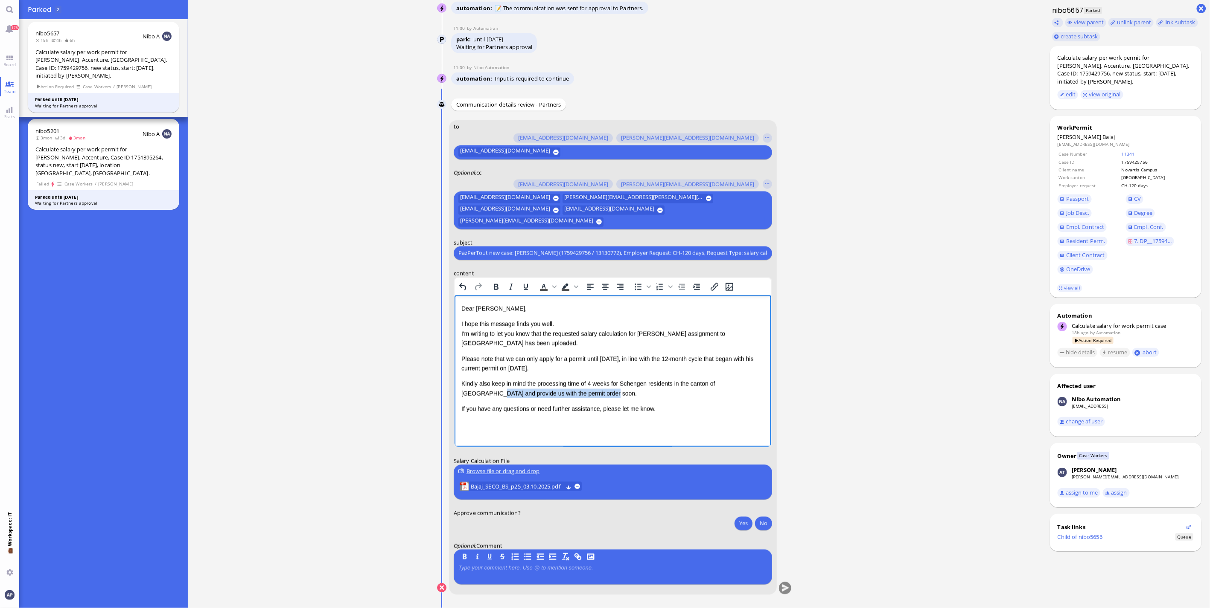
drag, startPoint x: 746, startPoint y: 383, endPoint x: 748, endPoint y: 392, distance: 9.1
click at [748, 392] on p "Kindly also keep in mind the processing time of 4 weeks for Schengen residents …" at bounding box center [612, 388] width 303 height 19
click at [742, 530] on button "Yes" at bounding box center [743, 524] width 18 height 14
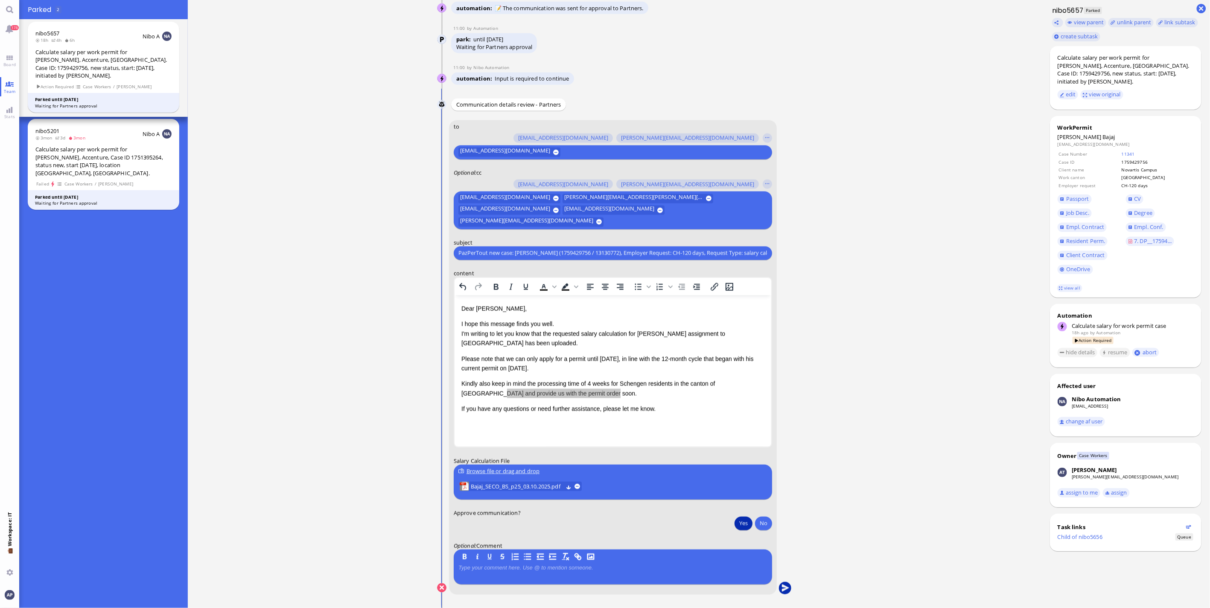
click at [784, 591] on button "submit" at bounding box center [785, 588] width 13 height 13
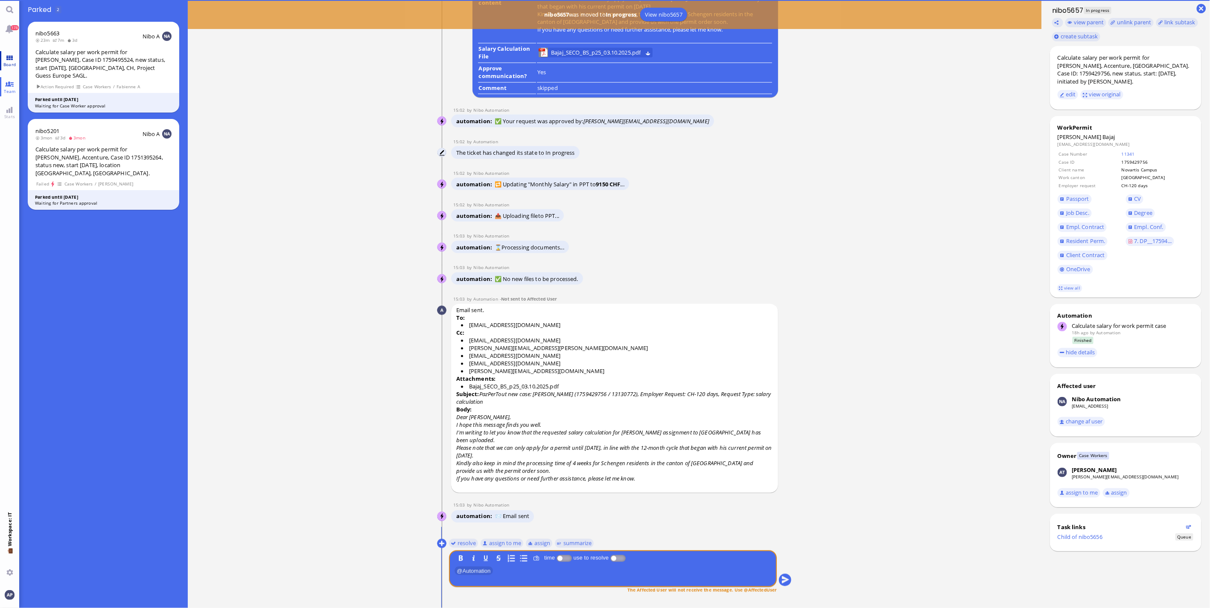
click at [12, 64] on span "Board" at bounding box center [9, 64] width 17 height 6
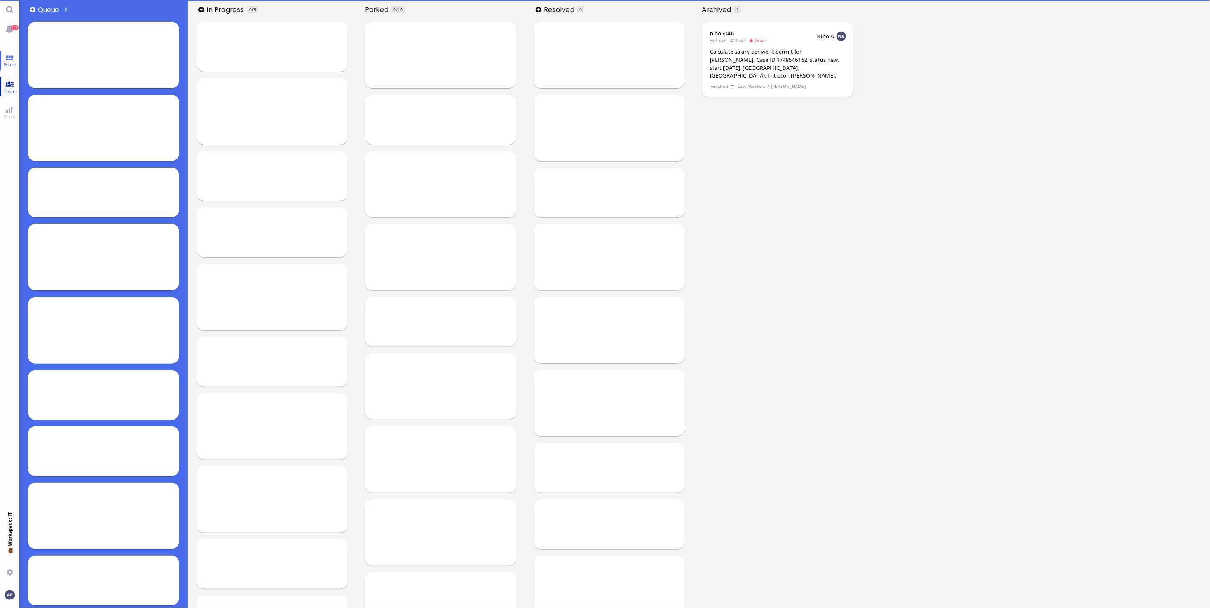
click at [12, 90] on span "Team" at bounding box center [10, 91] width 16 height 6
